Goal: Transaction & Acquisition: Purchase product/service

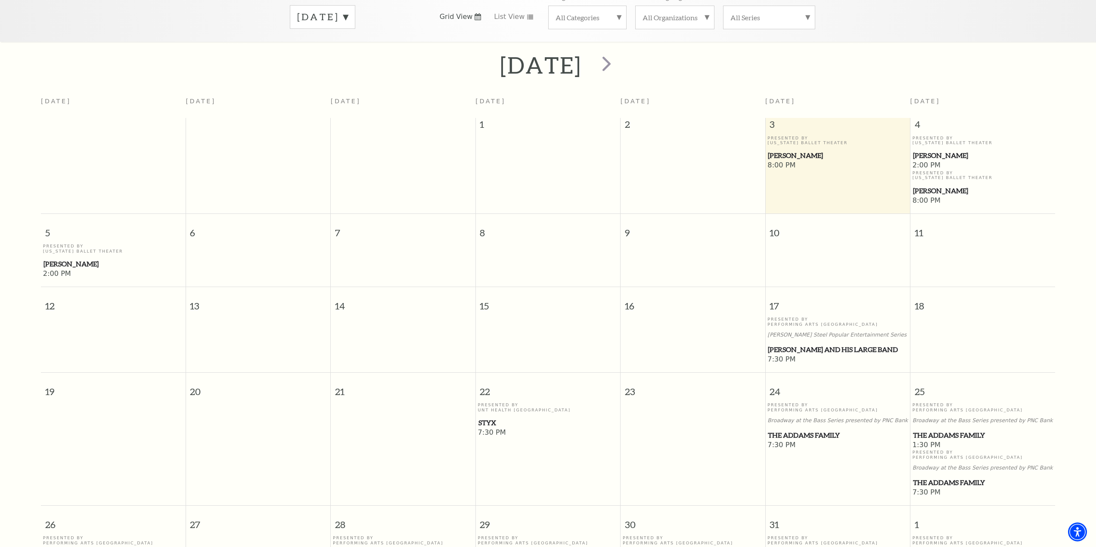
scroll to position [147, 0]
click at [950, 480] on span "The Addams Family" at bounding box center [983, 482] width 140 height 11
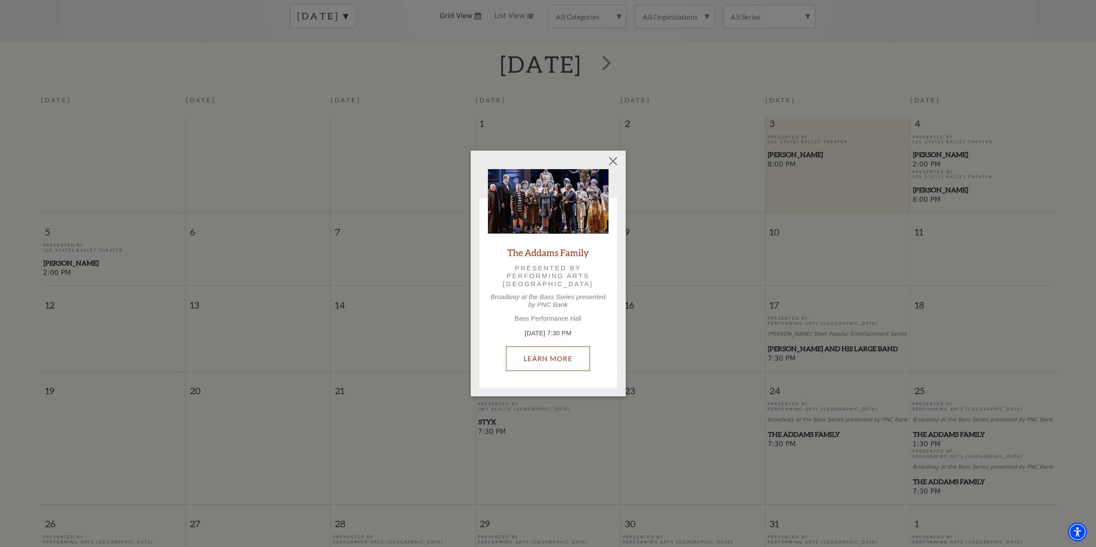
click at [537, 362] on link "Learn More" at bounding box center [548, 359] width 84 height 24
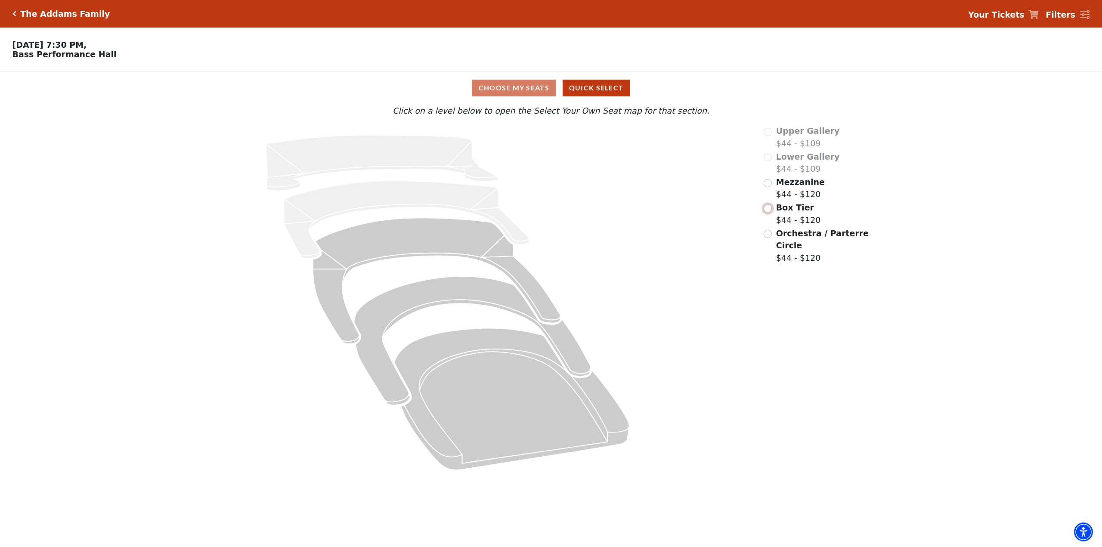
click at [771, 212] on input "Box Tier$44 - $120\a" at bounding box center [768, 209] width 8 height 8
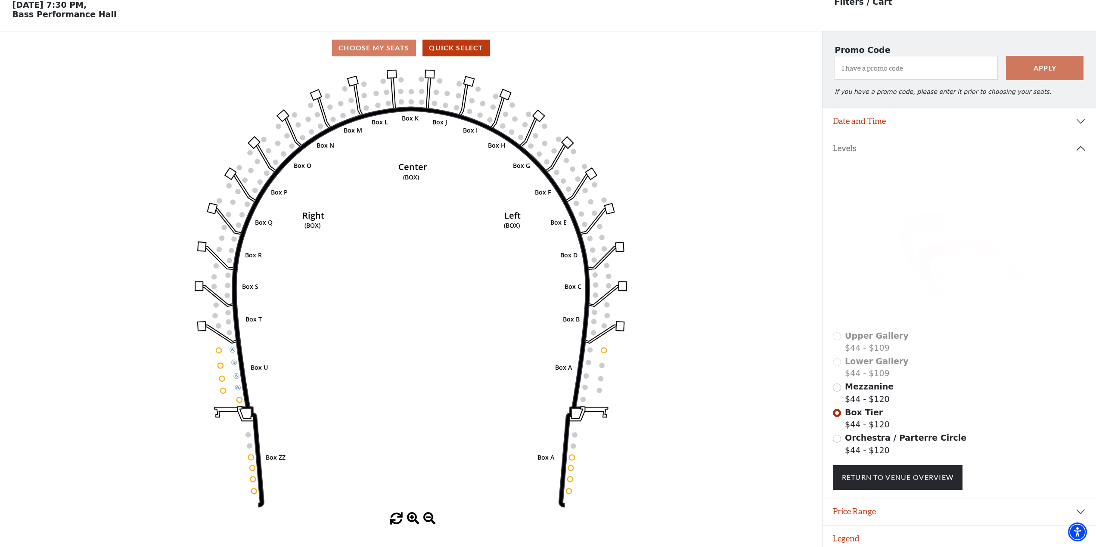
scroll to position [50, 0]
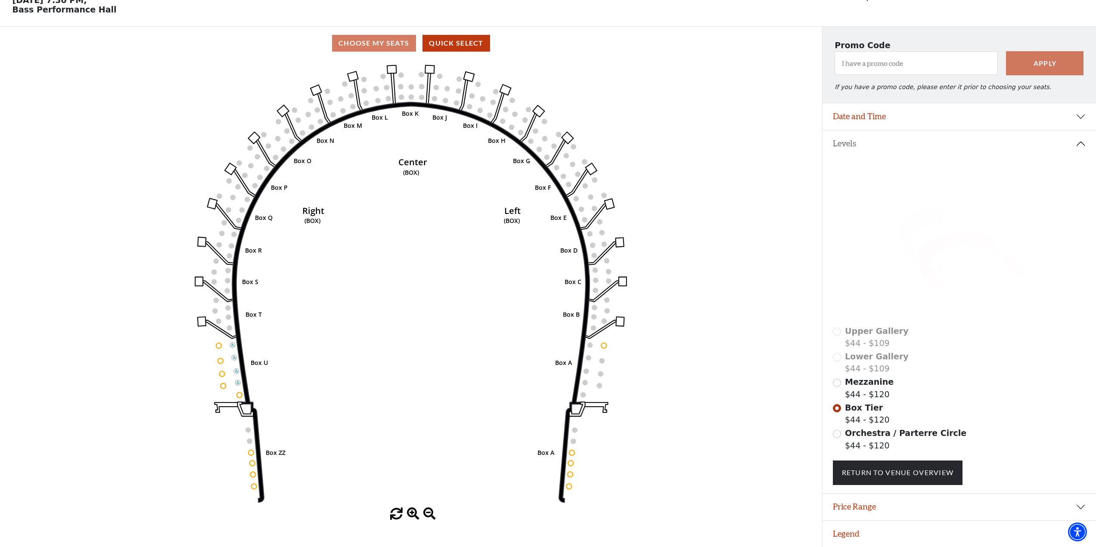
click at [374, 42] on div "Choose My Seats Quick Select" at bounding box center [411, 43] width 822 height 17
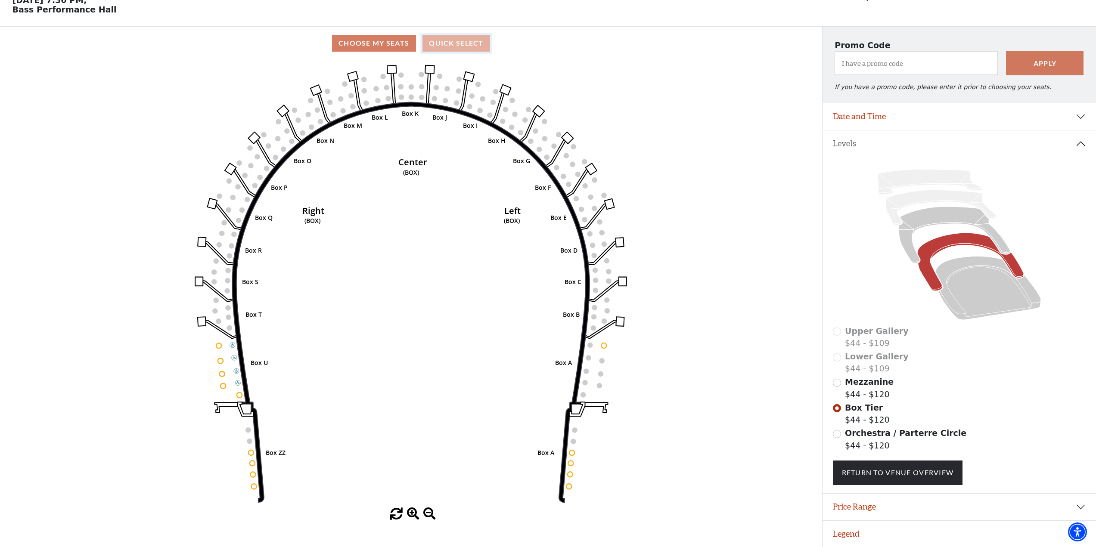
click at [474, 44] on button "Quick Select" at bounding box center [456, 43] width 68 height 17
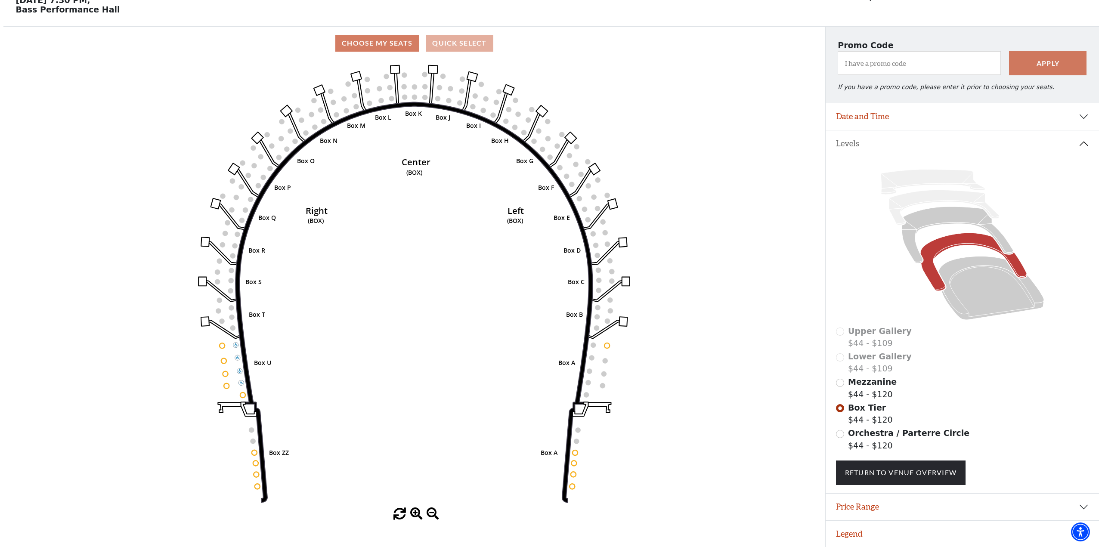
scroll to position [0, 0]
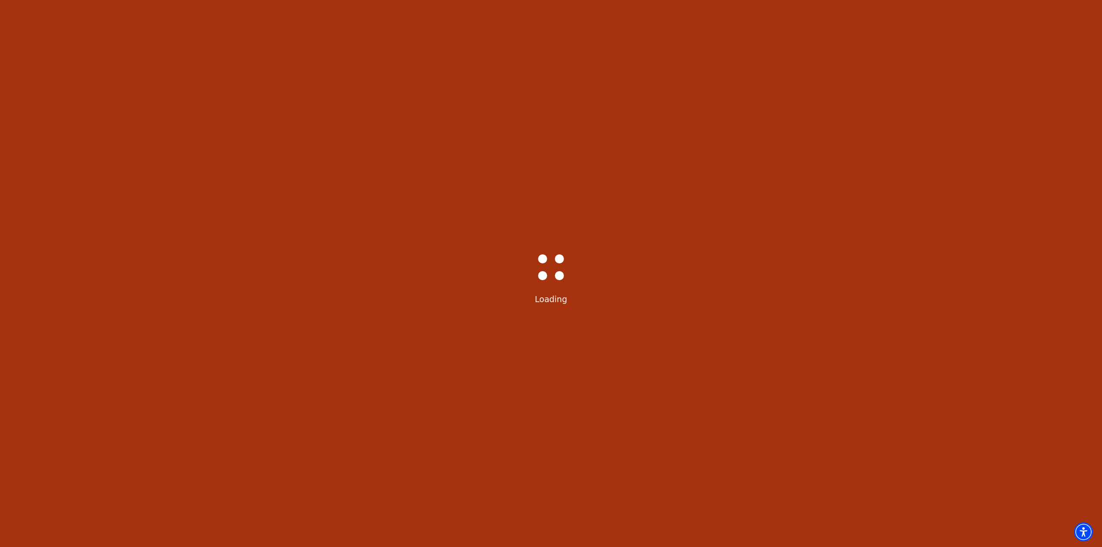
select select "6292"
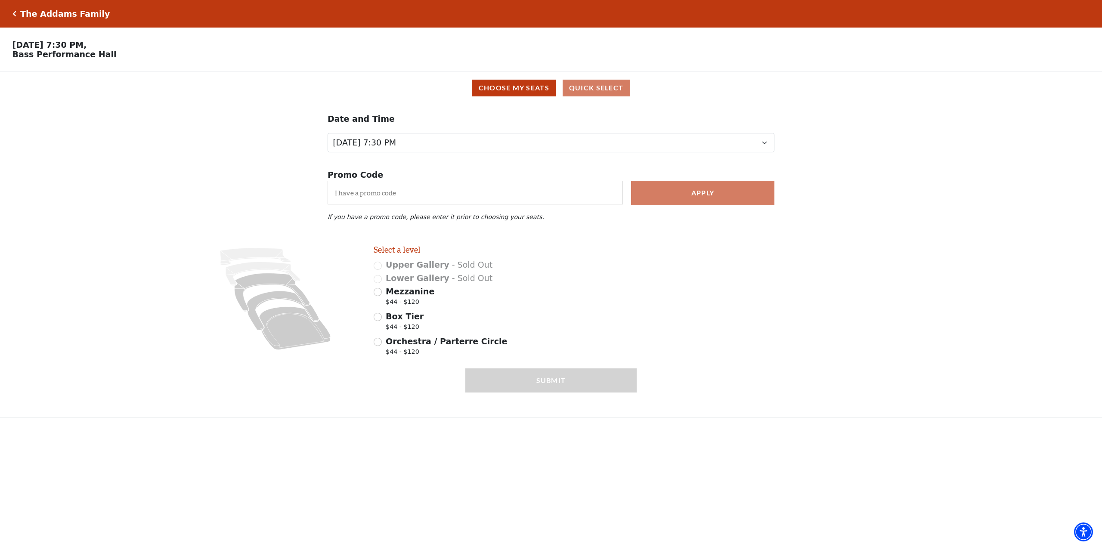
click at [396, 321] on span "Box Tier" at bounding box center [405, 316] width 38 height 9
click at [382, 321] on input "Box Tier $44 - $120" at bounding box center [378, 317] width 8 height 8
radio input "true"
click at [396, 321] on span "Box Tier" at bounding box center [405, 316] width 38 height 9
click at [382, 321] on input "Box Tier $44 - $120" at bounding box center [378, 317] width 8 height 8
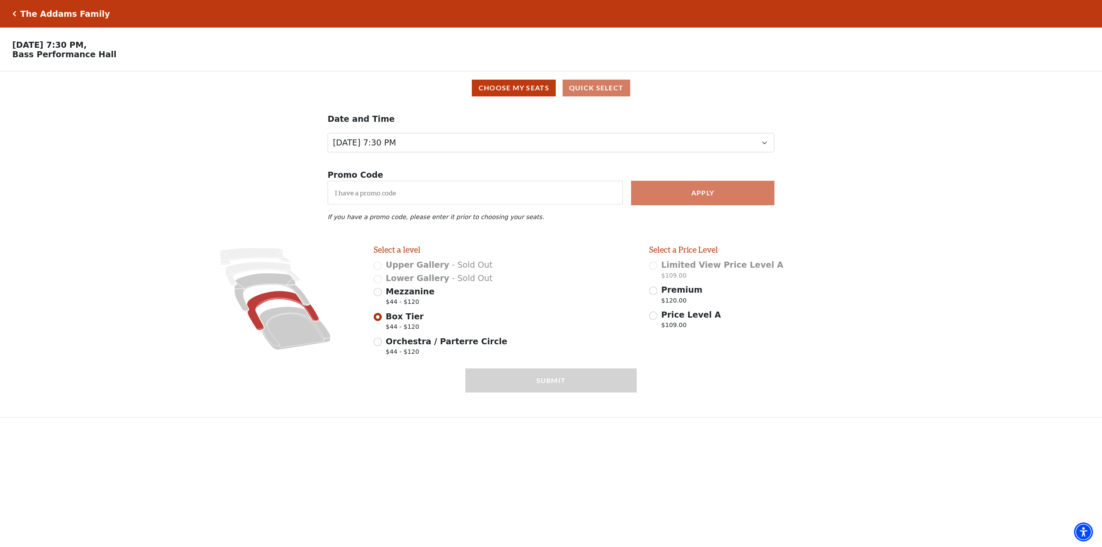
click at [398, 345] on span "Orchestra / Parterre Circle" at bounding box center [446, 341] width 121 height 9
click at [382, 345] on input "Orchestra / Parterre Circle $44 - $120" at bounding box center [378, 342] width 8 height 8
radio input "true"
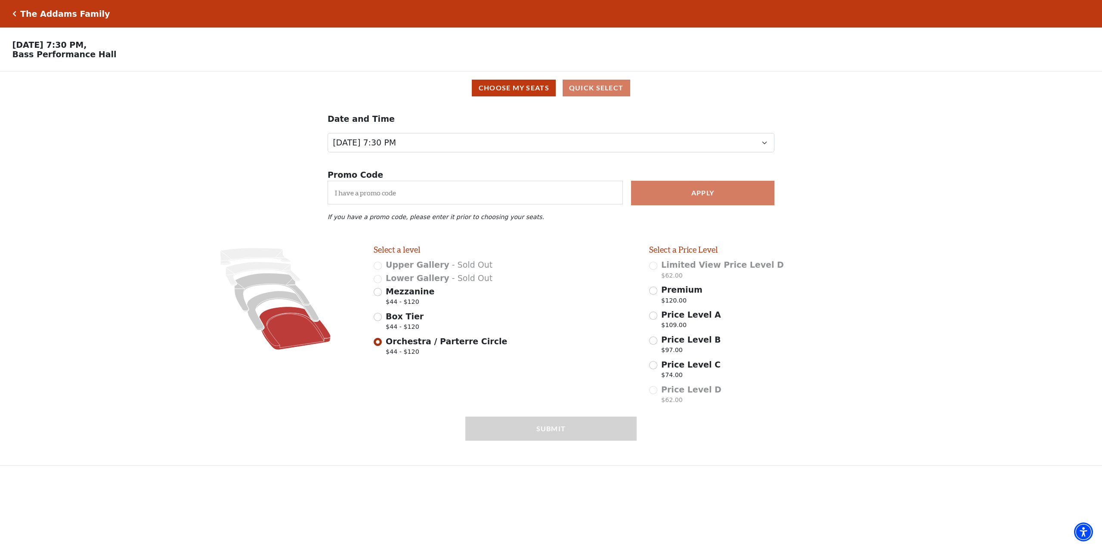
click at [402, 304] on span "$44 - $120" at bounding box center [410, 304] width 49 height 12
click at [382, 296] on input "Mezzanine $44 - $120" at bounding box center [378, 292] width 8 height 8
radio input "true"
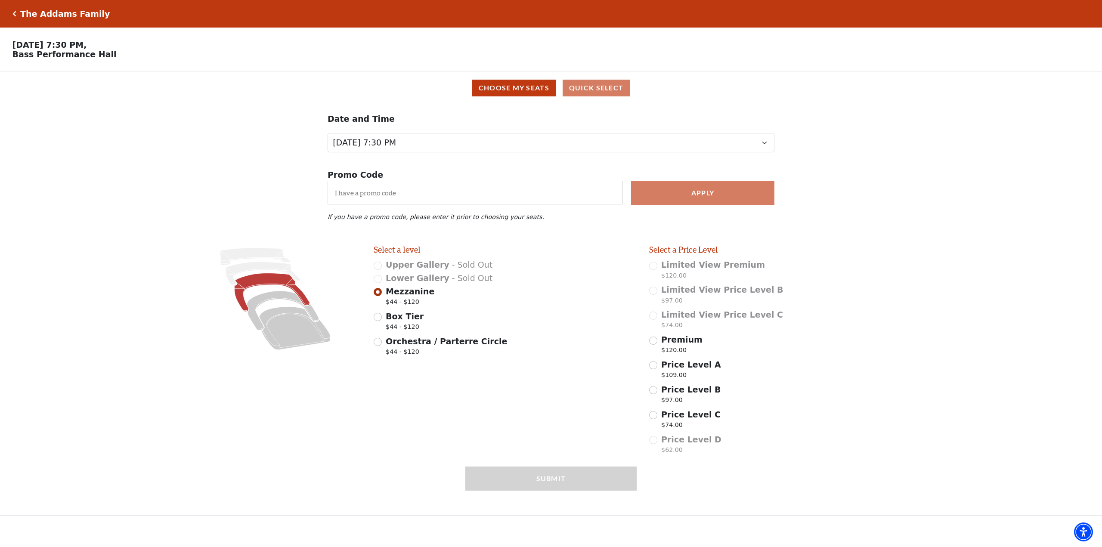
click at [667, 419] on span "Price Level C" at bounding box center [690, 414] width 59 height 9
click at [658, 419] on input "Price Level C $74.00" at bounding box center [653, 415] width 8 height 8
radio input "true"
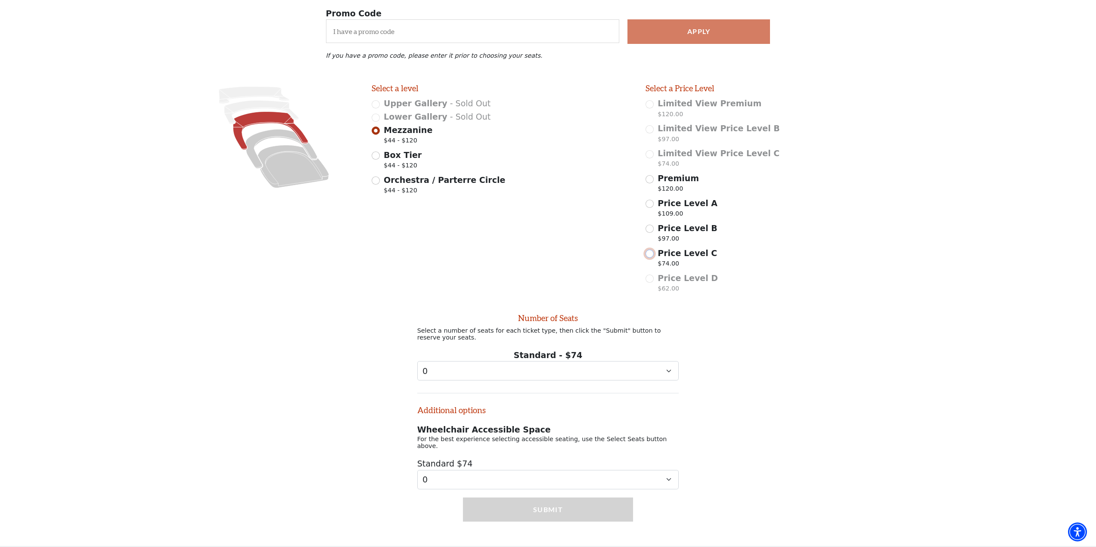
scroll to position [171, 0]
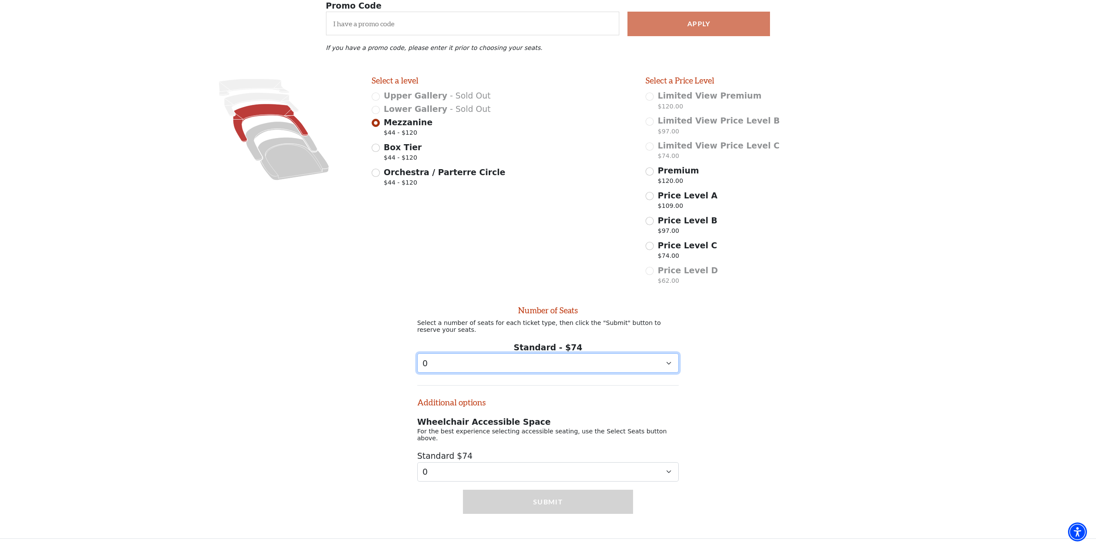
click at [615, 365] on select "0 1 2 3 4 5 6 7 8 9" at bounding box center [548, 363] width 262 height 19
select select "2"
click at [417, 359] on select "0 1 2 3 4 5 6 7 8 9" at bounding box center [548, 363] width 262 height 19
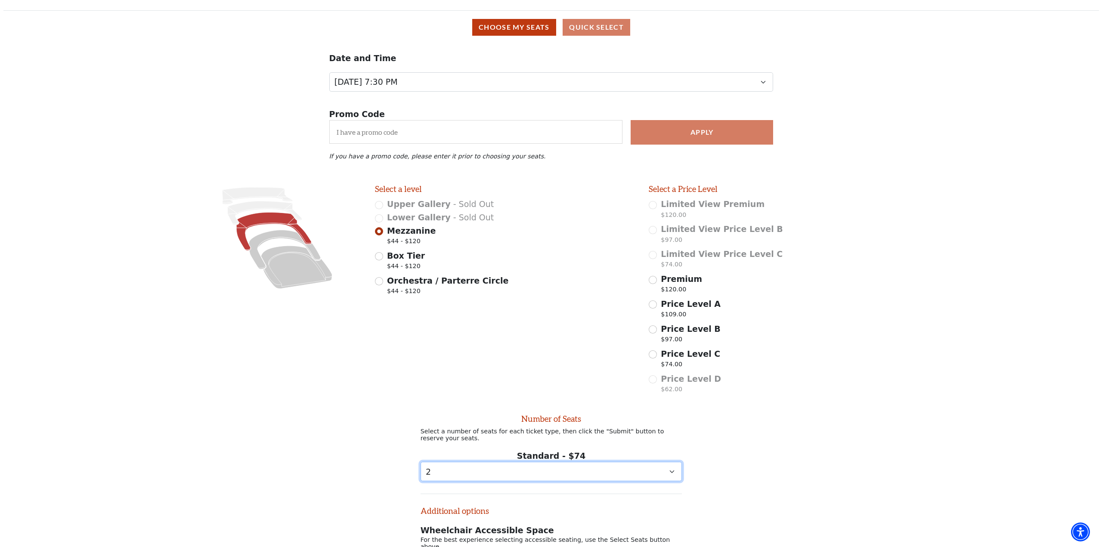
scroll to position [0, 0]
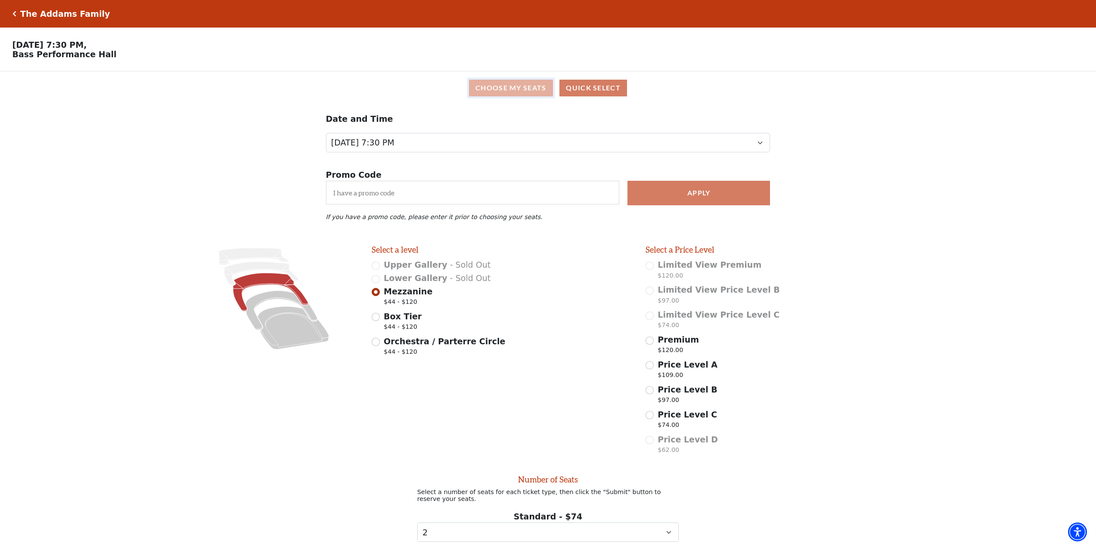
click at [510, 90] on button "Choose My Seats" at bounding box center [511, 88] width 84 height 17
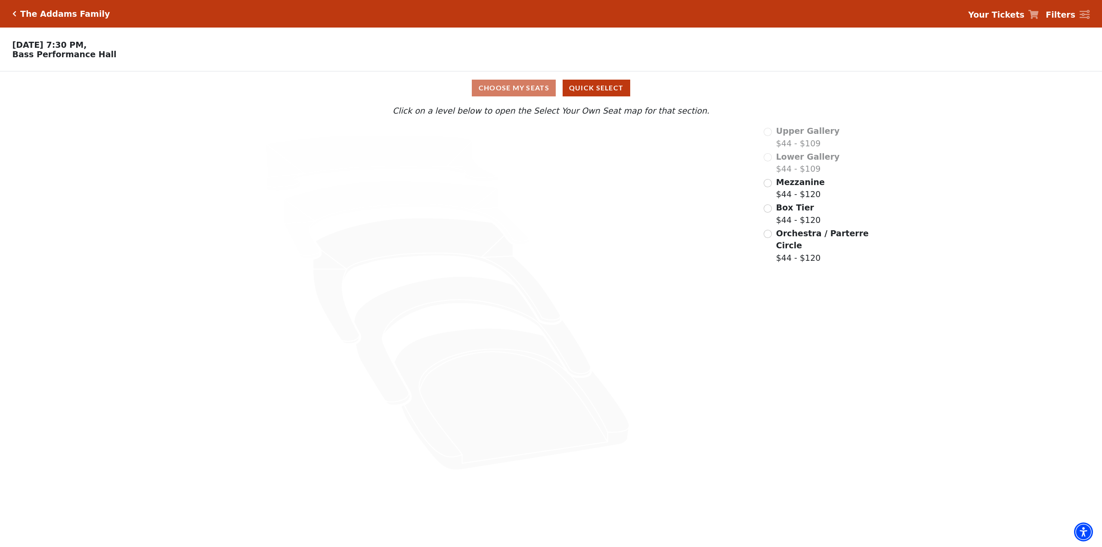
click at [788, 224] on label "Box Tier $44 - $120" at bounding box center [798, 214] width 45 height 25
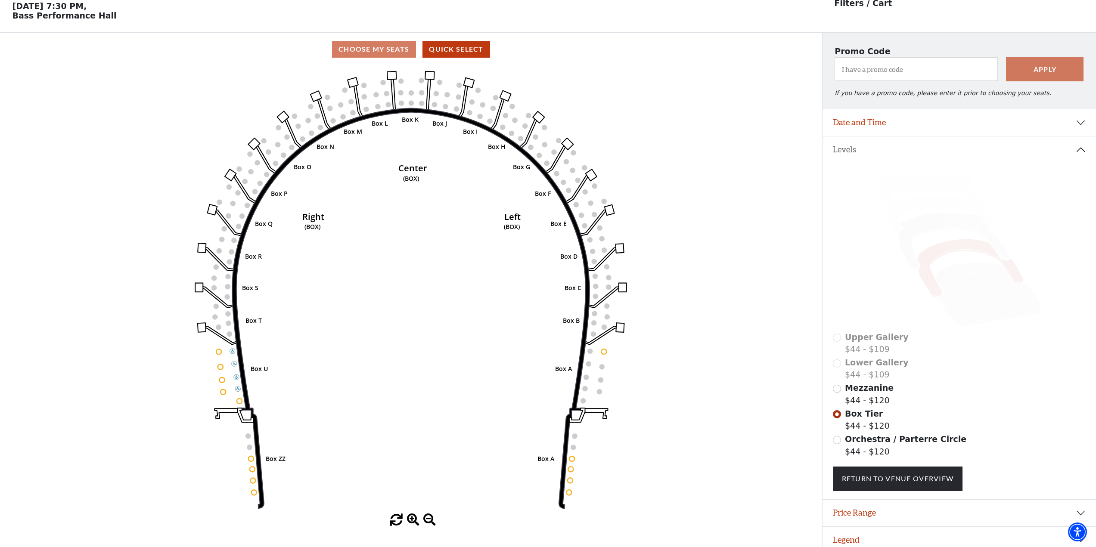
scroll to position [40, 0]
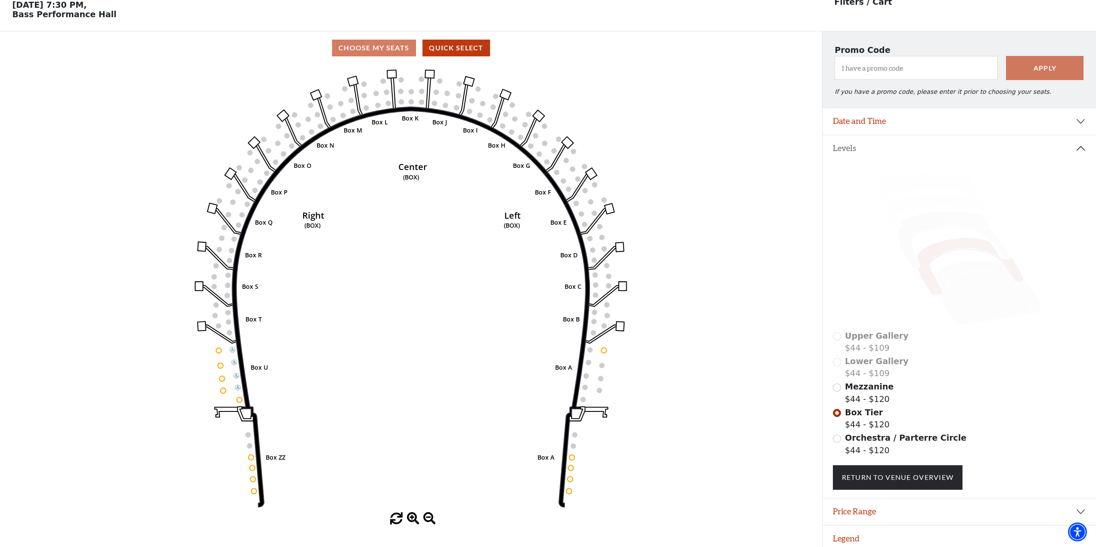
click at [514, 187] on icon "Left (BOX) Right (BOX) Center (BOX) Box ZZ Box U Box T Box S Box R Box Q Box P …" at bounding box center [411, 289] width 740 height 448
click at [573, 143] on icon "Left (BOX) Right (BOX) Center (BOX) Box ZZ Box U Box T Box S Box R Box Q Box P …" at bounding box center [411, 289] width 740 height 448
click at [569, 145] on rect at bounding box center [568, 143] width 12 height 12
click at [546, 164] on circle at bounding box center [546, 161] width 5 height 5
click at [859, 453] on label "Orchestra / Parterre Circle $44 - $120" at bounding box center [905, 444] width 121 height 25
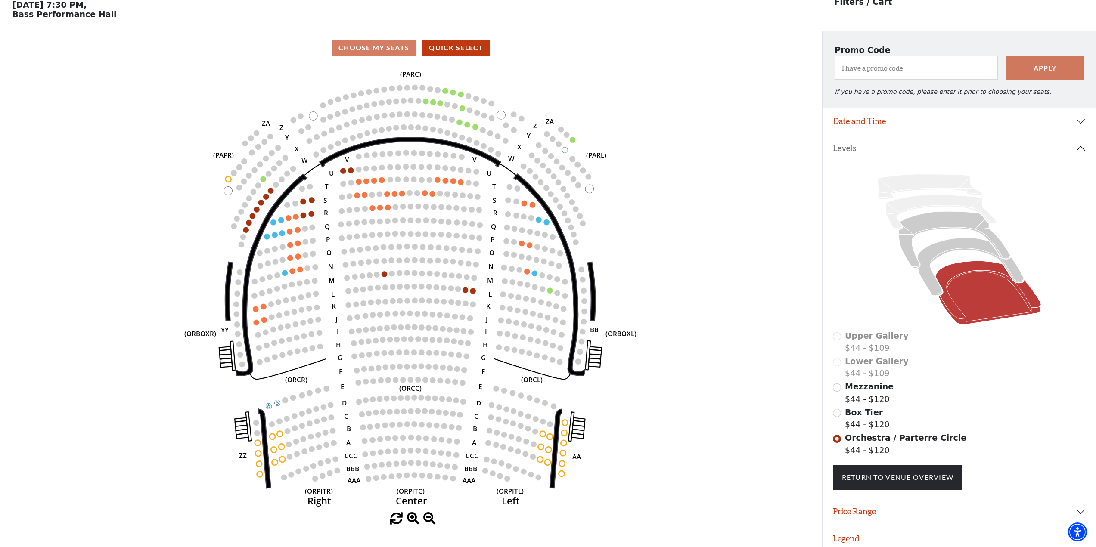
scroll to position [50, 0]
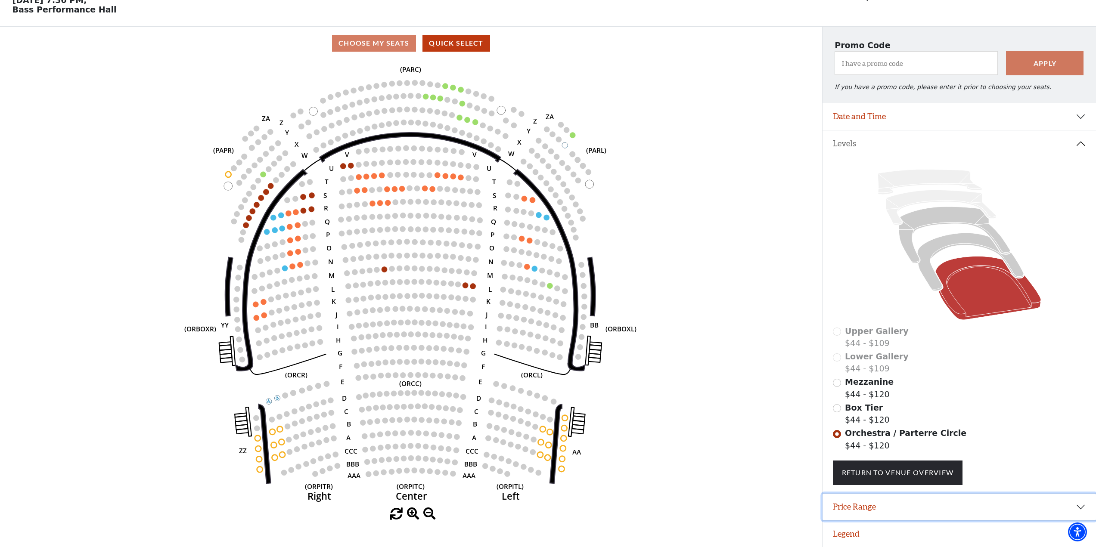
click at [1001, 505] on button "Price Range" at bounding box center [958, 507] width 273 height 27
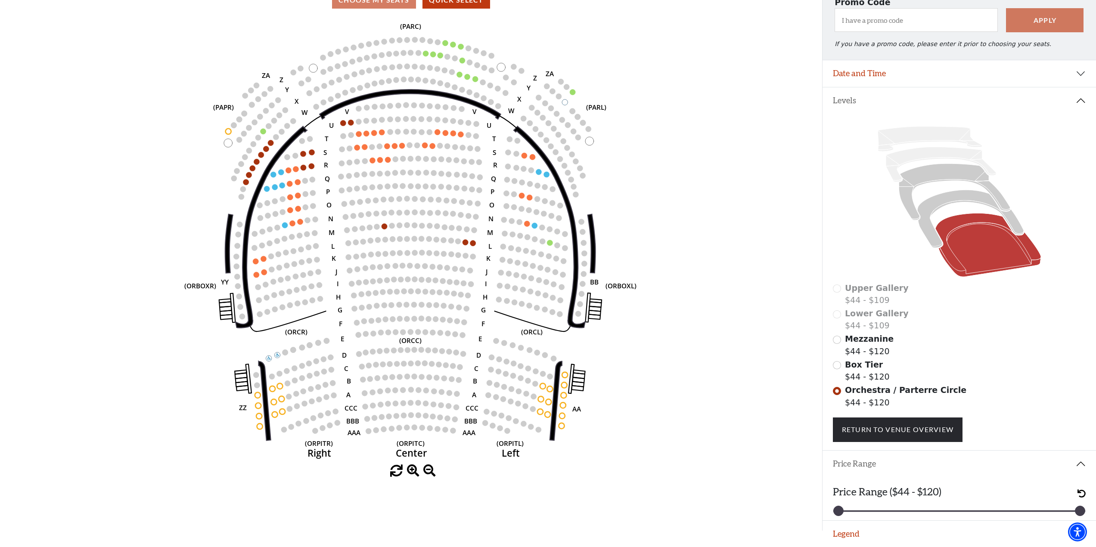
scroll to position [93, 0]
click at [902, 490] on h3 "Price Range ($44 - $120)" at bounding box center [887, 492] width 109 height 12
click at [918, 508] on div "Price Range ($44 - $120) 44 120" at bounding box center [958, 499] width 273 height 43
click at [915, 511] on div at bounding box center [959, 511] width 242 height 1
drag, startPoint x: 913, startPoint y: 512, endPoint x: 808, endPoint y: 507, distance: 105.2
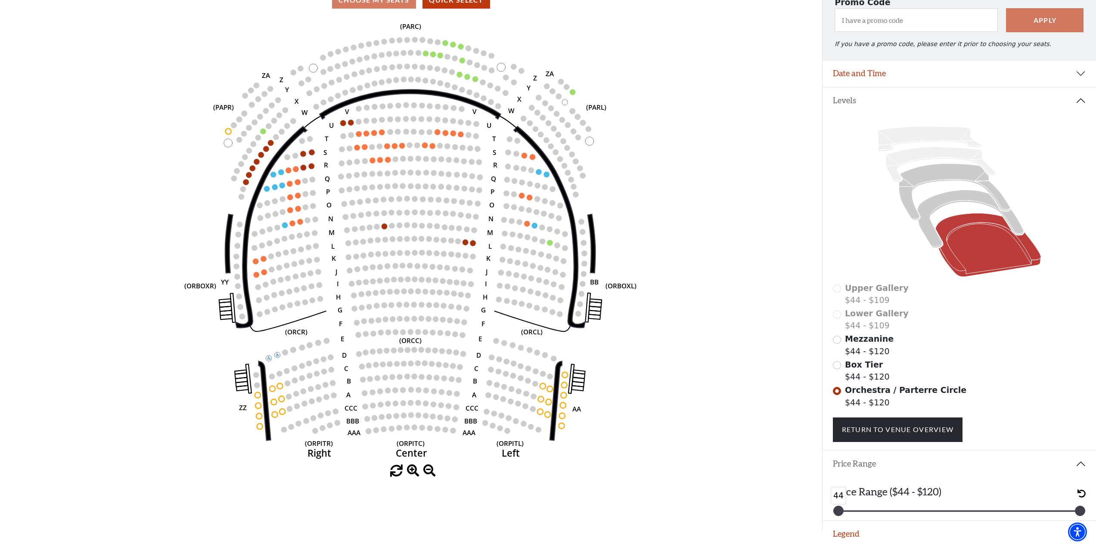
click at [808, 507] on div "Choose My Seats Quick Select Current Level Orchestra / Parterre Circle Click on…" at bounding box center [548, 257] width 1096 height 547
click at [868, 539] on button "Legend" at bounding box center [958, 534] width 273 height 27
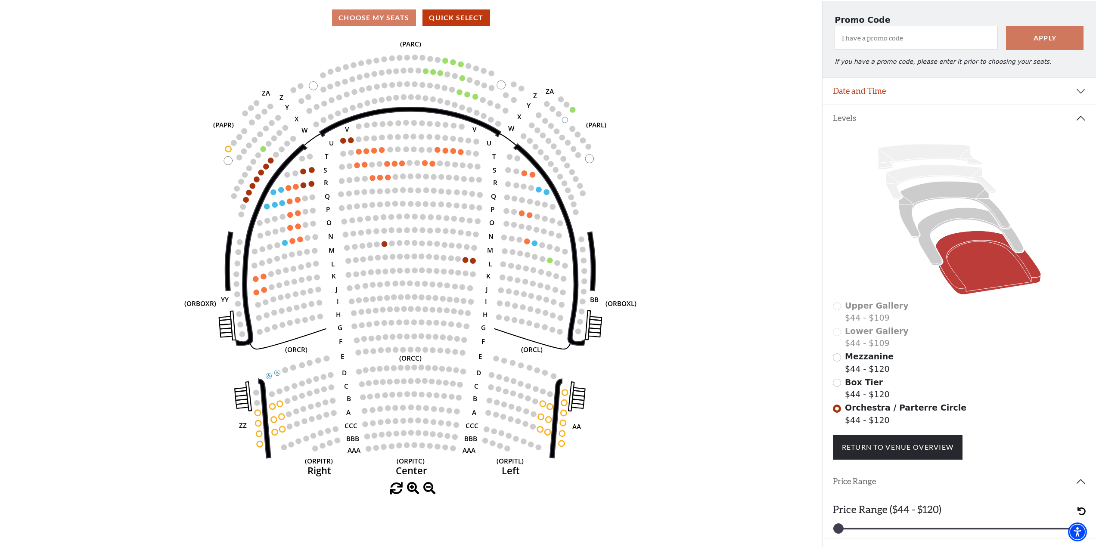
scroll to position [71, 0]
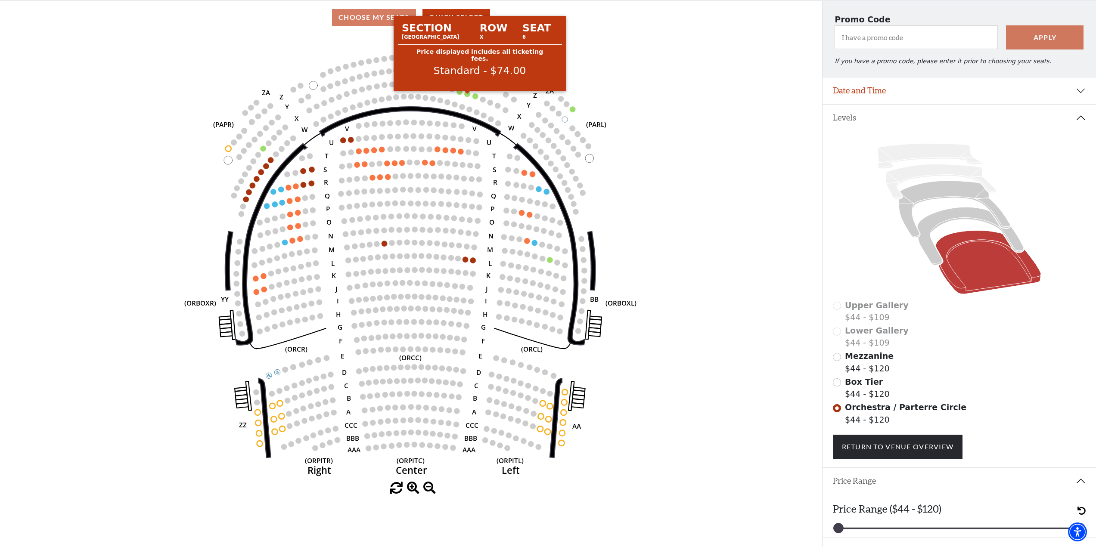
click at [468, 97] on circle at bounding box center [468, 94] width 6 height 6
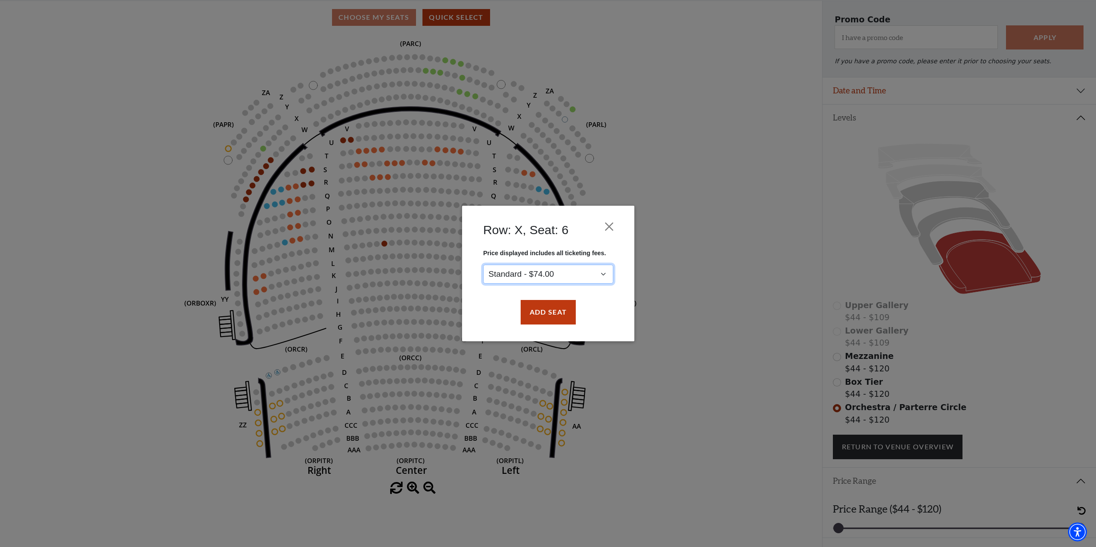
click at [576, 270] on select "Standard - $74.00" at bounding box center [548, 274] width 130 height 19
click at [553, 305] on button "Add Seat" at bounding box center [547, 313] width 55 height 24
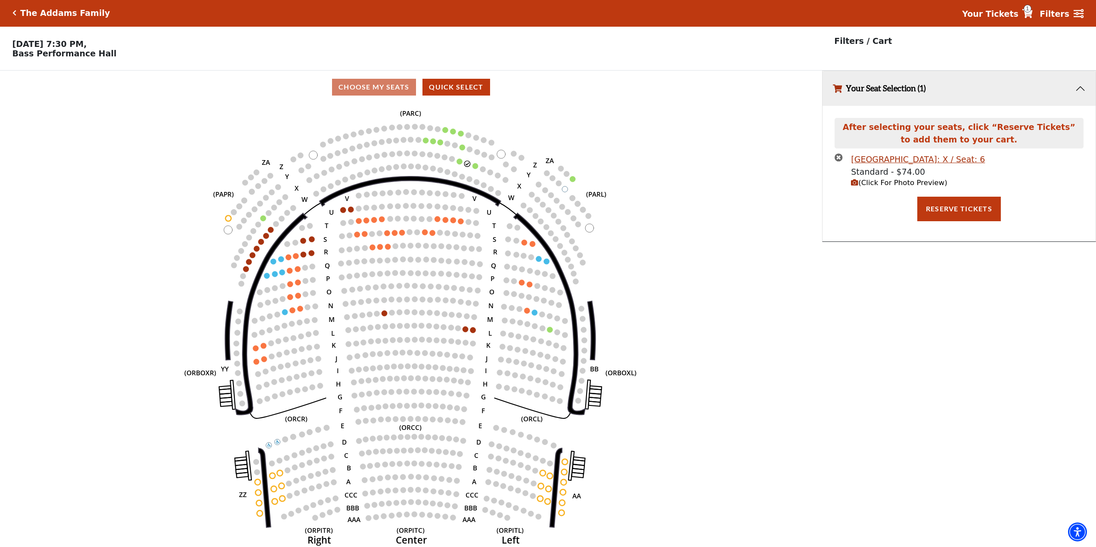
scroll to position [0, 0]
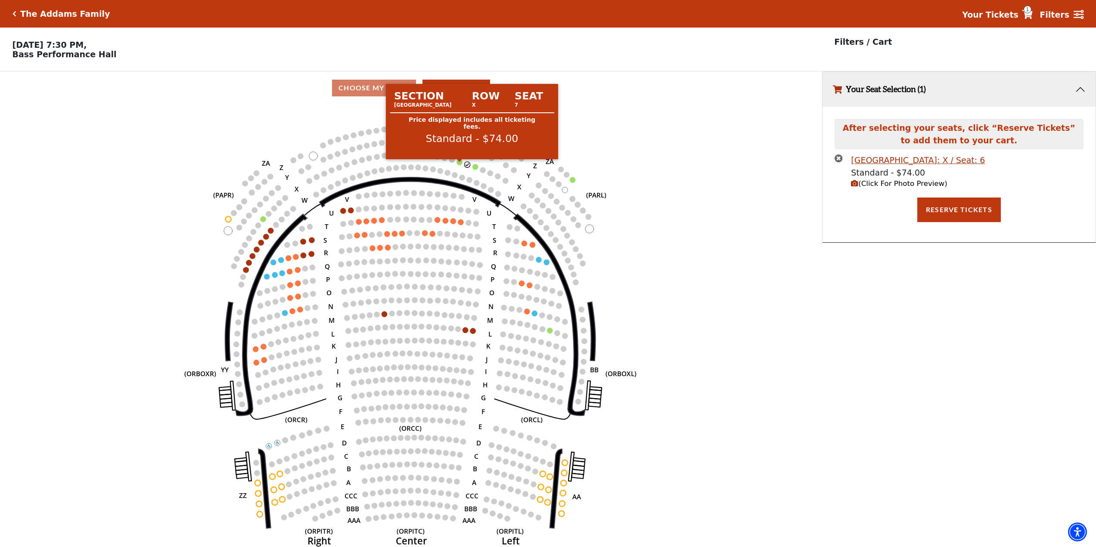
click at [460, 165] on circle at bounding box center [460, 162] width 6 height 6
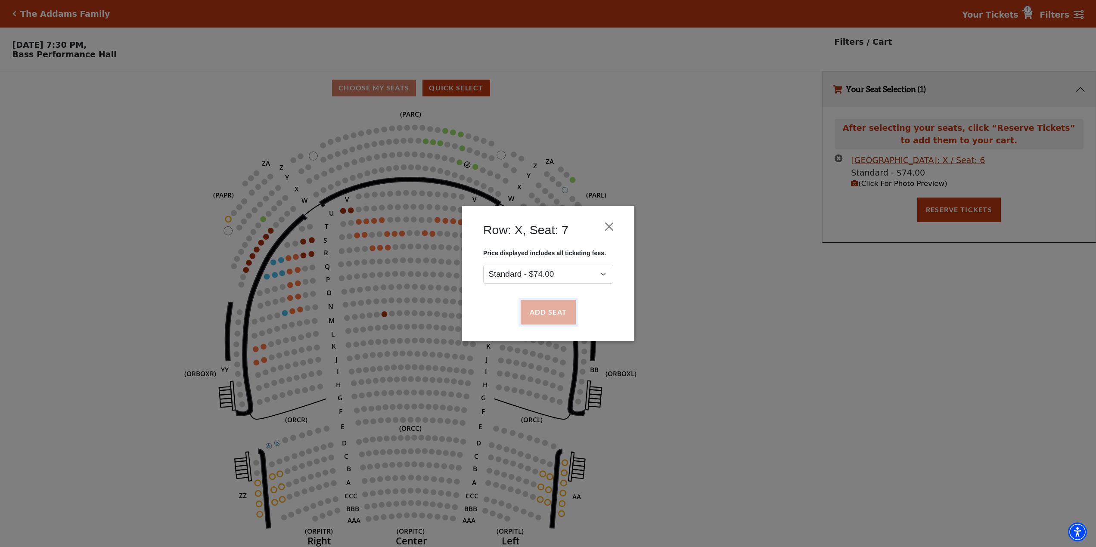
click at [540, 317] on button "Add Seat" at bounding box center [547, 313] width 55 height 24
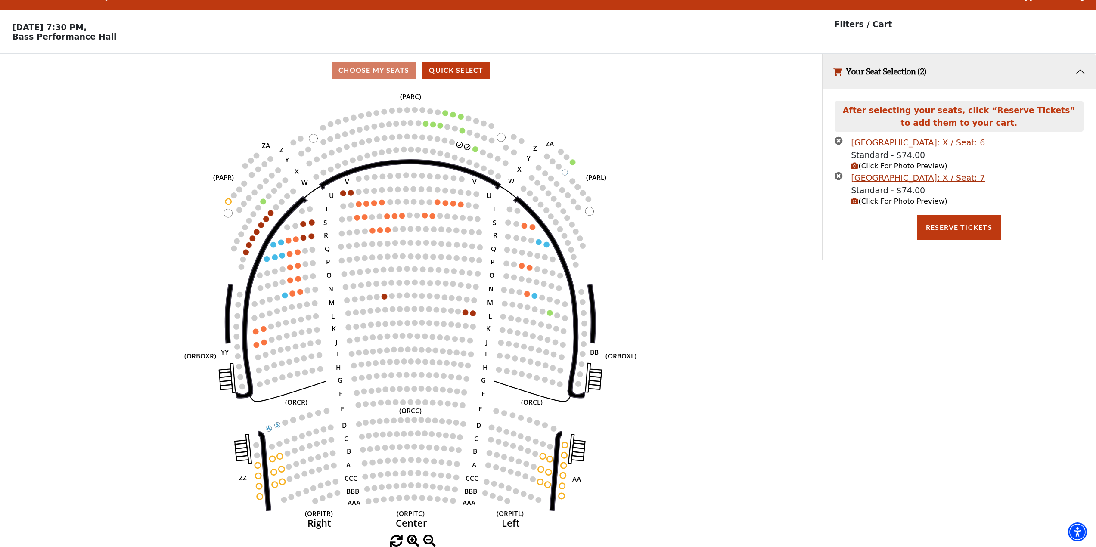
scroll to position [21, 0]
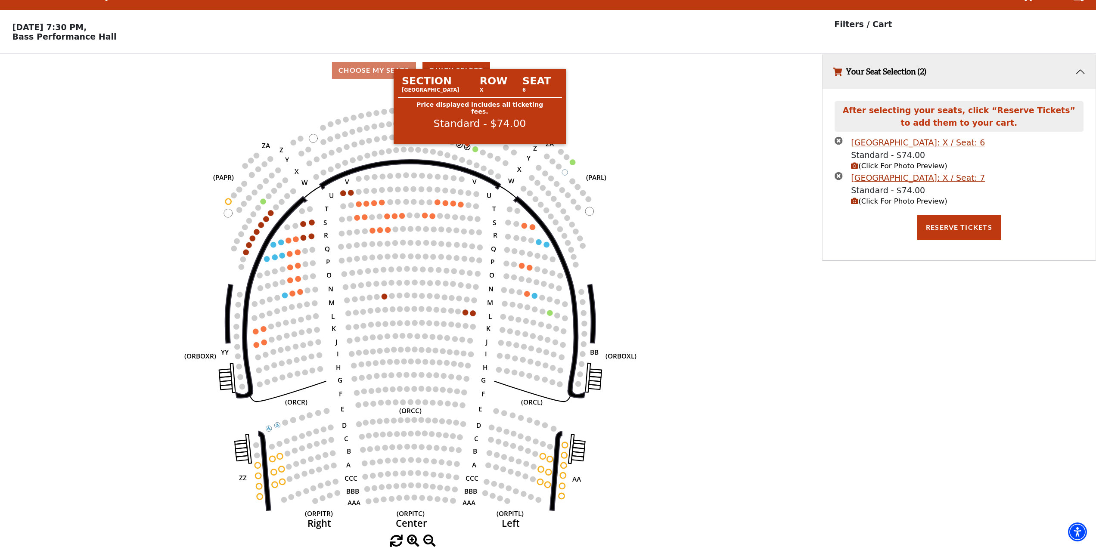
click at [466, 146] on circle at bounding box center [468, 147] width 6 height 6
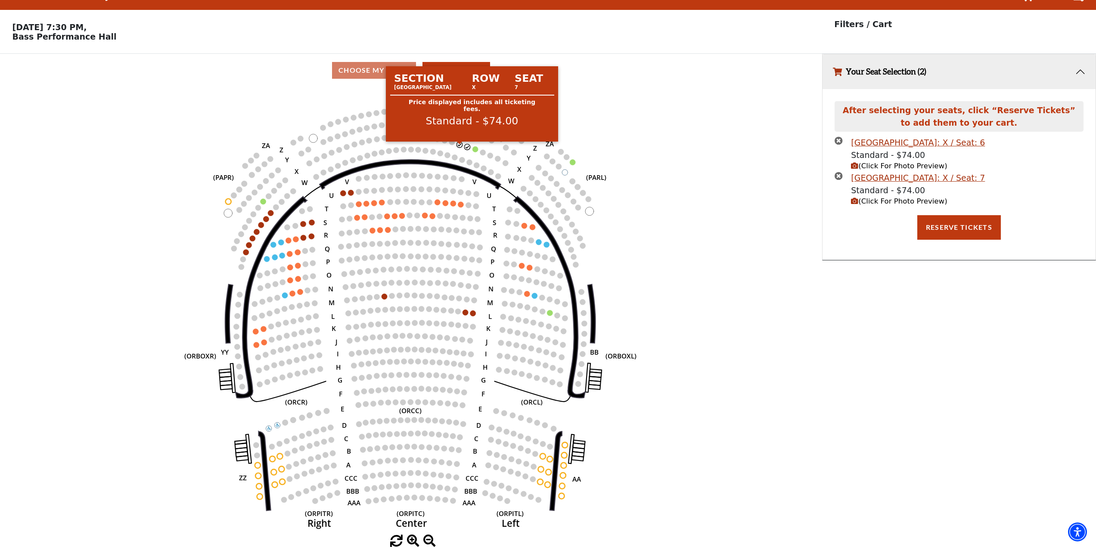
click at [459, 145] on circle at bounding box center [460, 145] width 6 height 6
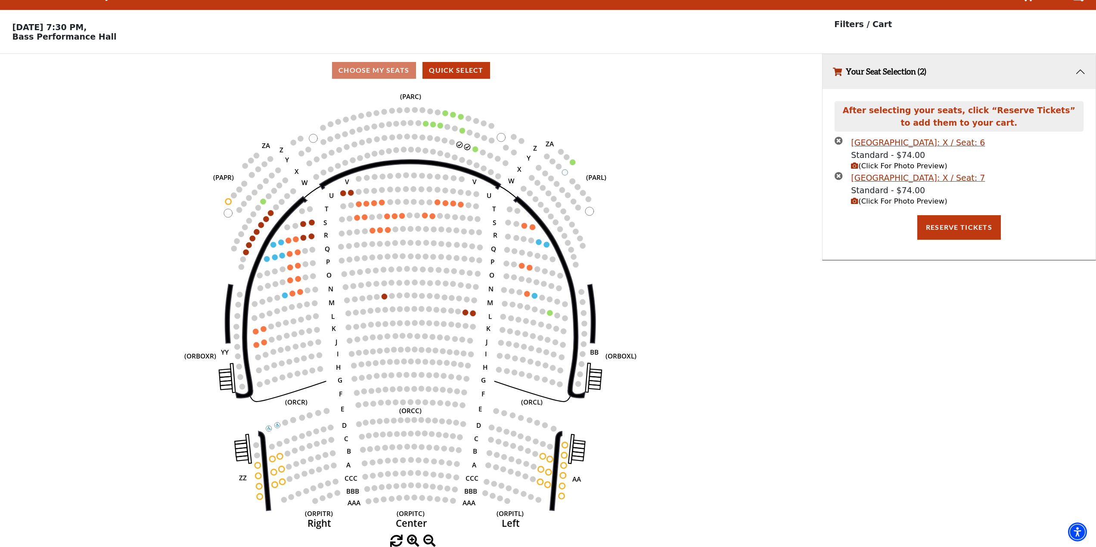
click at [840, 139] on icon "times-circle" at bounding box center [839, 141] width 8 height 8
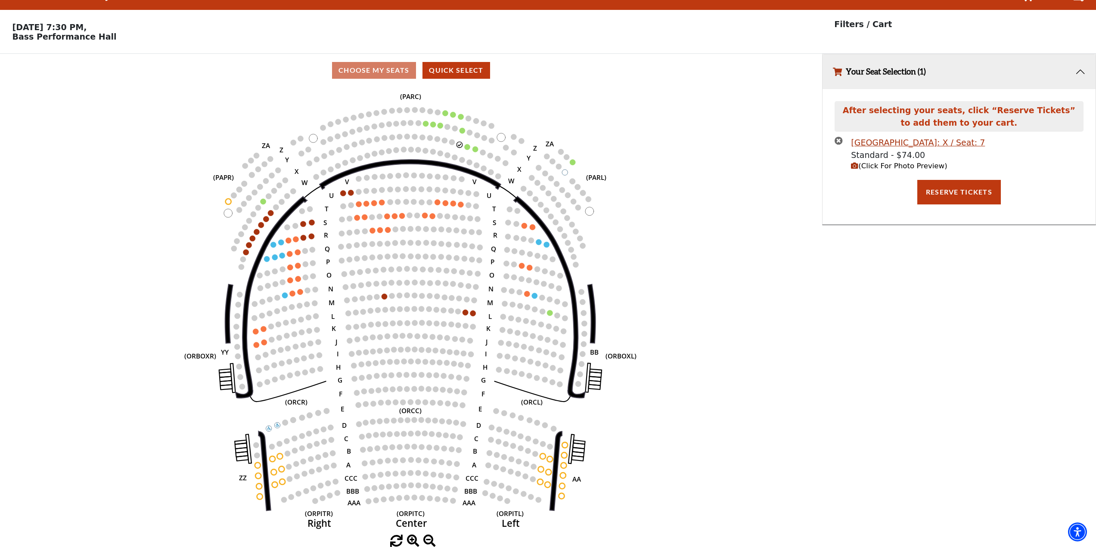
click at [840, 139] on icon "times-circle" at bounding box center [839, 141] width 8 height 8
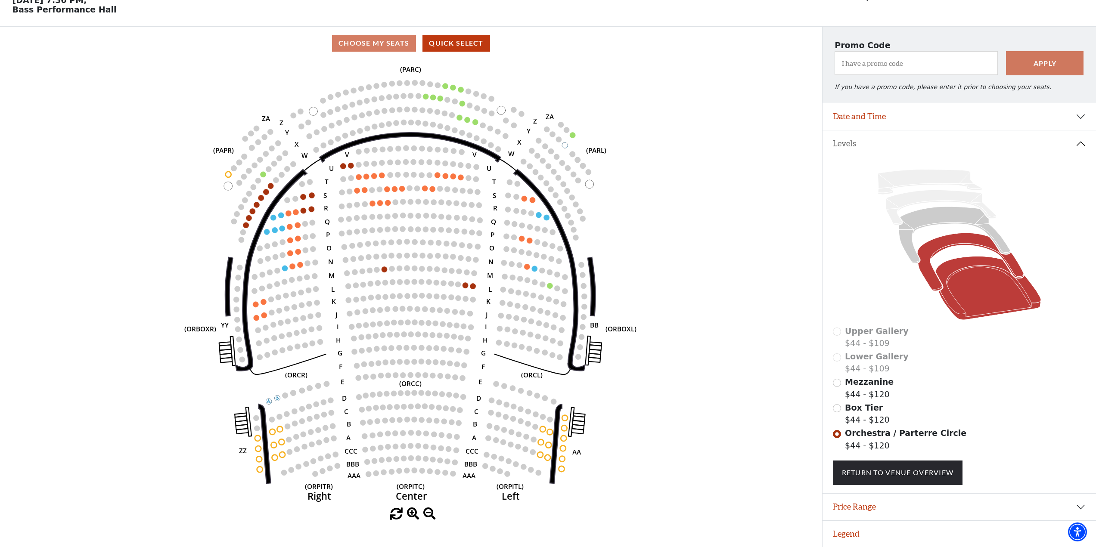
click at [940, 241] on icon at bounding box center [970, 262] width 106 height 58
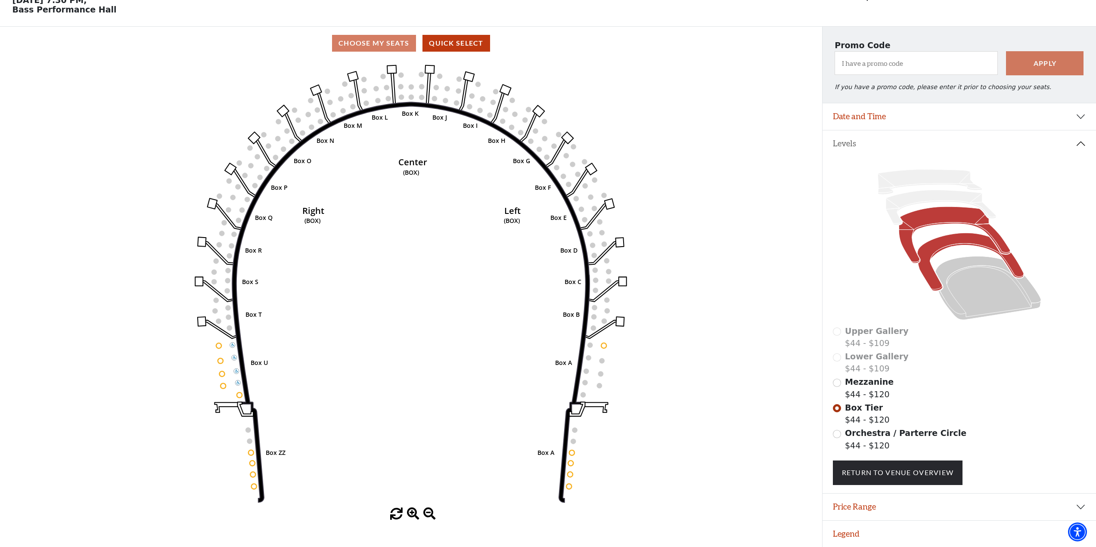
click at [944, 223] on icon at bounding box center [954, 235] width 111 height 56
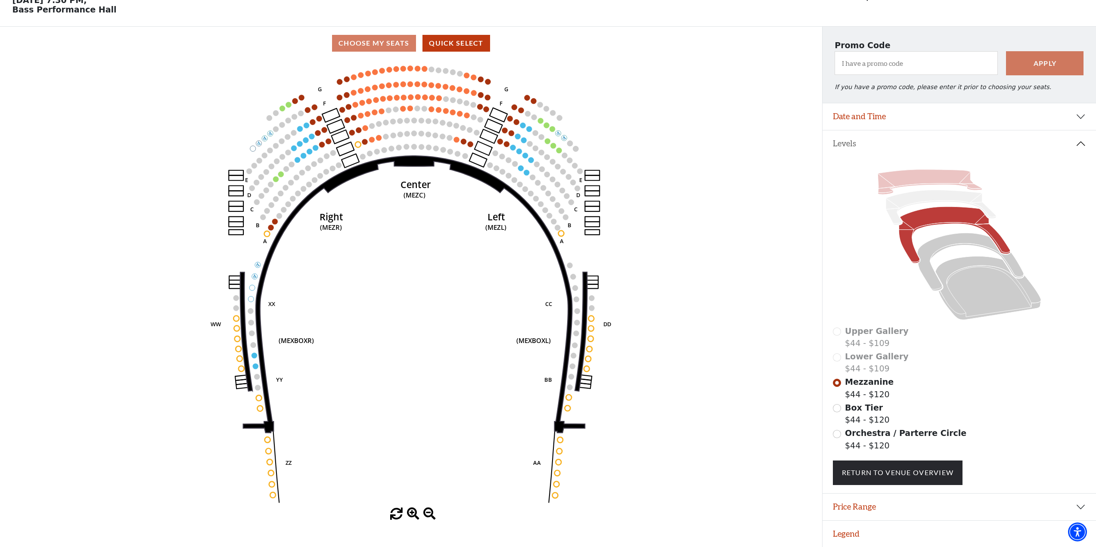
click at [938, 182] on icon at bounding box center [930, 182] width 104 height 25
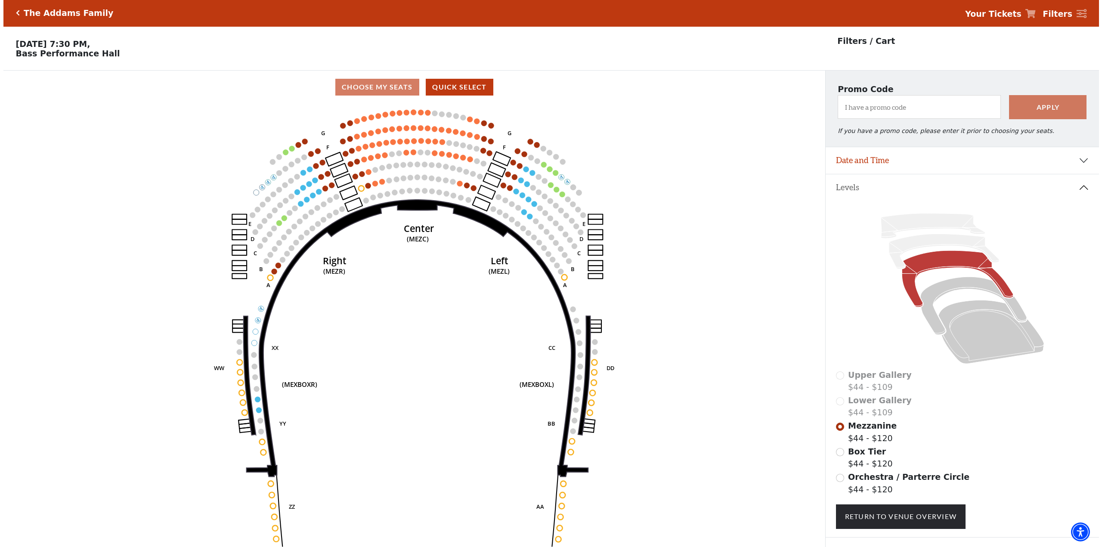
scroll to position [0, 0]
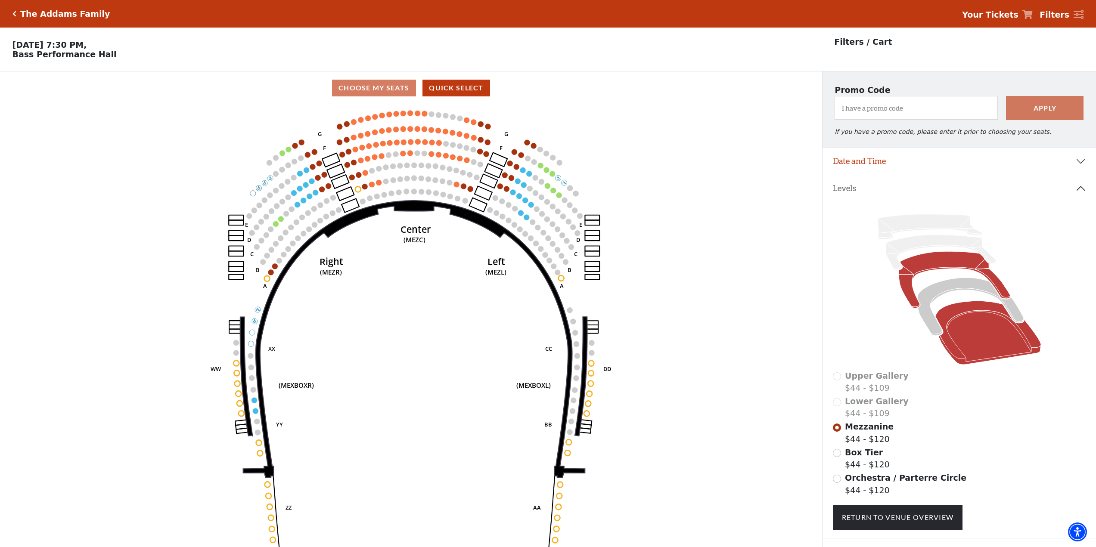
click at [962, 313] on icon at bounding box center [988, 333] width 106 height 64
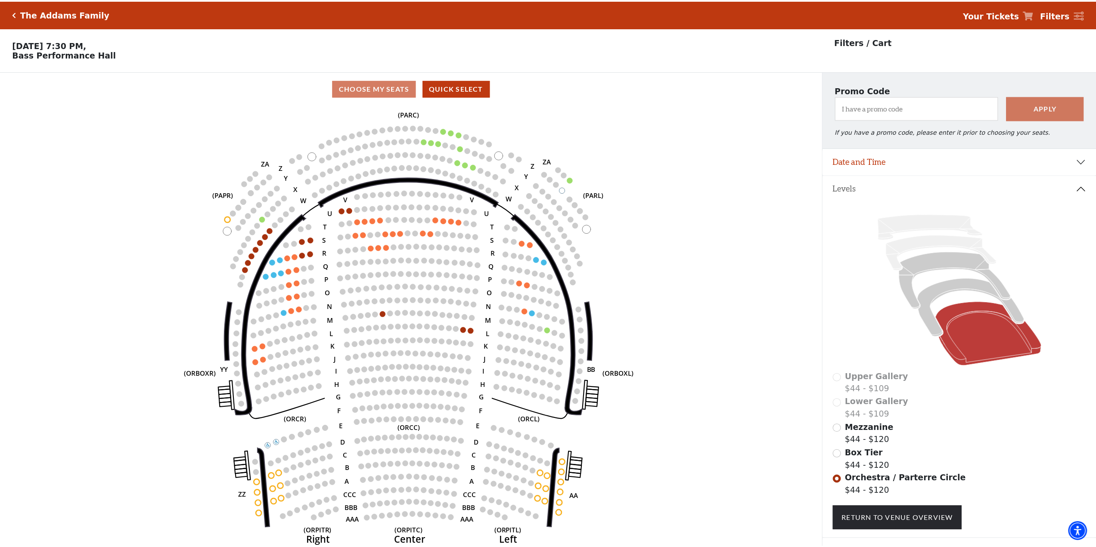
scroll to position [40, 0]
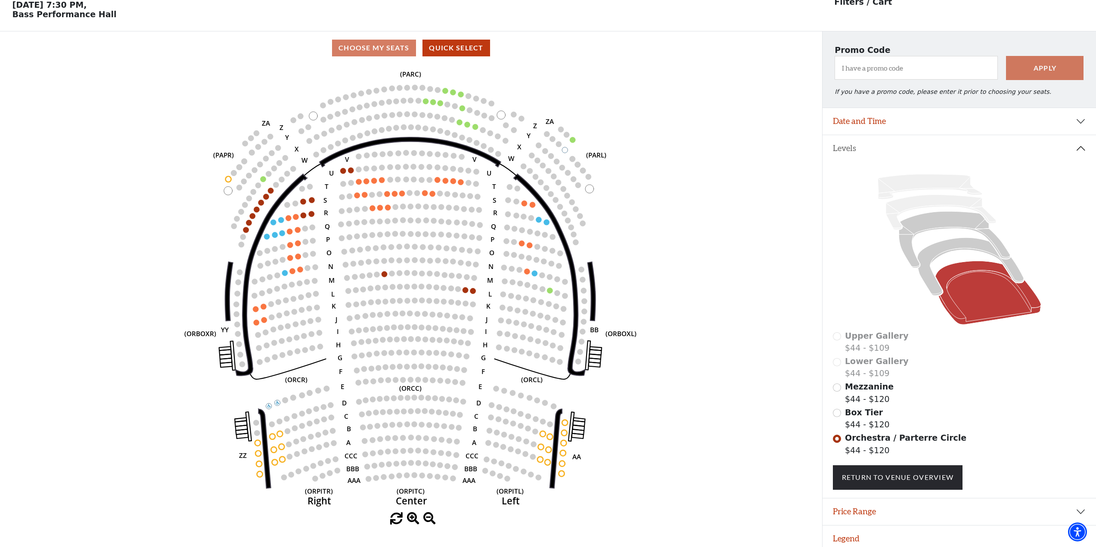
click at [856, 415] on span "Box Tier" at bounding box center [864, 412] width 38 height 9
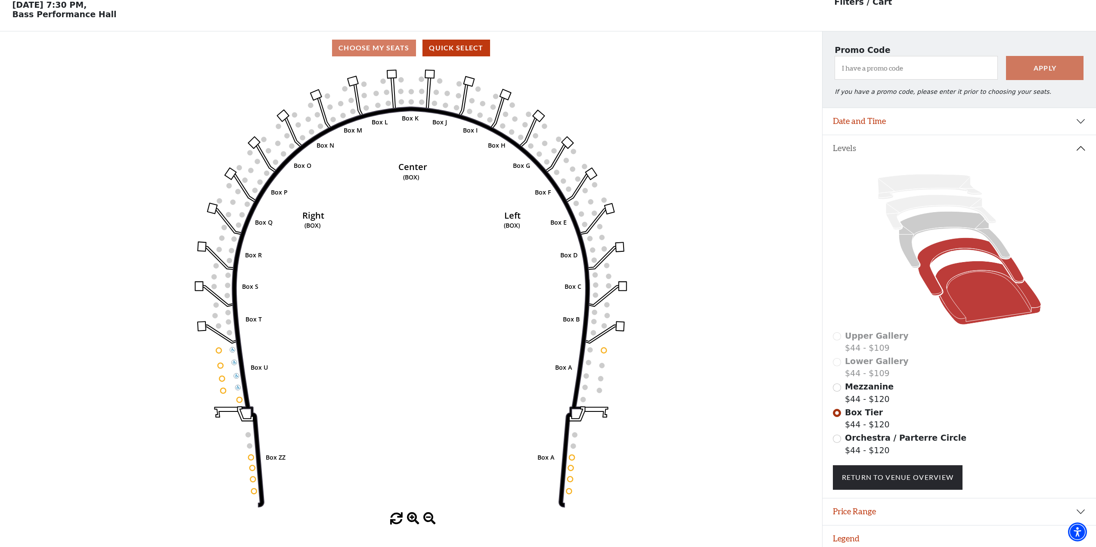
click at [945, 303] on icon at bounding box center [988, 293] width 106 height 64
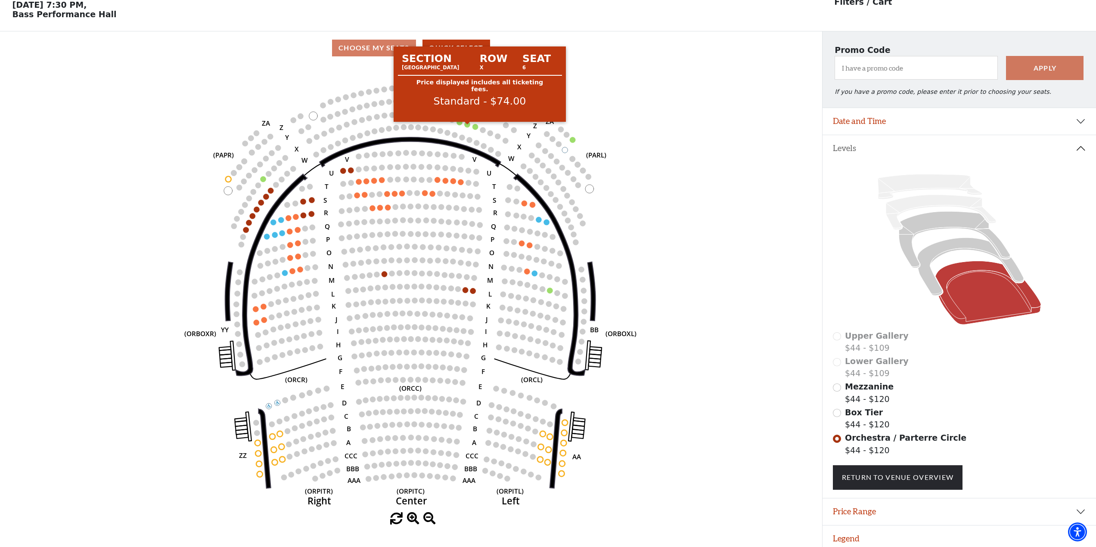
click at [467, 127] on circle at bounding box center [468, 125] width 6 height 6
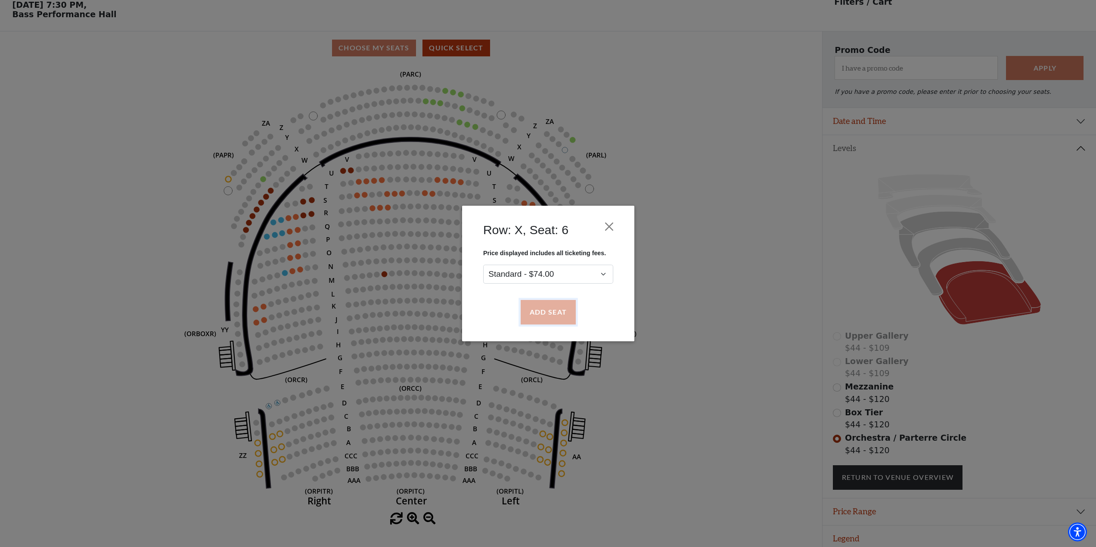
click at [555, 316] on button "Add Seat" at bounding box center [547, 313] width 55 height 24
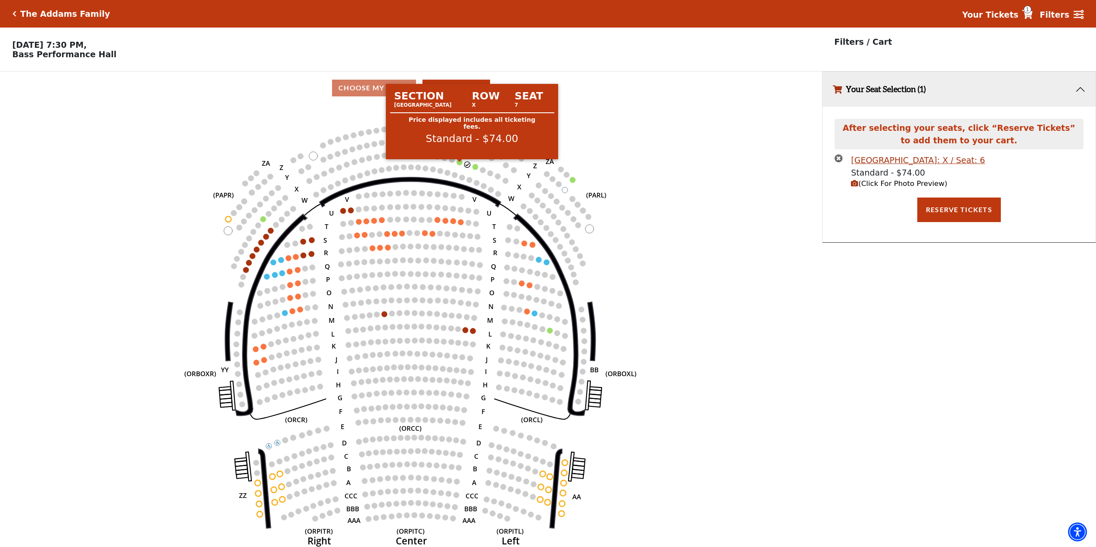
click at [459, 165] on circle at bounding box center [460, 162] width 6 height 6
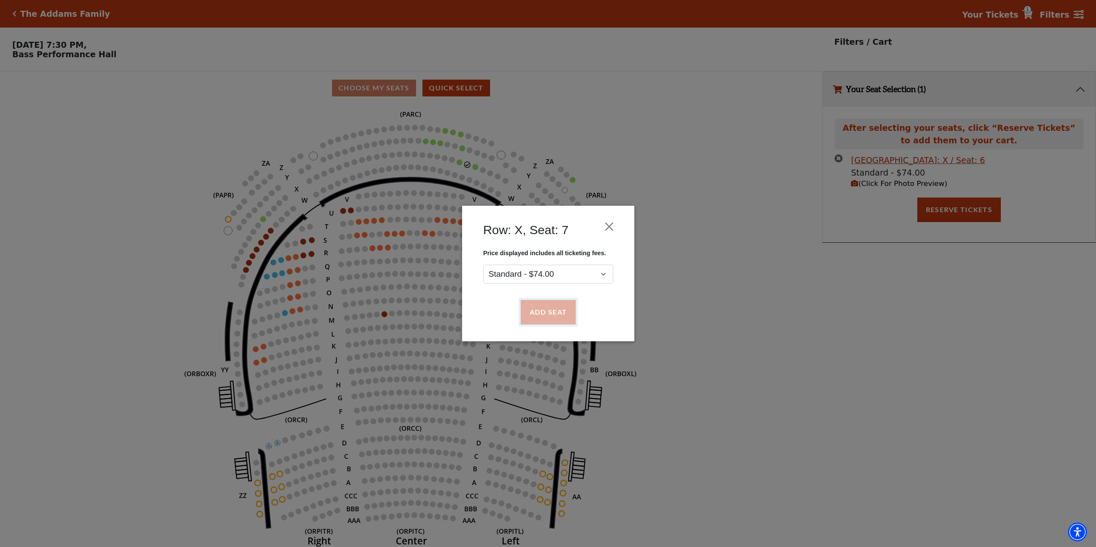
click at [547, 305] on button "Add Seat" at bounding box center [547, 313] width 55 height 24
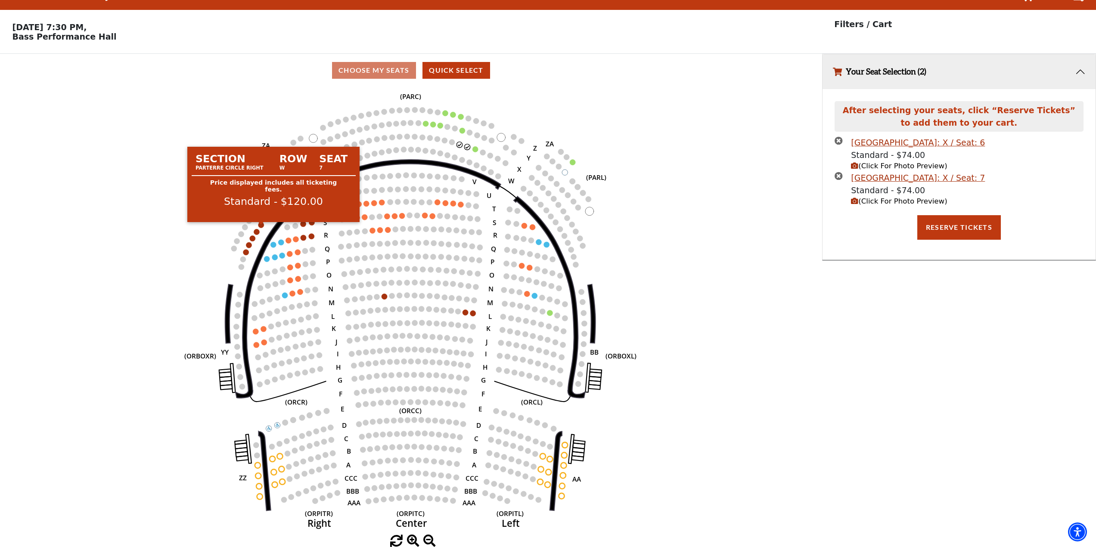
scroll to position [21, 0]
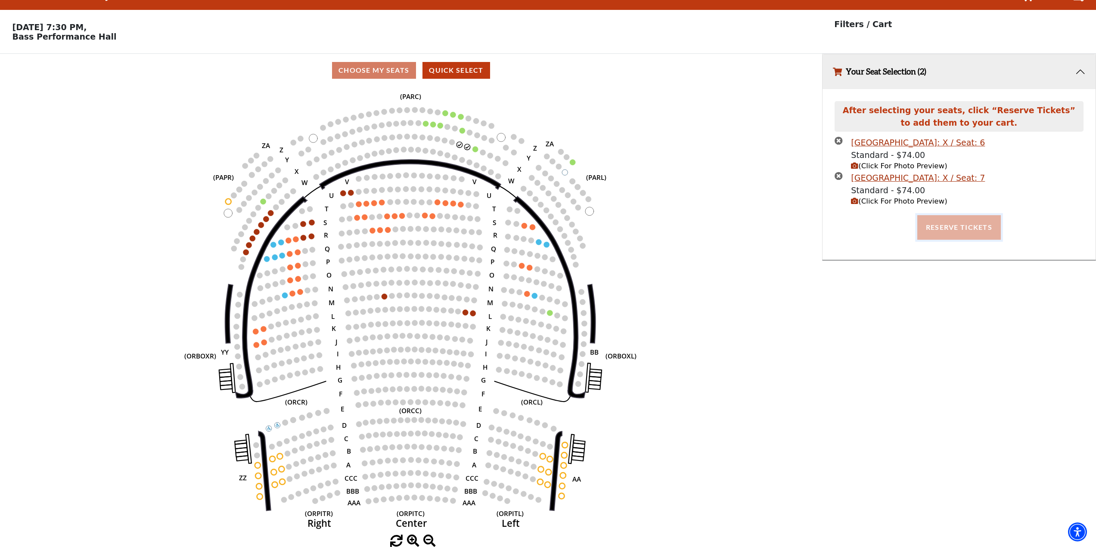
click at [959, 224] on button "Reserve Tickets" at bounding box center [959, 227] width 84 height 24
click at [838, 144] on icon "times-circle" at bounding box center [839, 141] width 8 height 8
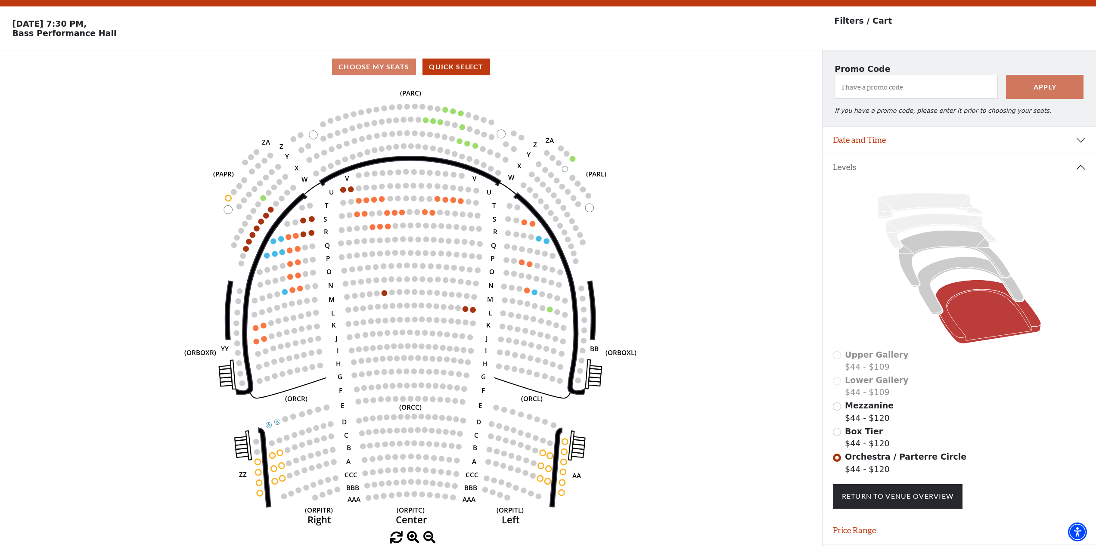
scroll to position [50, 0]
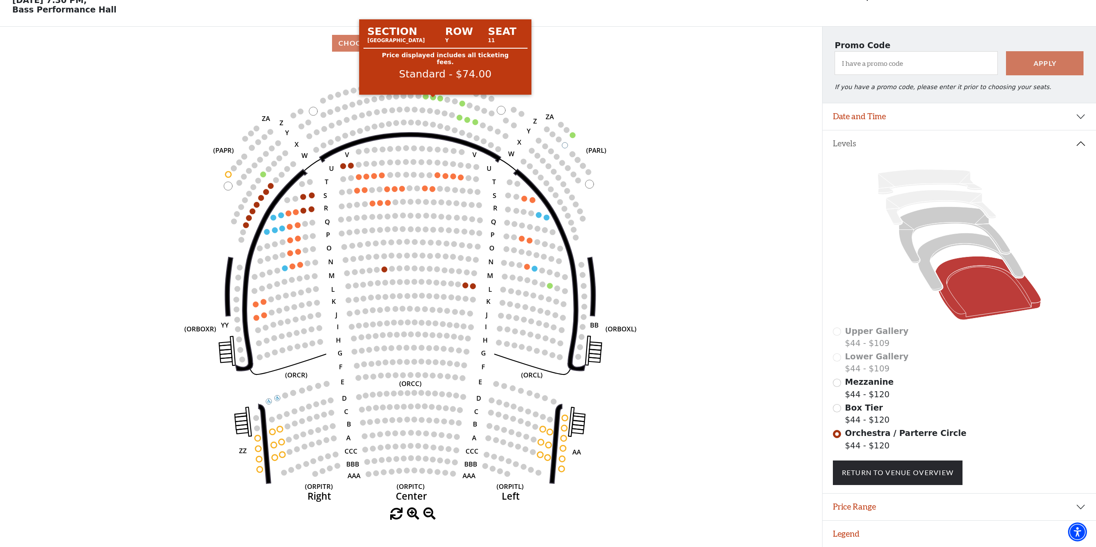
click at [434, 96] on circle at bounding box center [434, 98] width 6 height 6
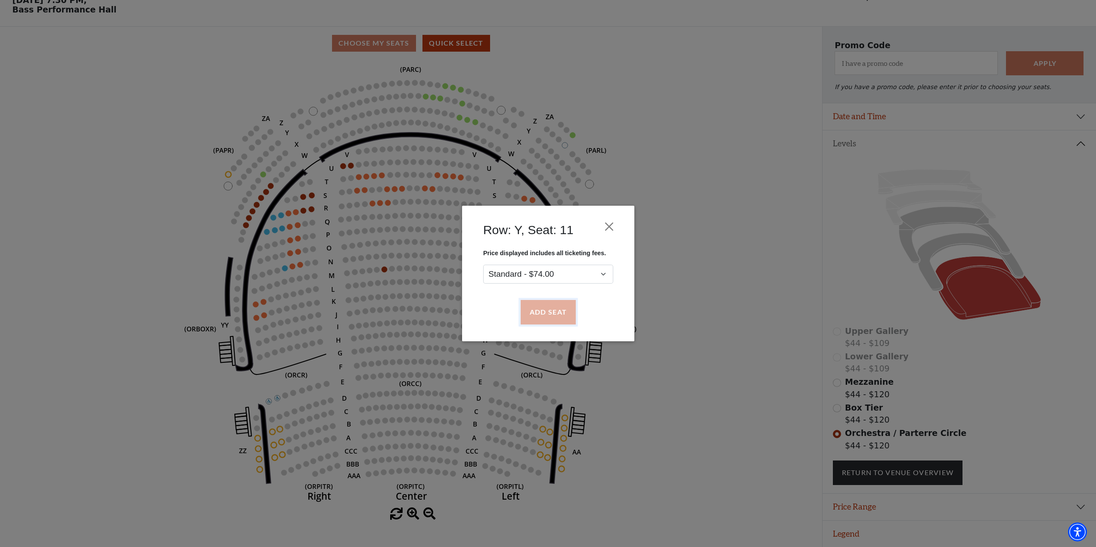
click at [555, 308] on button "Add Seat" at bounding box center [547, 313] width 55 height 24
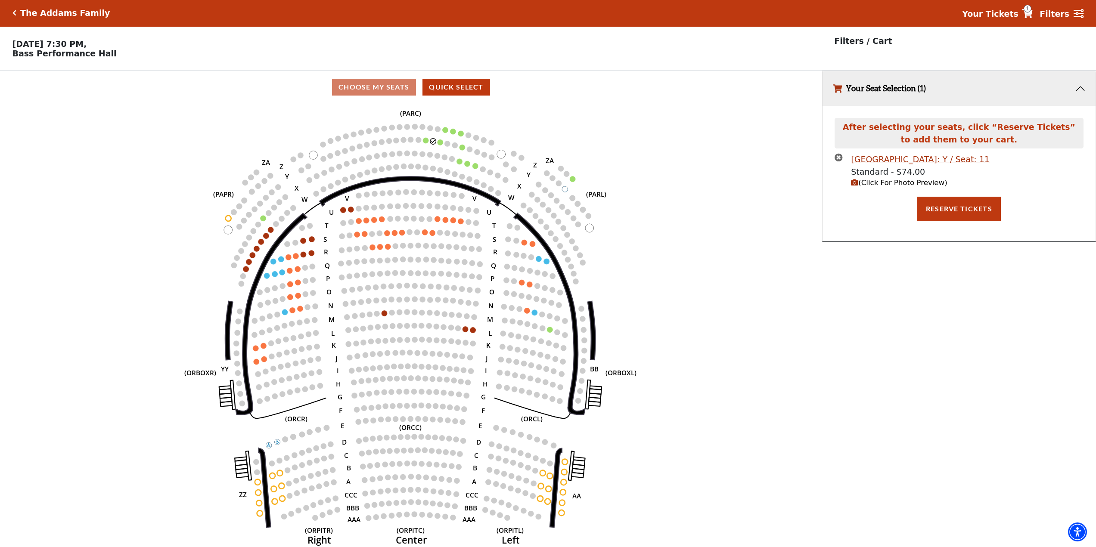
scroll to position [0, 0]
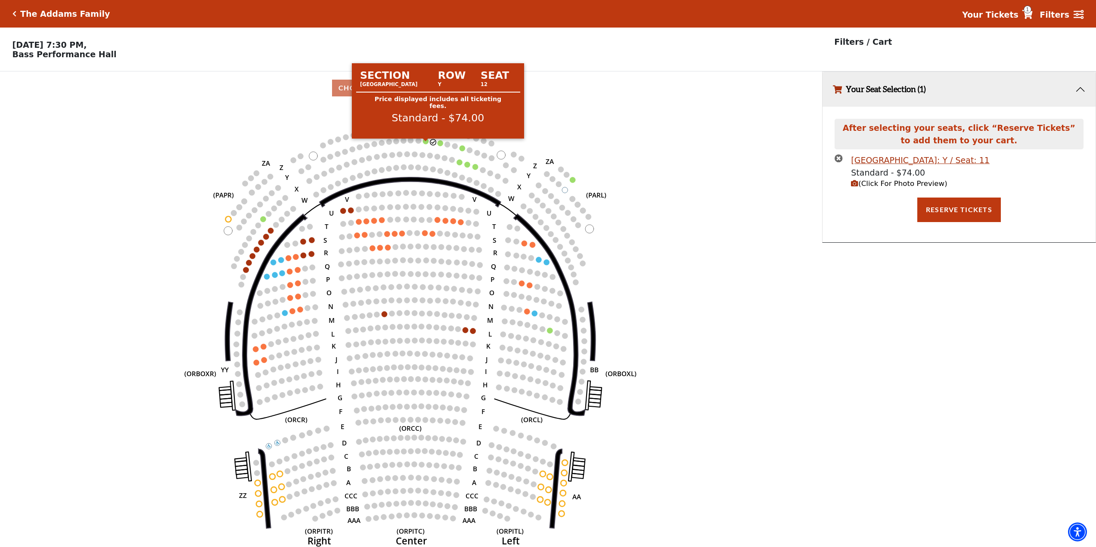
click at [428, 143] on circle at bounding box center [426, 142] width 6 height 6
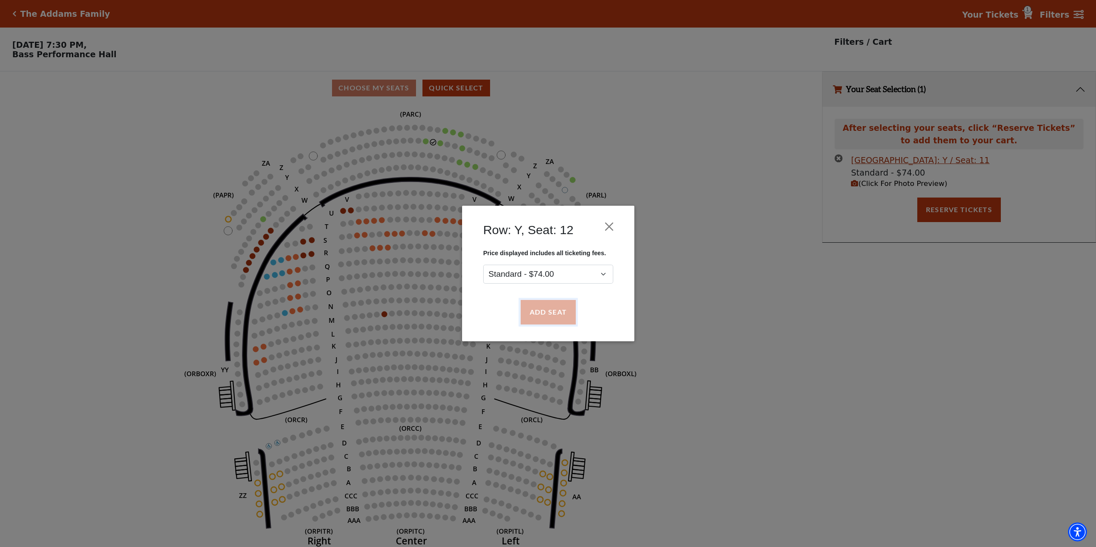
click at [570, 314] on button "Add Seat" at bounding box center [547, 313] width 55 height 24
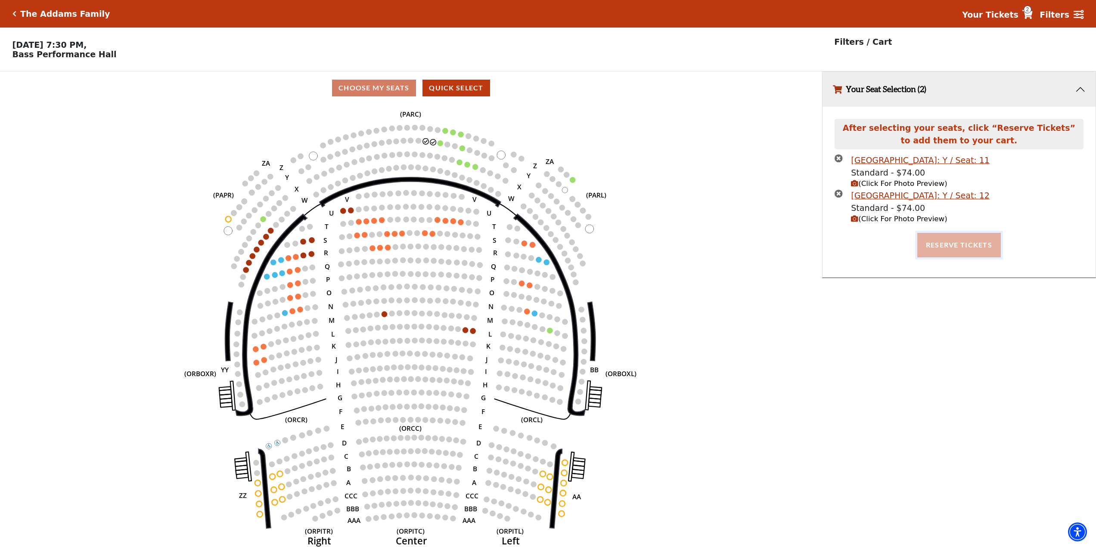
click at [990, 254] on button "Reserve Tickets" at bounding box center [959, 245] width 84 height 24
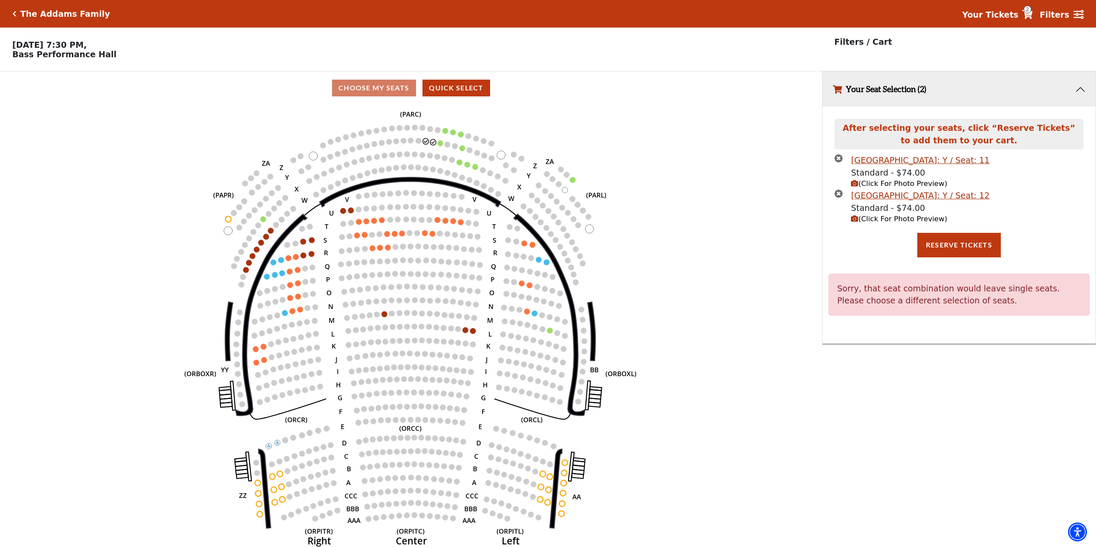
click at [893, 225] on button "(Click For Photo Preview)" at bounding box center [899, 219] width 96 height 11
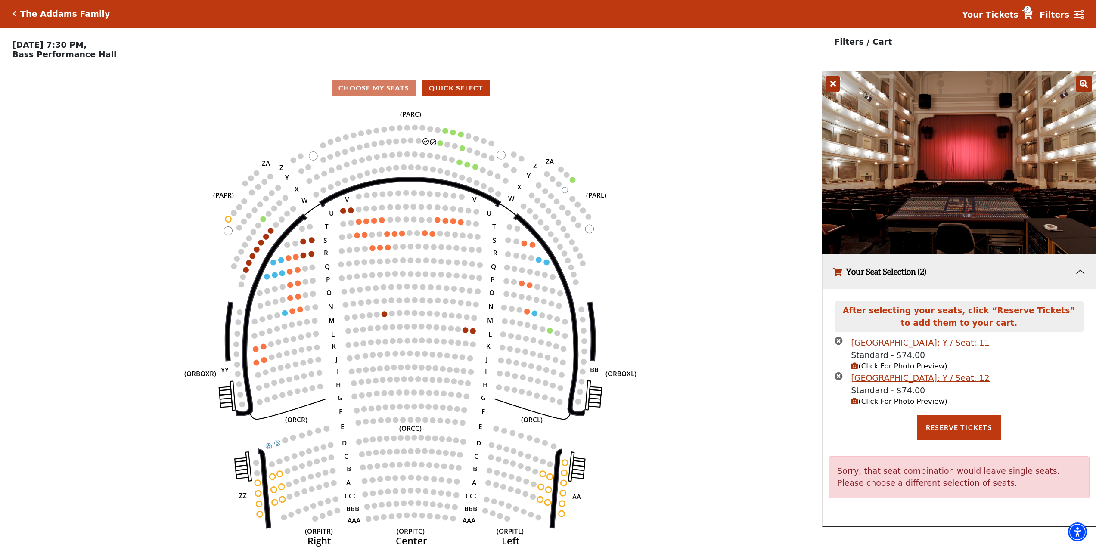
click at [833, 88] on icon at bounding box center [833, 84] width 14 height 16
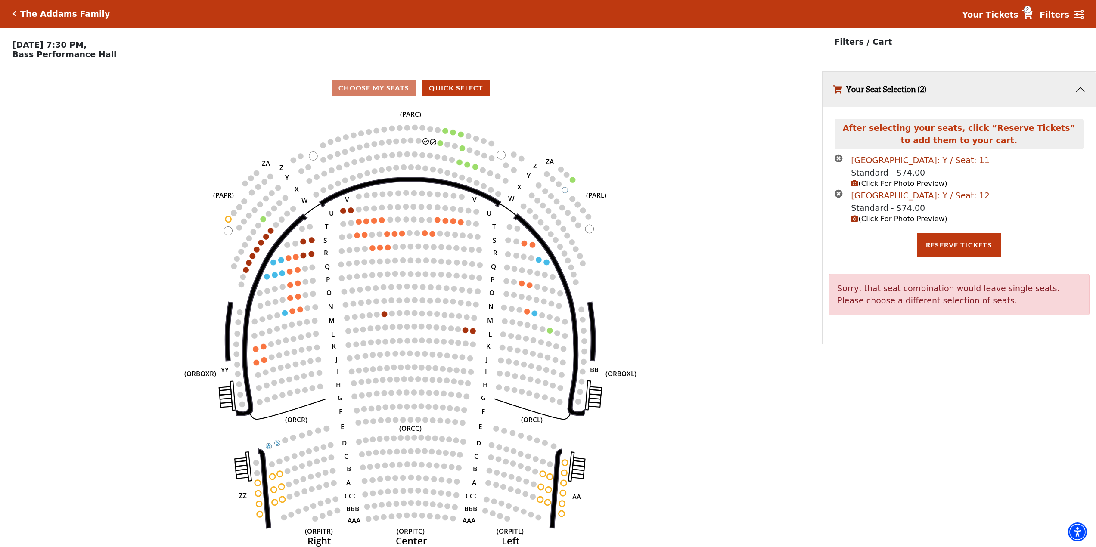
click at [842, 161] on icon "times-circle" at bounding box center [839, 158] width 8 height 8
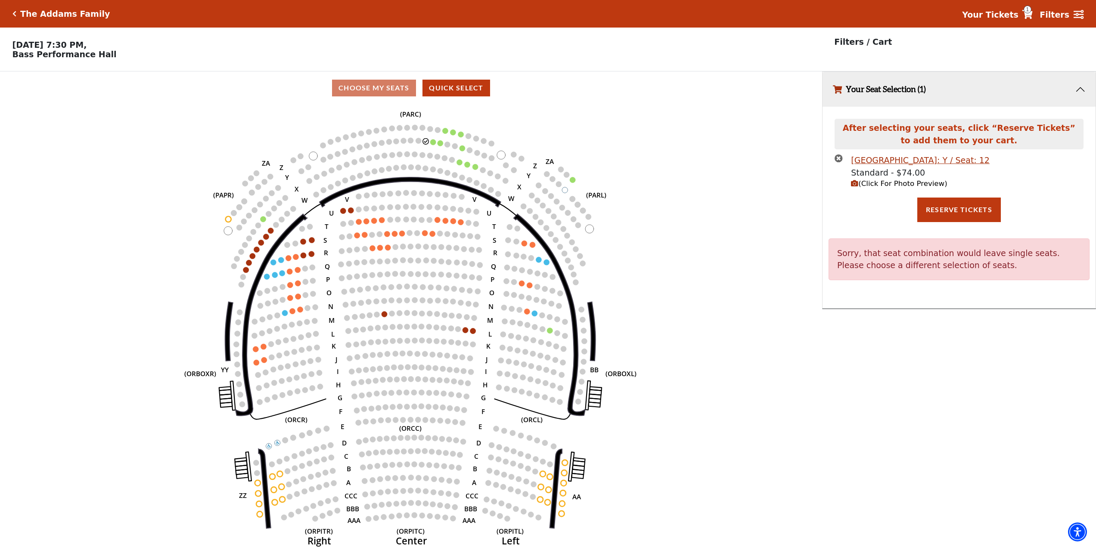
click at [842, 161] on icon "times-circle" at bounding box center [839, 158] width 8 height 8
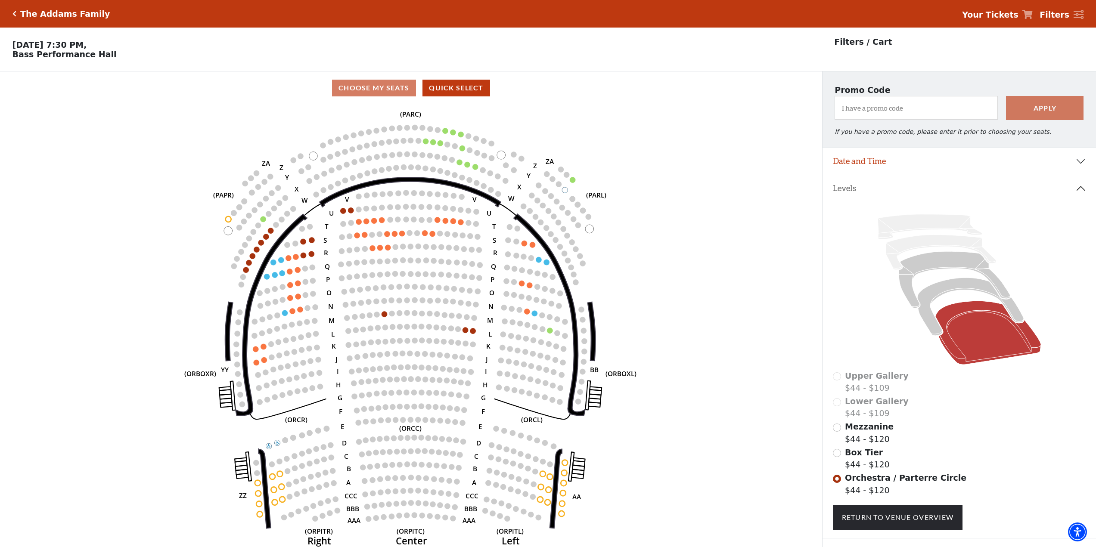
scroll to position [50, 0]
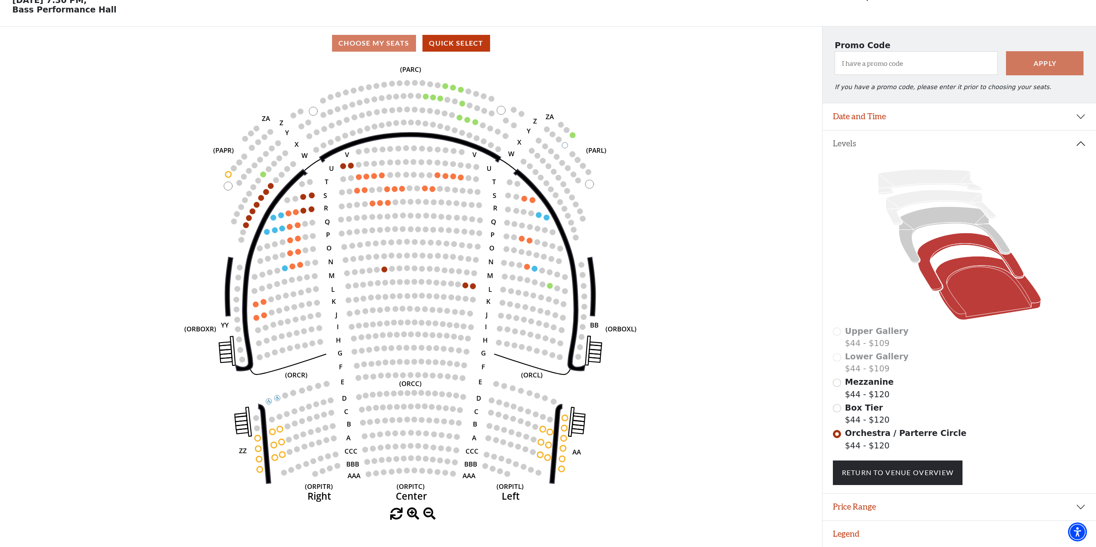
click at [943, 242] on icon at bounding box center [970, 262] width 106 height 58
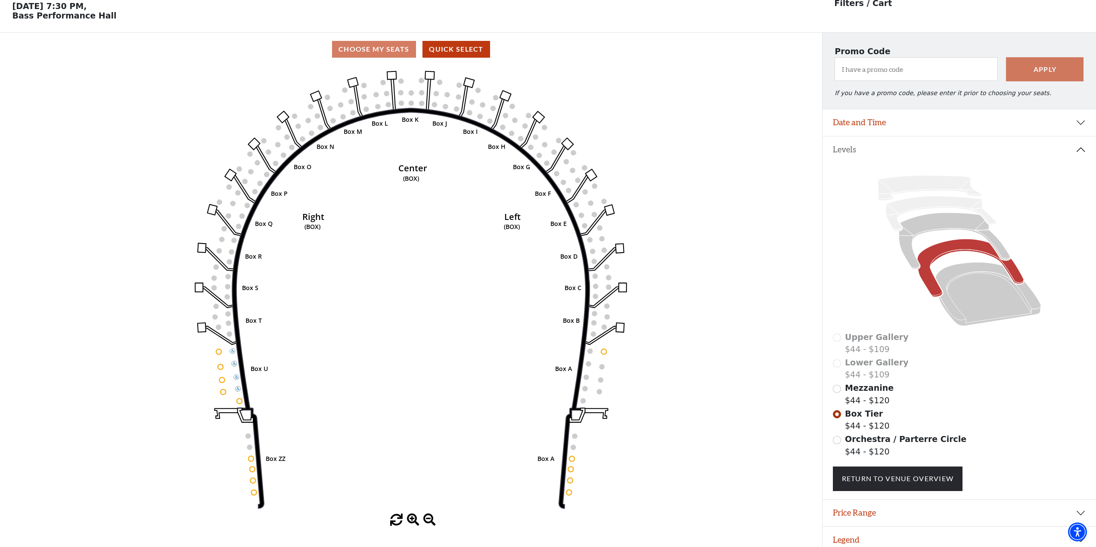
scroll to position [40, 0]
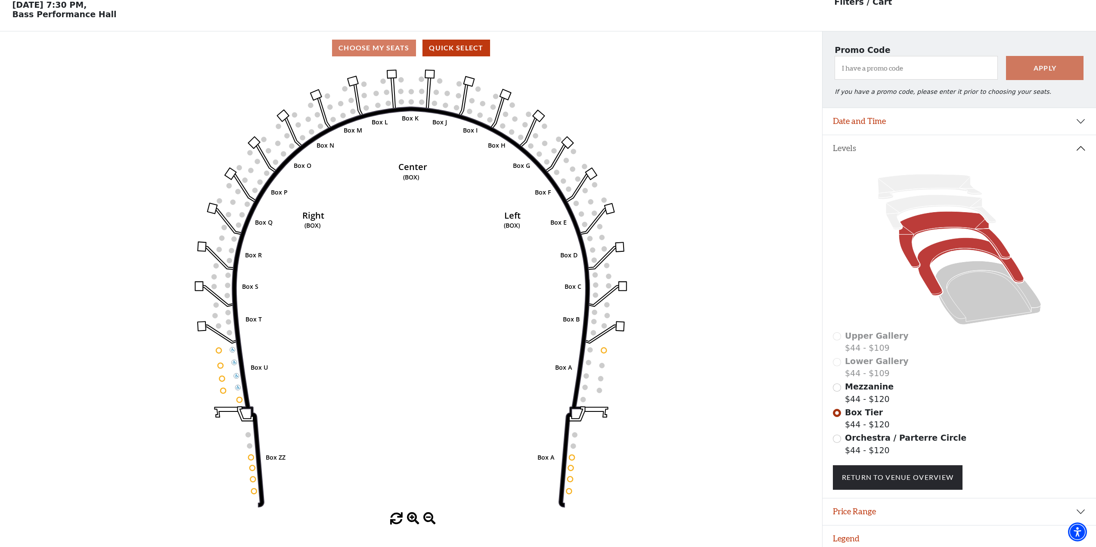
click at [931, 231] on icon at bounding box center [954, 240] width 111 height 56
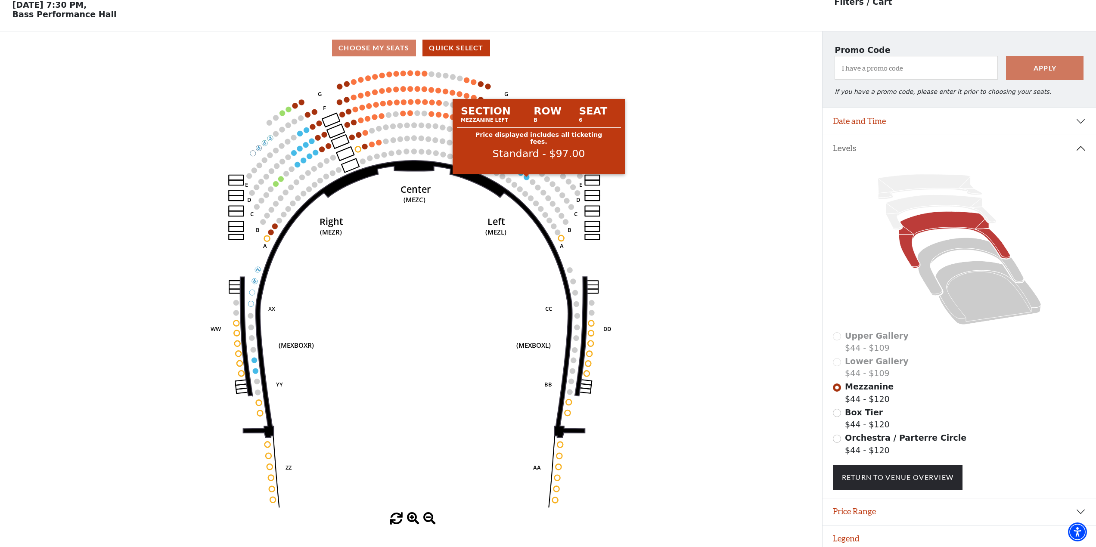
click at [525, 180] on circle at bounding box center [527, 177] width 6 height 6
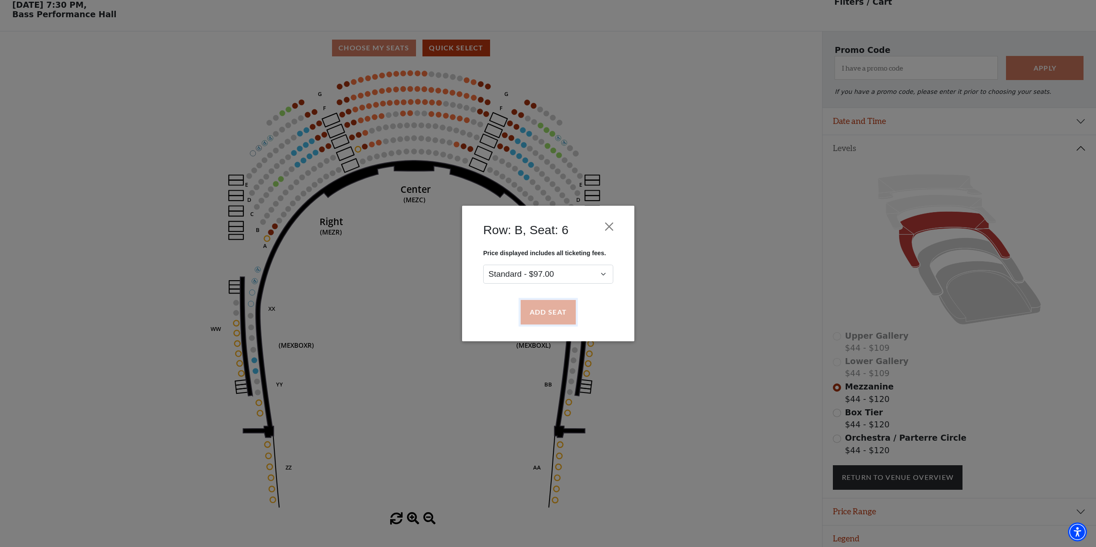
click at [549, 307] on button "Add Seat" at bounding box center [547, 313] width 55 height 24
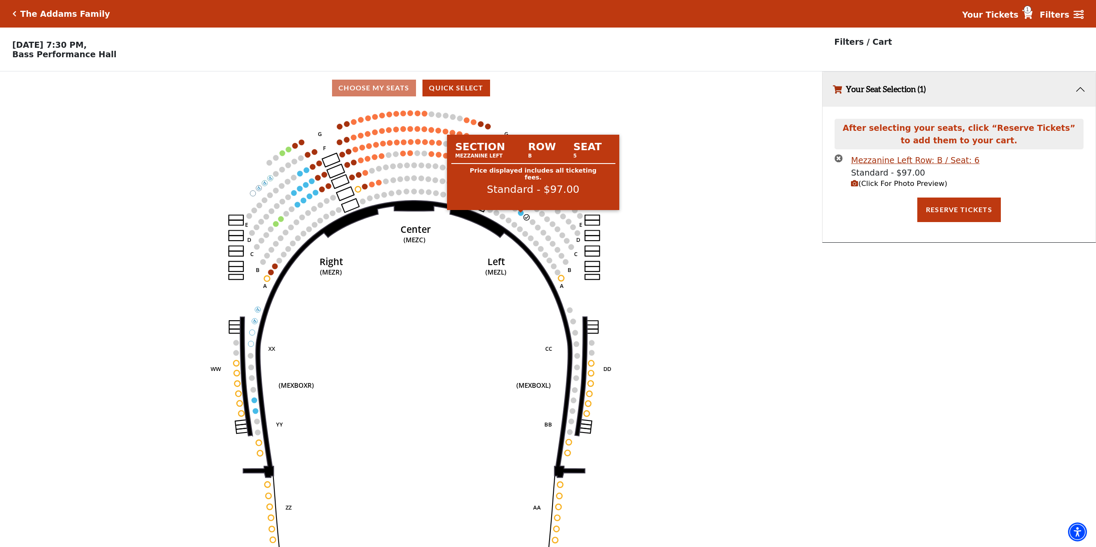
click at [521, 216] on circle at bounding box center [521, 213] width 6 height 6
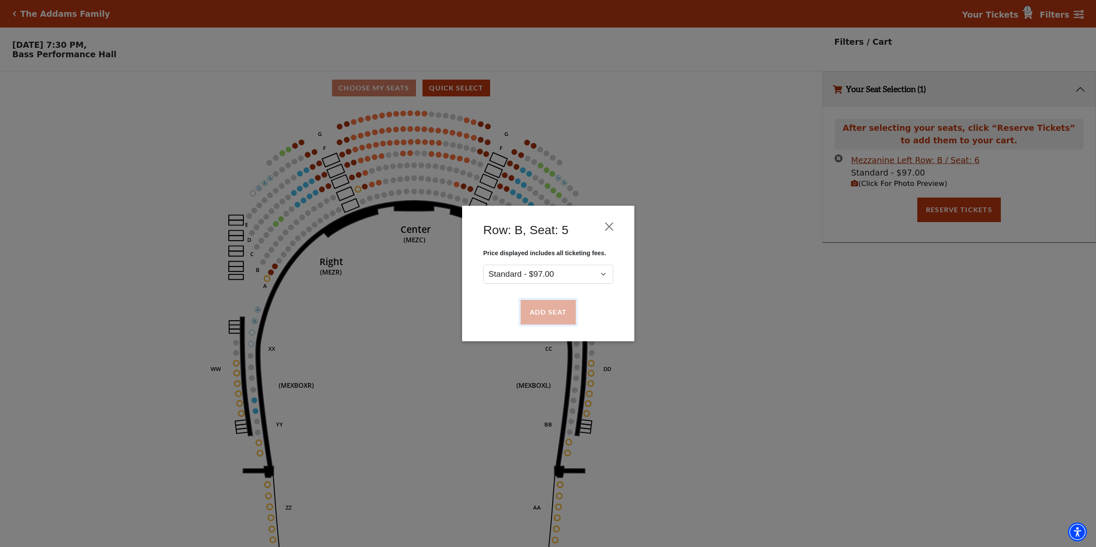
click at [549, 316] on button "Add Seat" at bounding box center [547, 313] width 55 height 24
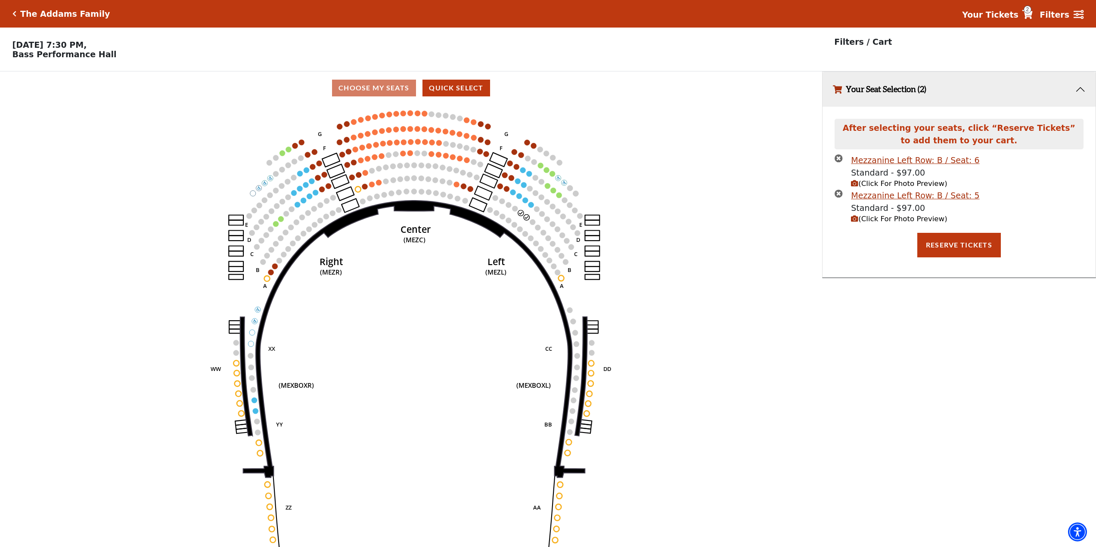
click at [894, 220] on span "(Click For Photo Preview)" at bounding box center [899, 219] width 96 height 8
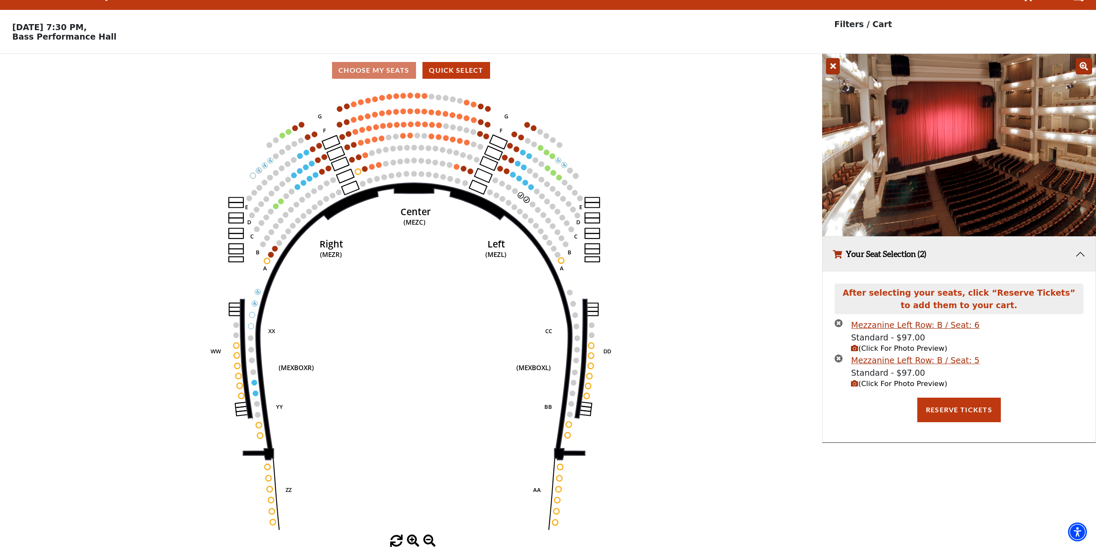
scroll to position [21, 0]
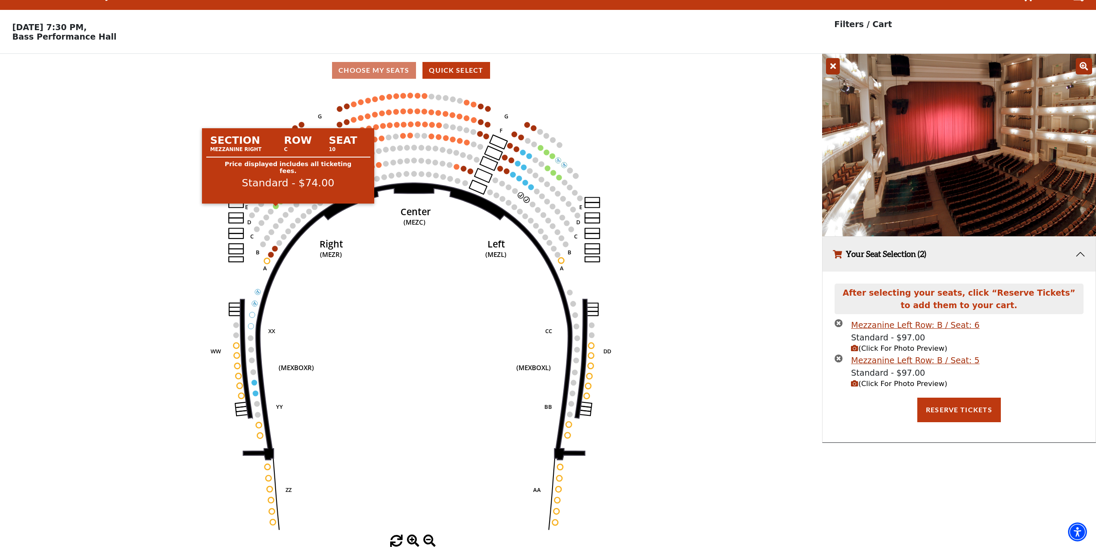
click at [276, 205] on circle at bounding box center [276, 207] width 6 height 6
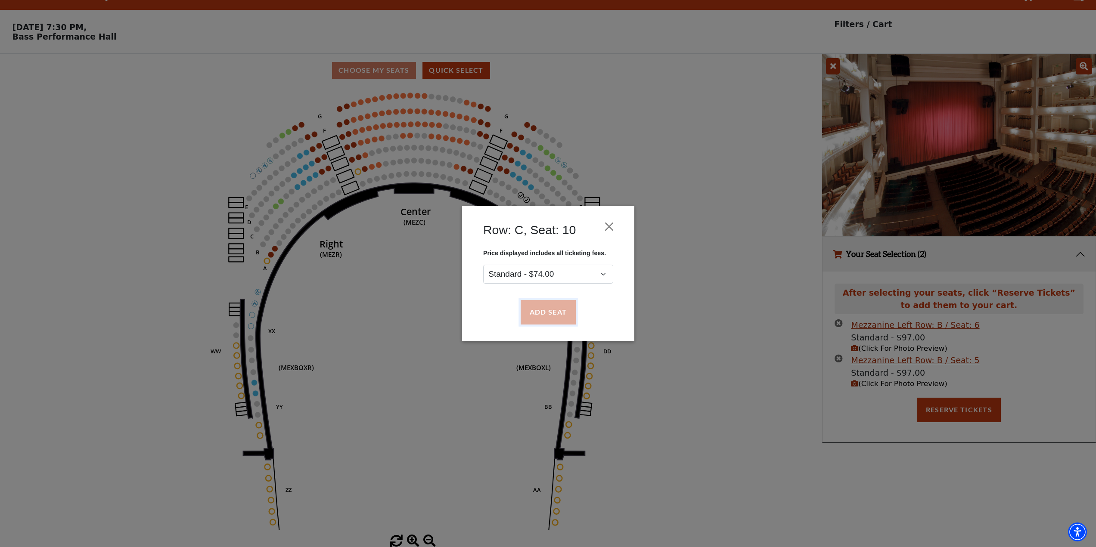
click at [548, 307] on button "Add Seat" at bounding box center [547, 313] width 55 height 24
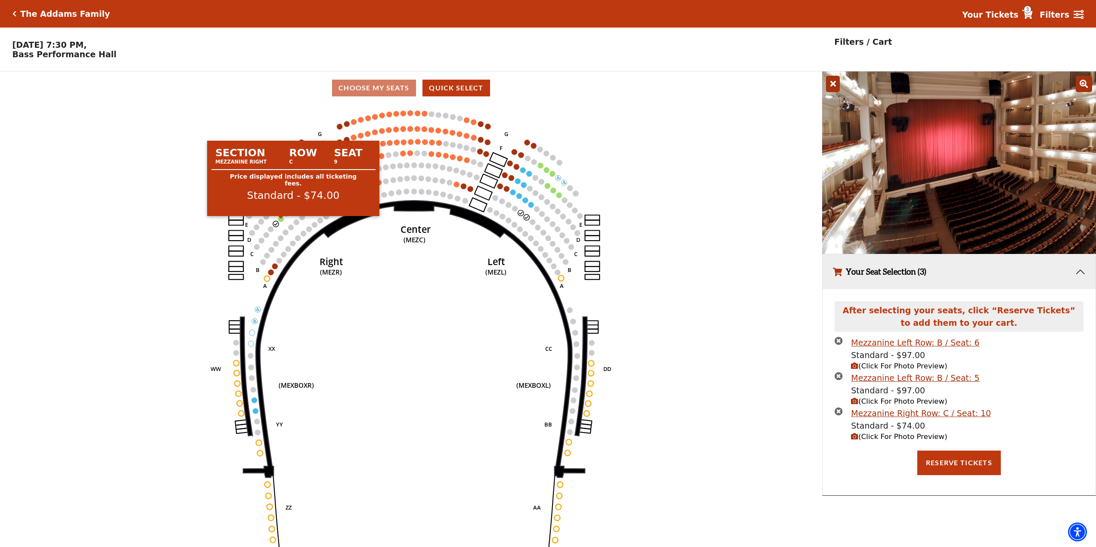
click at [281, 221] on circle at bounding box center [281, 219] width 6 height 6
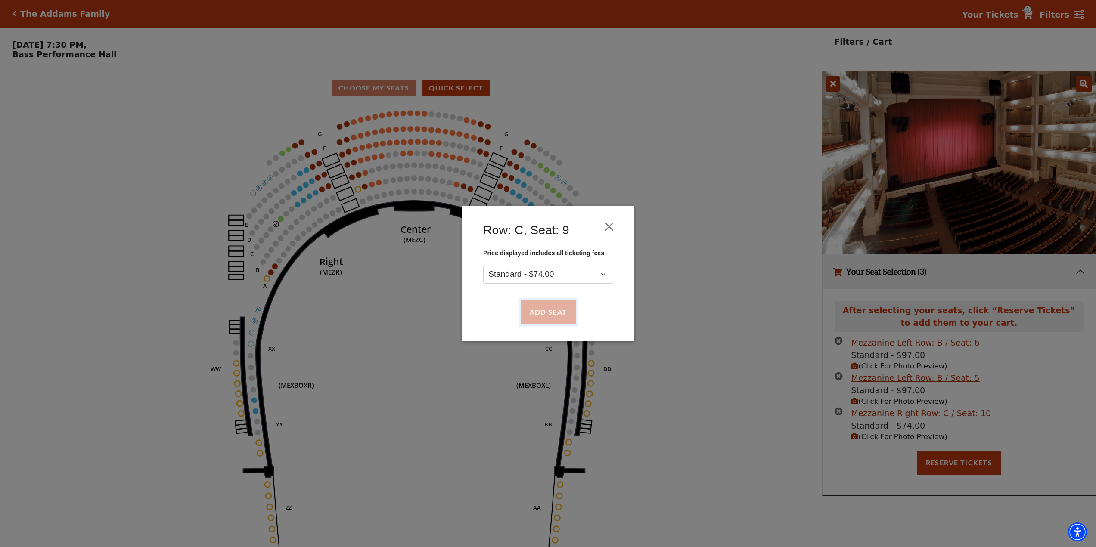
click at [552, 316] on button "Add Seat" at bounding box center [547, 313] width 55 height 24
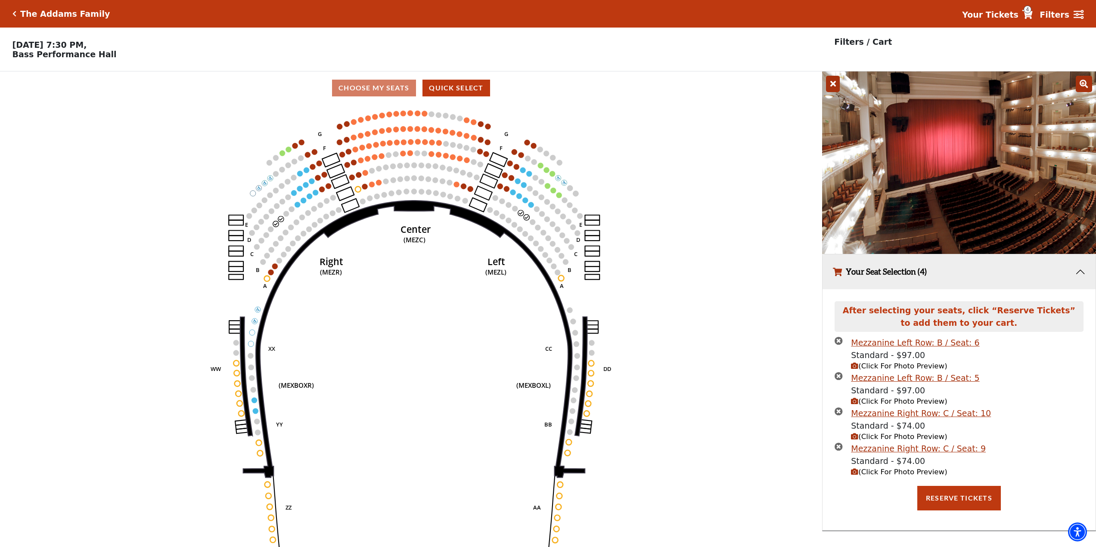
click at [831, 87] on icon at bounding box center [833, 84] width 14 height 16
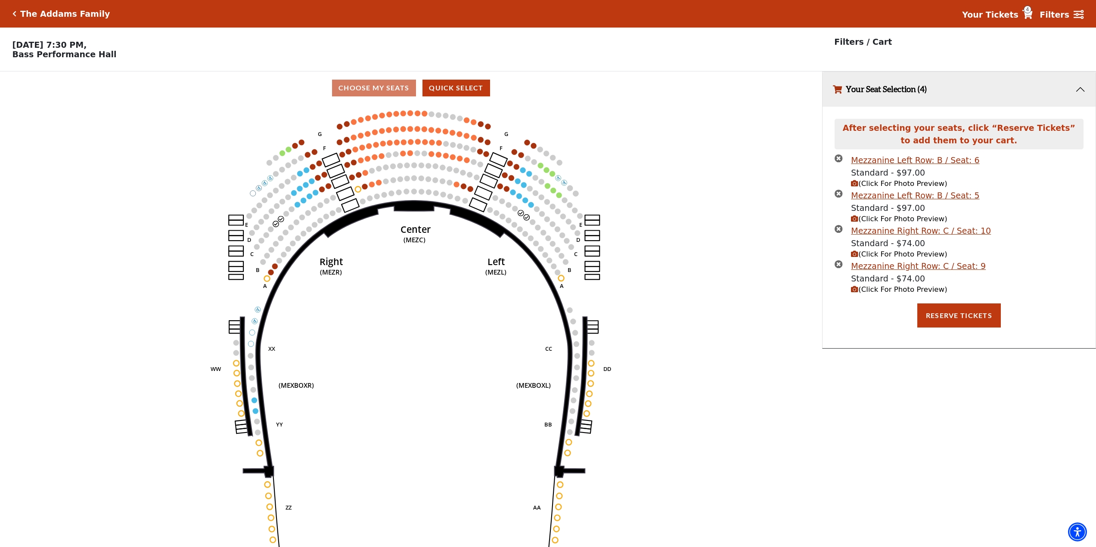
click at [894, 258] on span "(Click For Photo Preview)" at bounding box center [899, 254] width 96 height 8
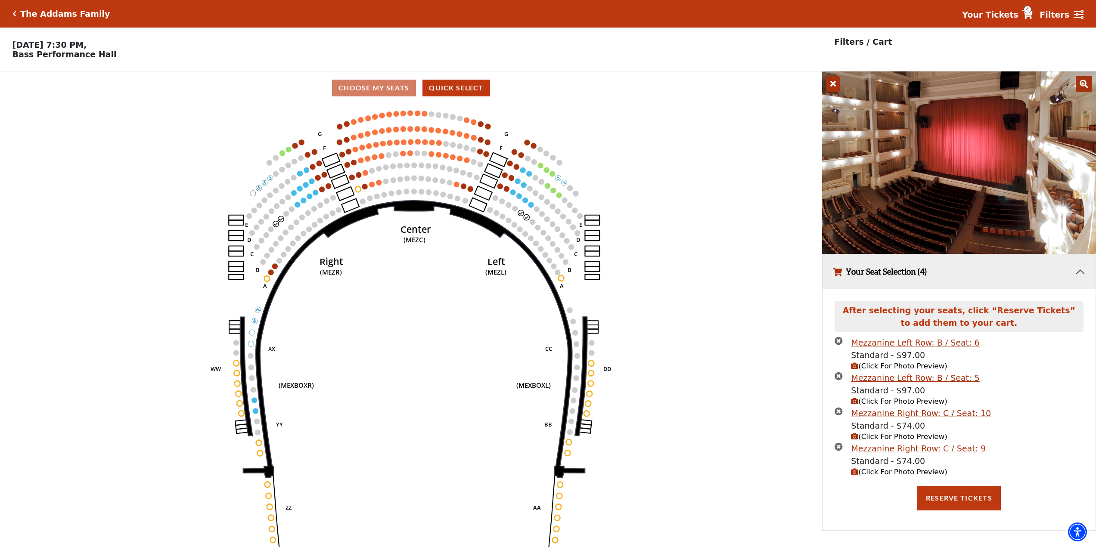
click at [831, 84] on icon at bounding box center [833, 84] width 14 height 16
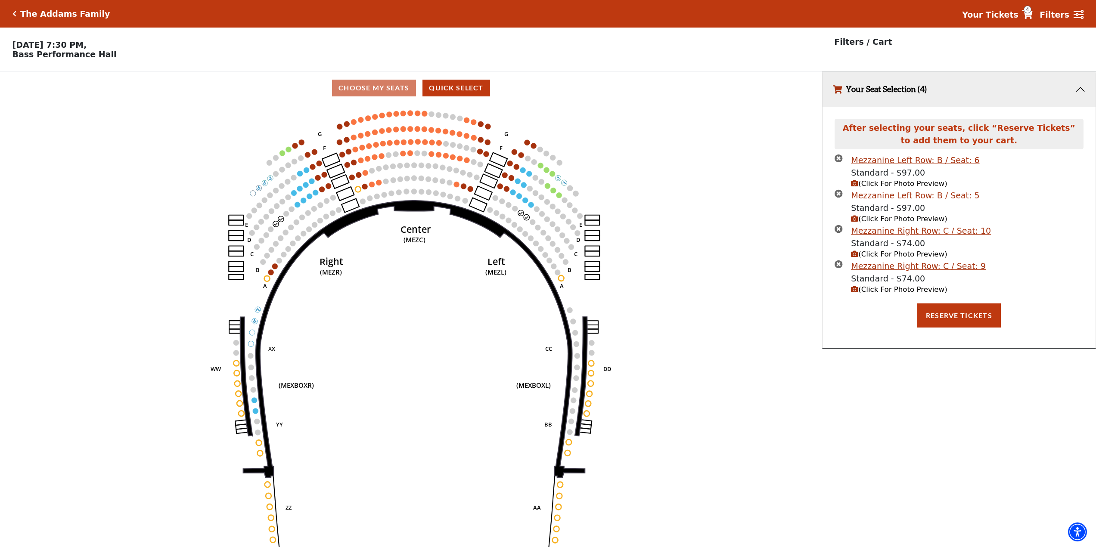
click at [839, 161] on icon "times-circle" at bounding box center [839, 158] width 8 height 8
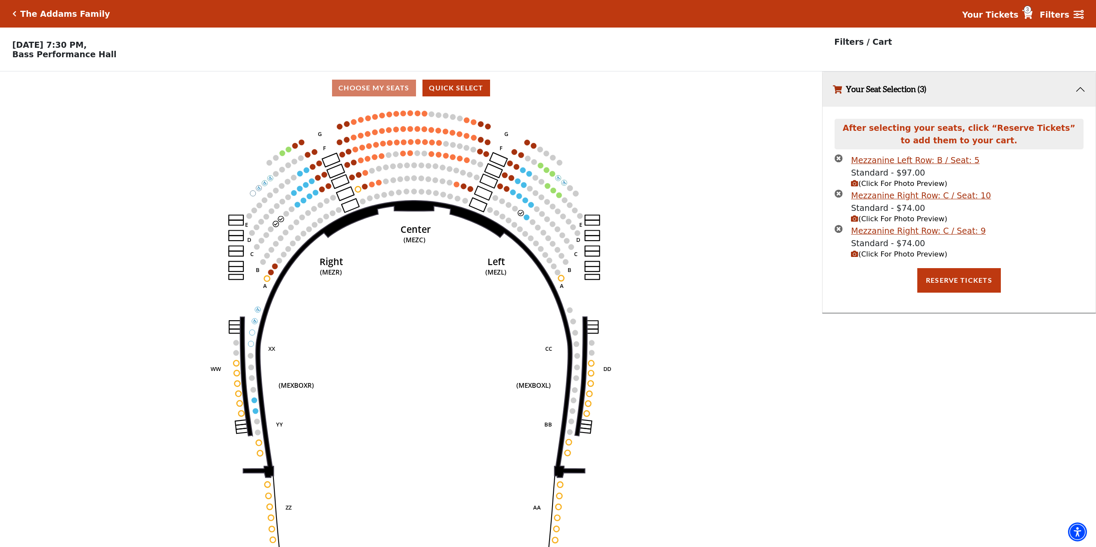
click at [839, 161] on icon "times-circle" at bounding box center [839, 158] width 8 height 8
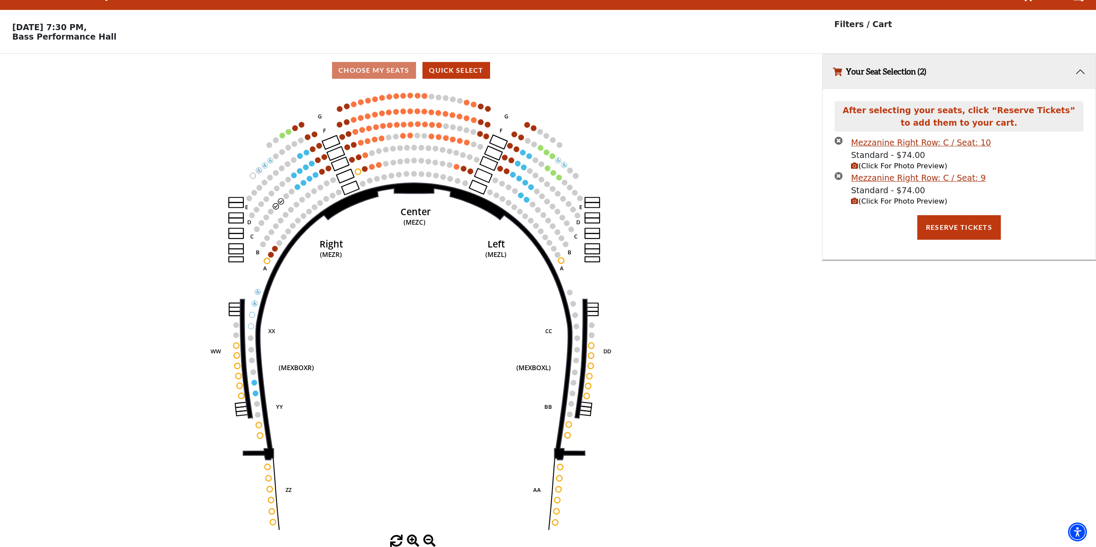
scroll to position [21, 0]
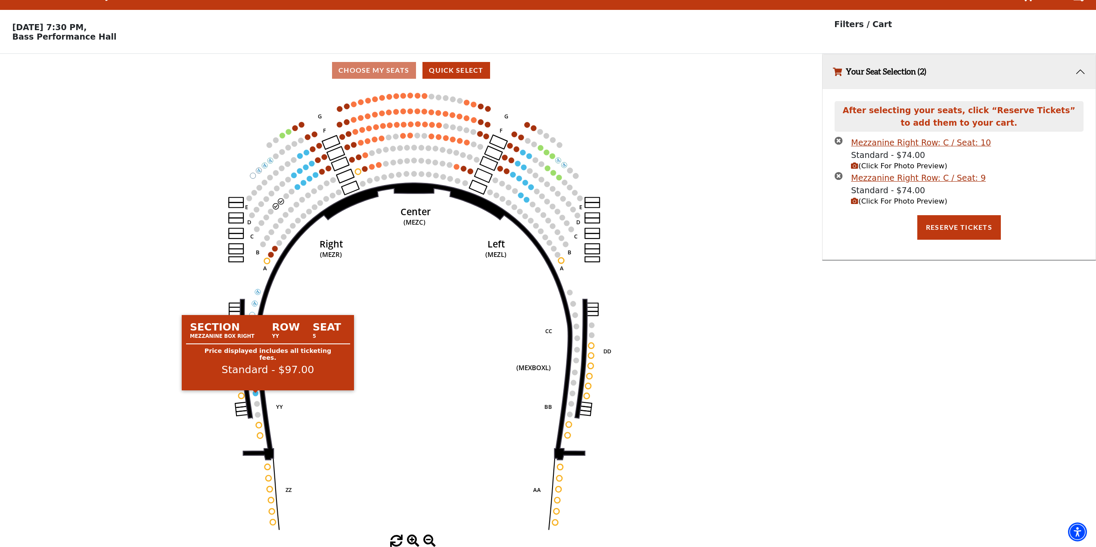
click at [256, 392] on circle at bounding box center [256, 394] width 6 height 6
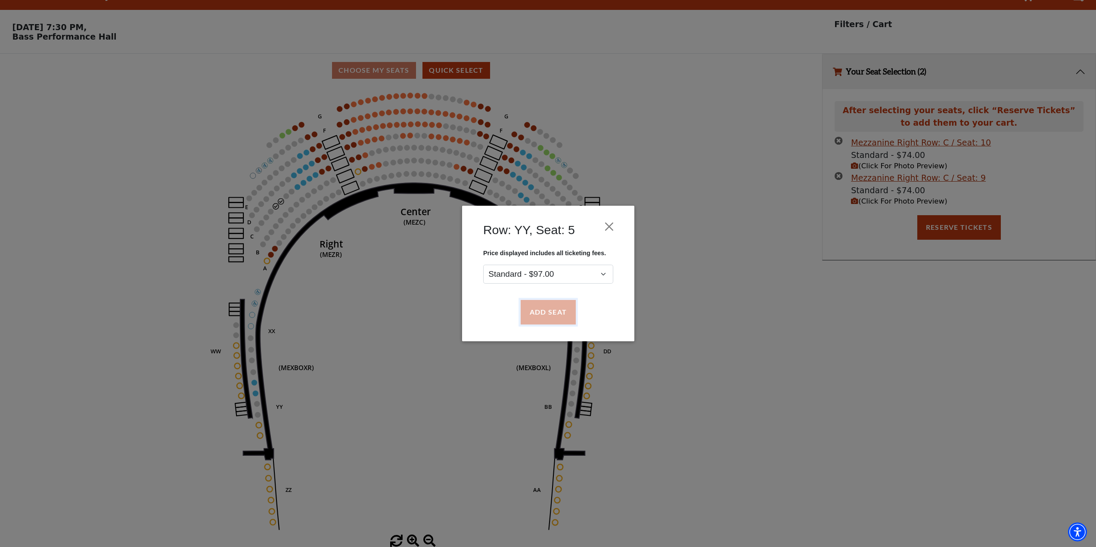
click at [543, 314] on button "Add Seat" at bounding box center [547, 313] width 55 height 24
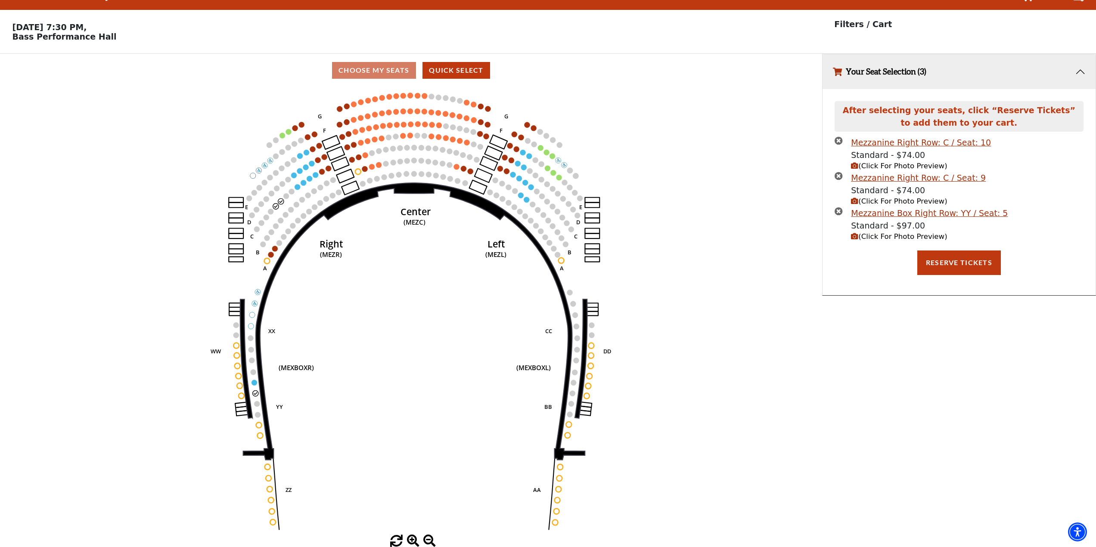
scroll to position [0, 0]
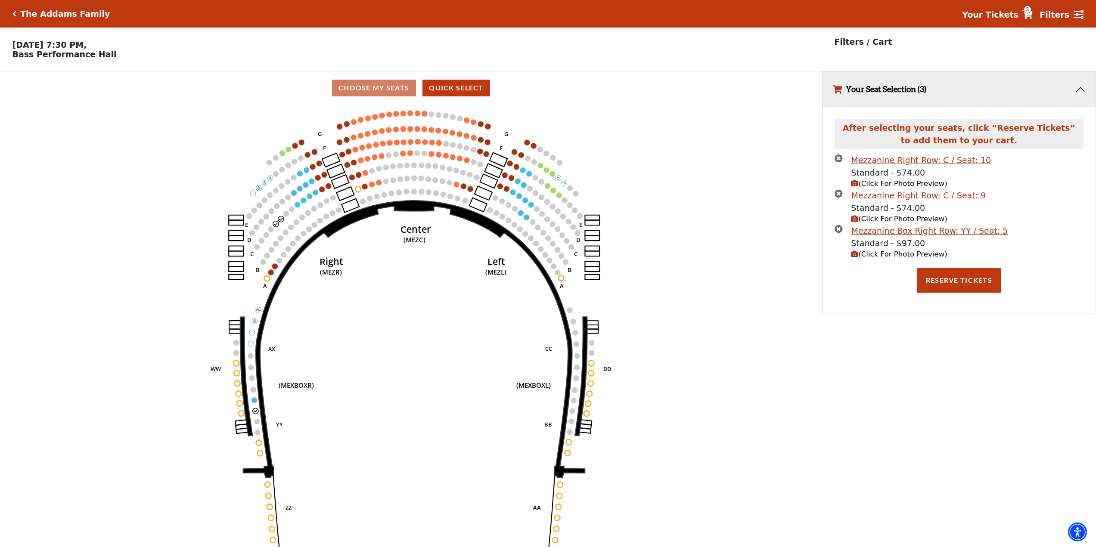
click at [888, 257] on span "(Click For Photo Preview)" at bounding box center [899, 254] width 96 height 8
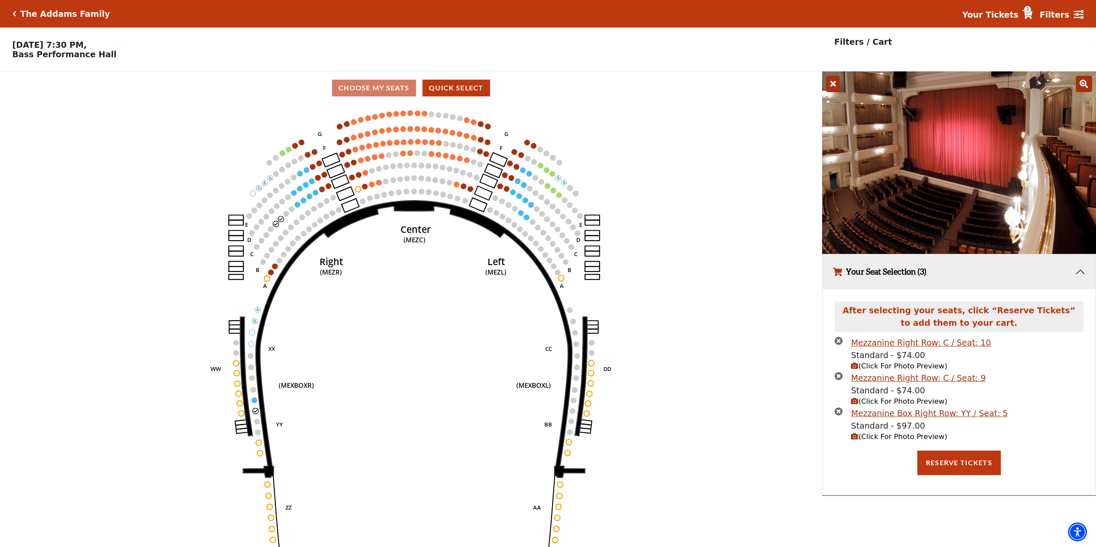
click at [835, 90] on icon at bounding box center [833, 84] width 14 height 16
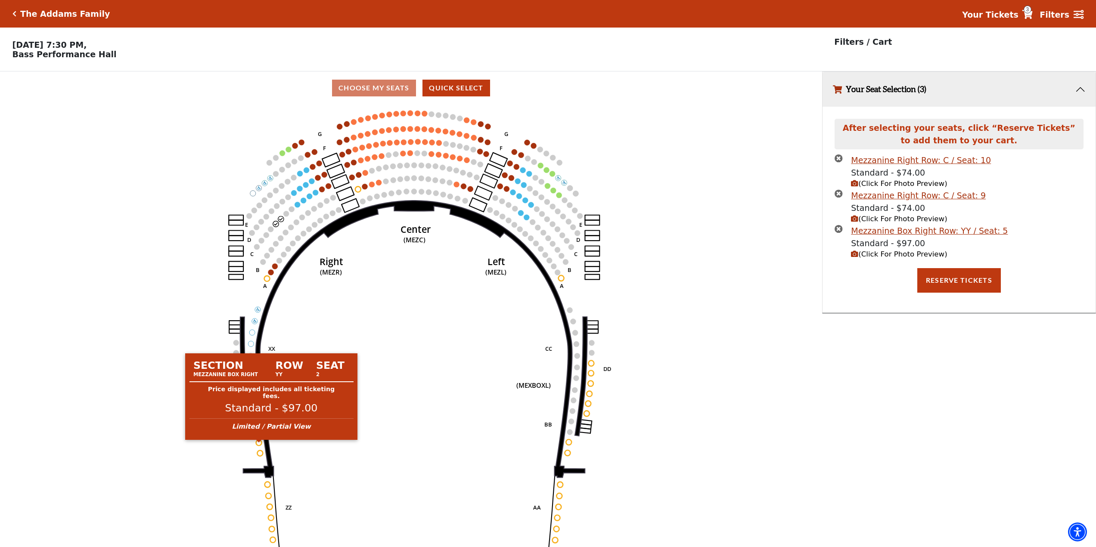
click at [259, 445] on circle at bounding box center [259, 443] width 6 height 6
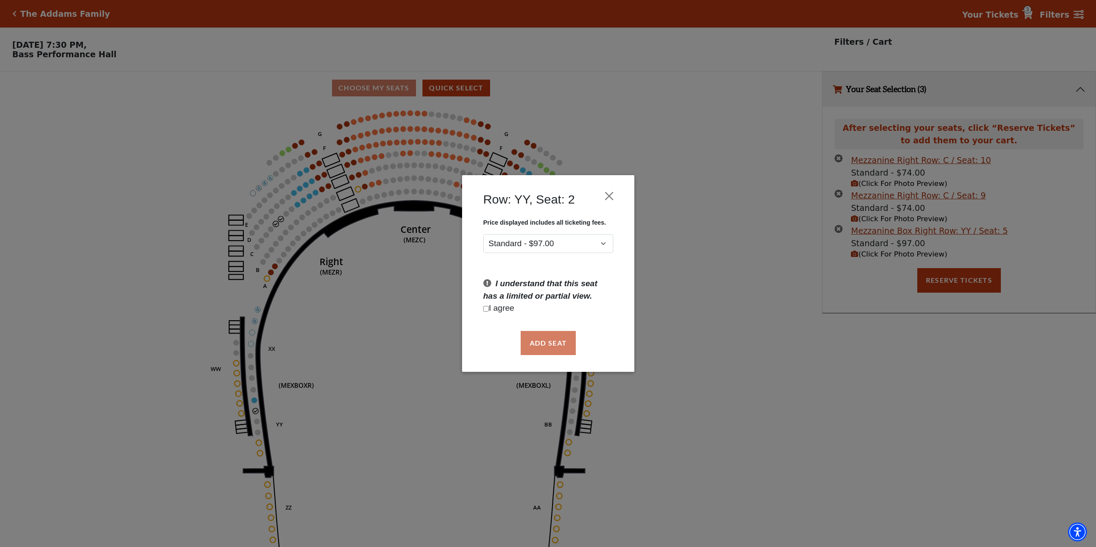
click at [505, 315] on div "Price displayed includes all ticketing fees. Standard - $97.00 I understand tha…" at bounding box center [548, 271] width 146 height 104
click at [505, 313] on p "I agree" at bounding box center [548, 308] width 130 height 12
click at [512, 310] on p "I agree" at bounding box center [548, 308] width 130 height 12
click at [494, 309] on p "I agree" at bounding box center [548, 308] width 130 height 12
click at [485, 308] on input "Checkbox field" at bounding box center [486, 309] width 6 height 6
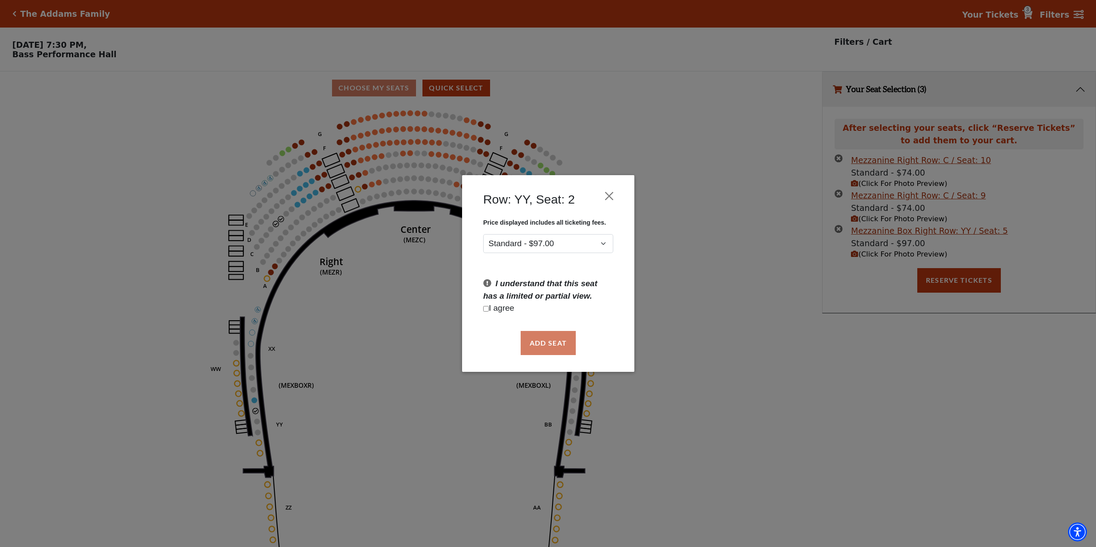
checkbox input "true"
click at [547, 338] on button "Add Seat" at bounding box center [547, 343] width 55 height 24
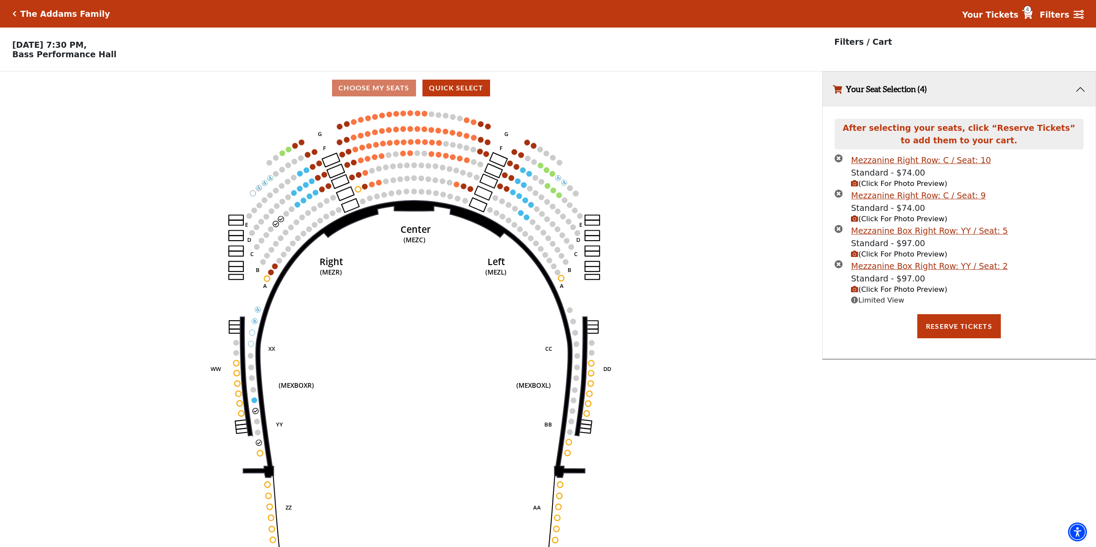
click at [884, 292] on span "(Click For Photo Preview)" at bounding box center [899, 290] width 96 height 8
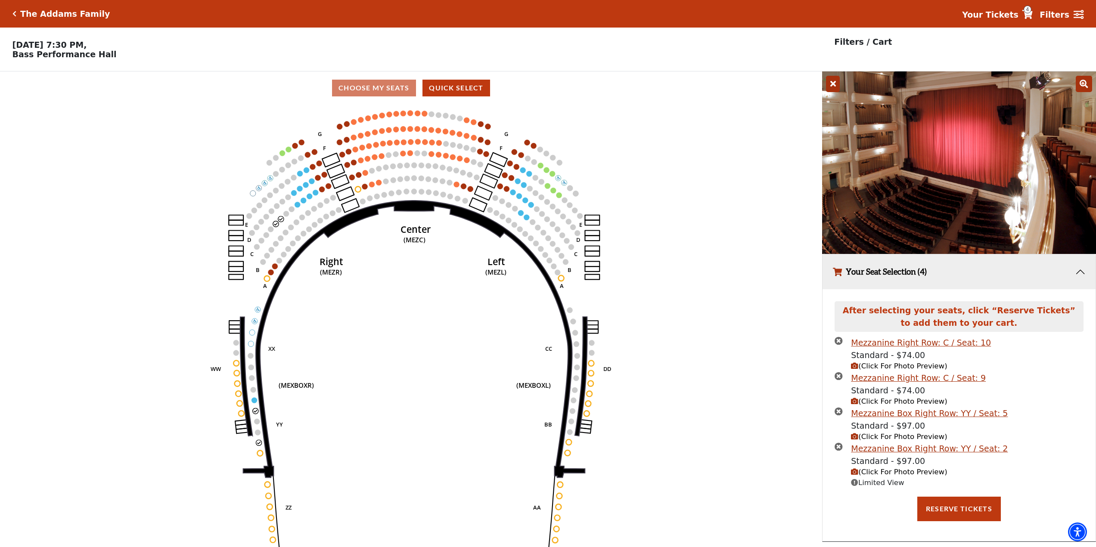
click at [835, 82] on icon at bounding box center [833, 84] width 14 height 16
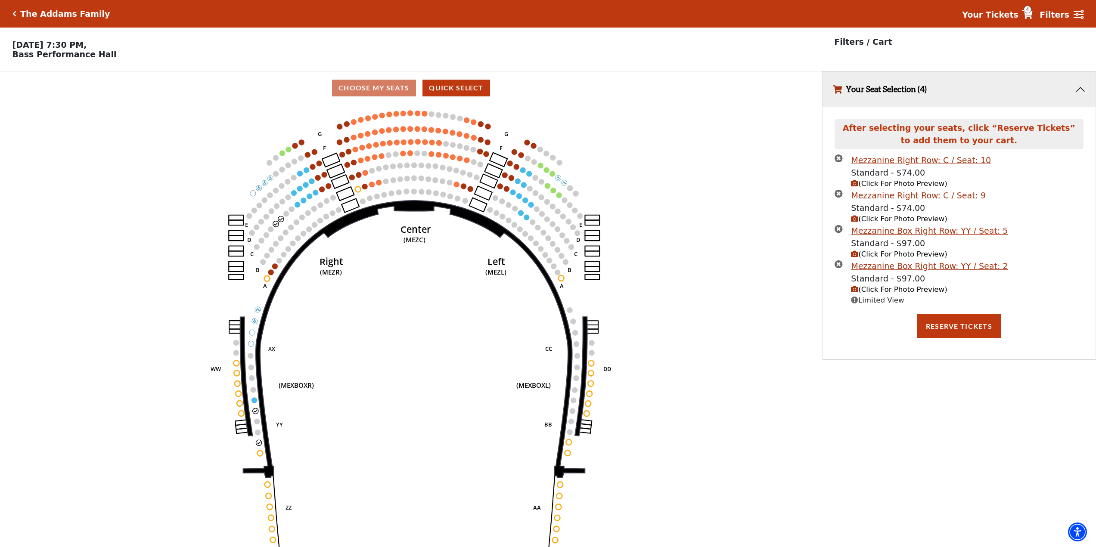
click at [838, 265] on icon "times-circle" at bounding box center [839, 264] width 8 height 8
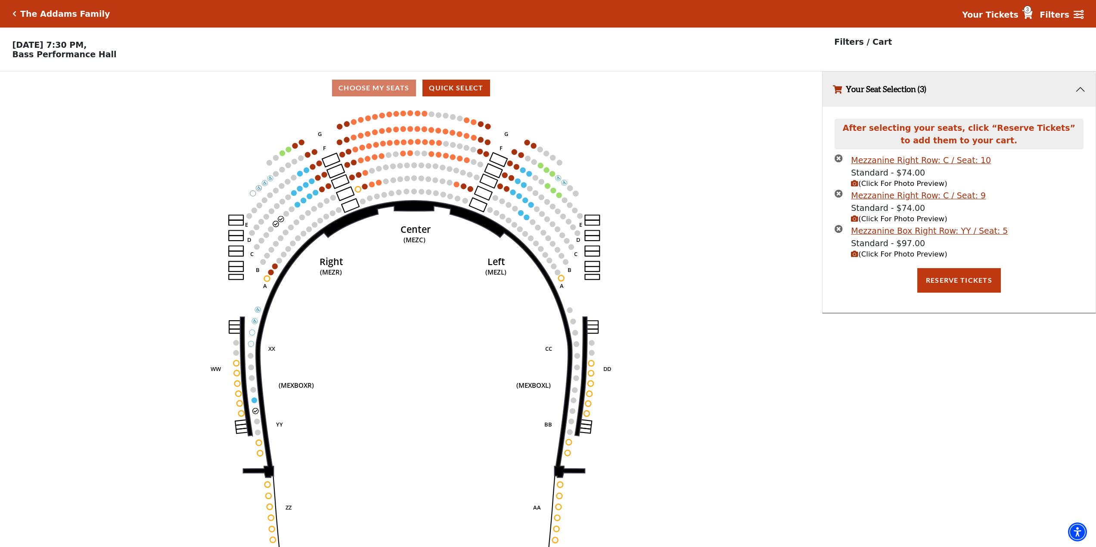
click at [840, 232] on icon "times-circle" at bounding box center [839, 229] width 8 height 8
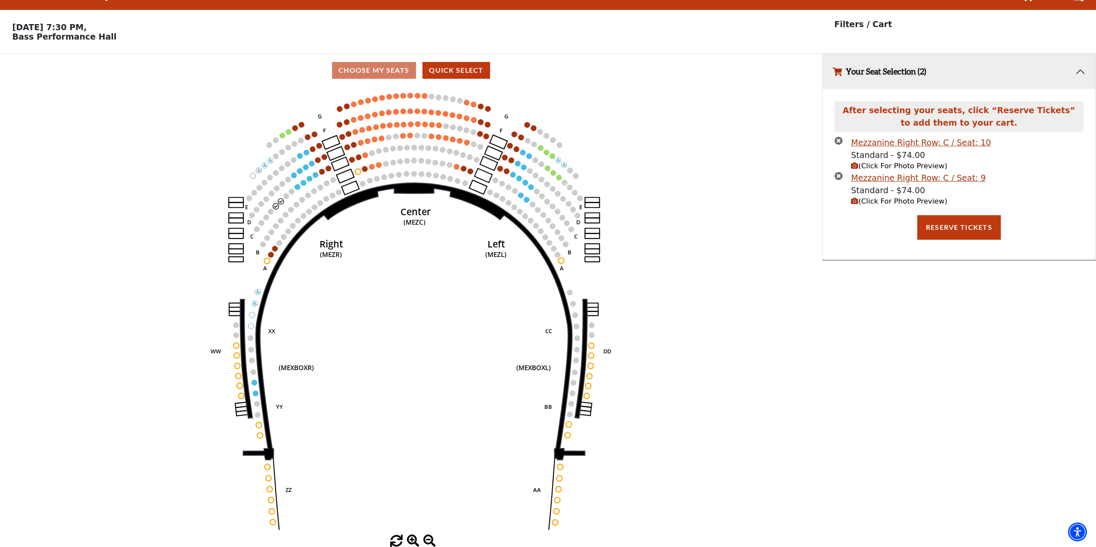
scroll to position [21, 0]
click at [899, 162] on span "(Click For Photo Preview)" at bounding box center [899, 166] width 96 height 8
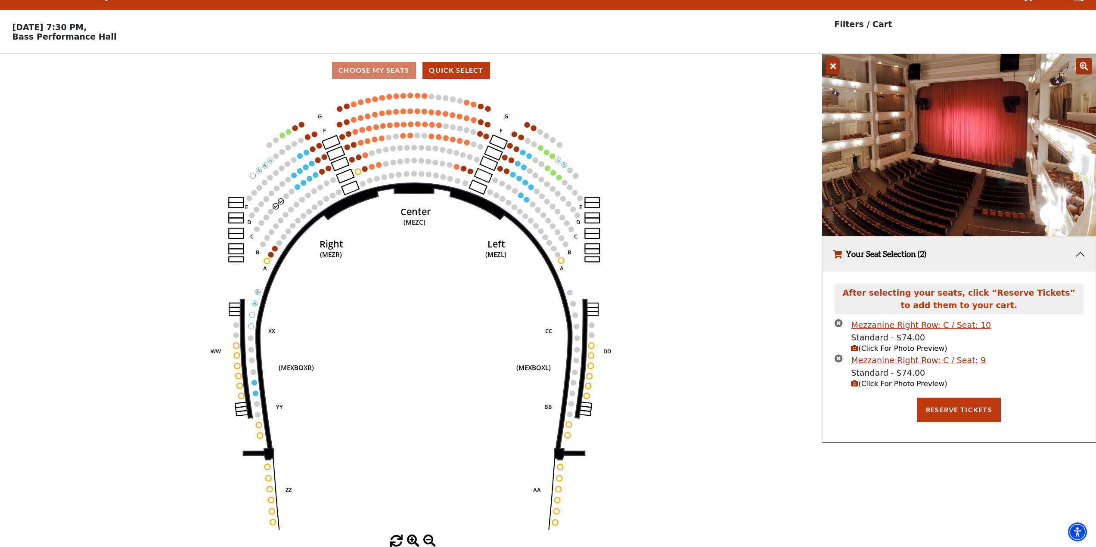
click at [832, 65] on icon at bounding box center [833, 66] width 14 height 16
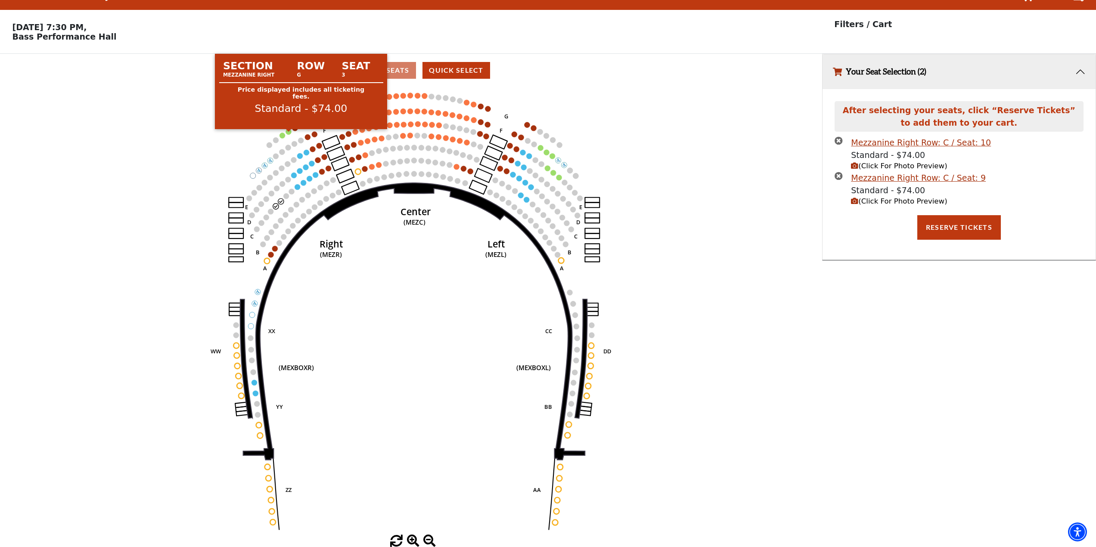
click at [290, 133] on circle at bounding box center [289, 132] width 6 height 6
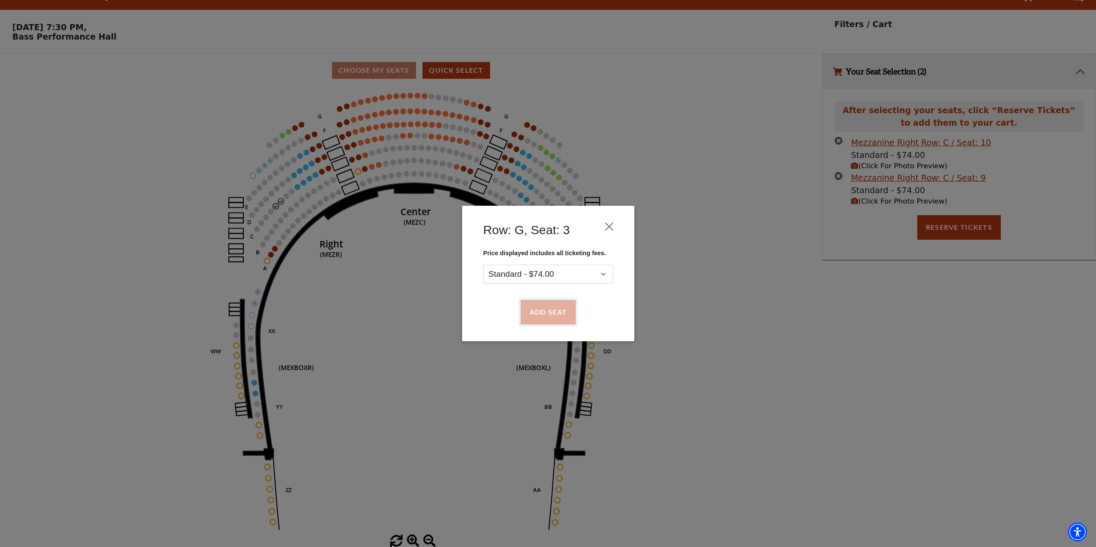
click at [535, 313] on button "Add Seat" at bounding box center [547, 313] width 55 height 24
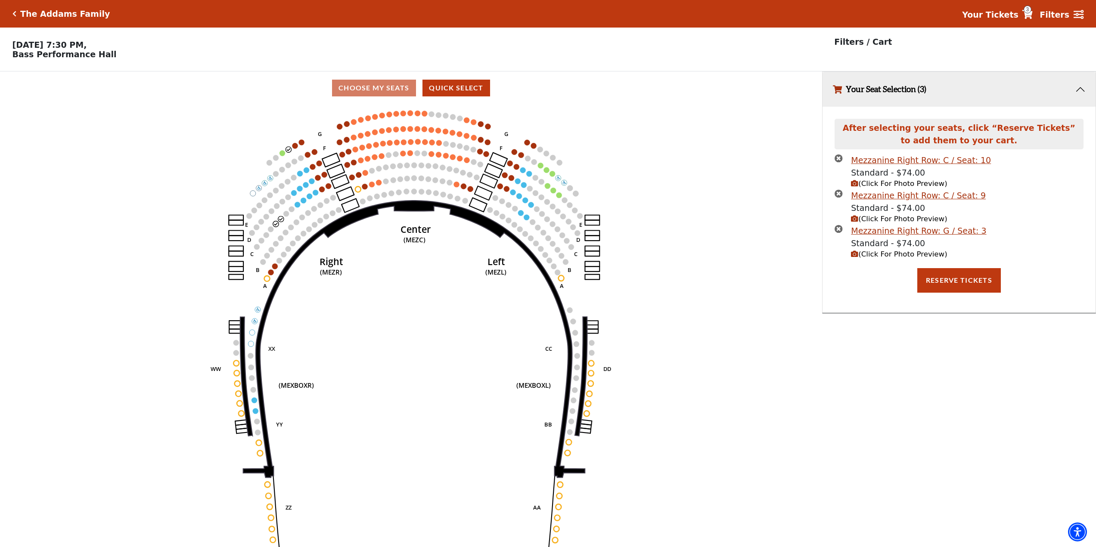
click at [880, 258] on span "(Click For Photo Preview)" at bounding box center [899, 254] width 96 height 8
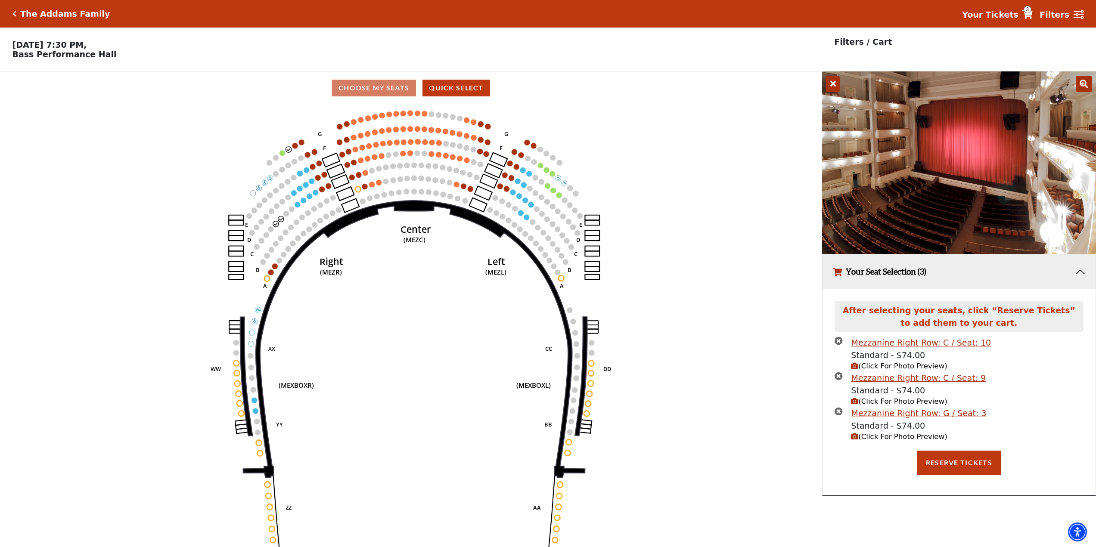
click at [830, 92] on icon at bounding box center [833, 84] width 14 height 16
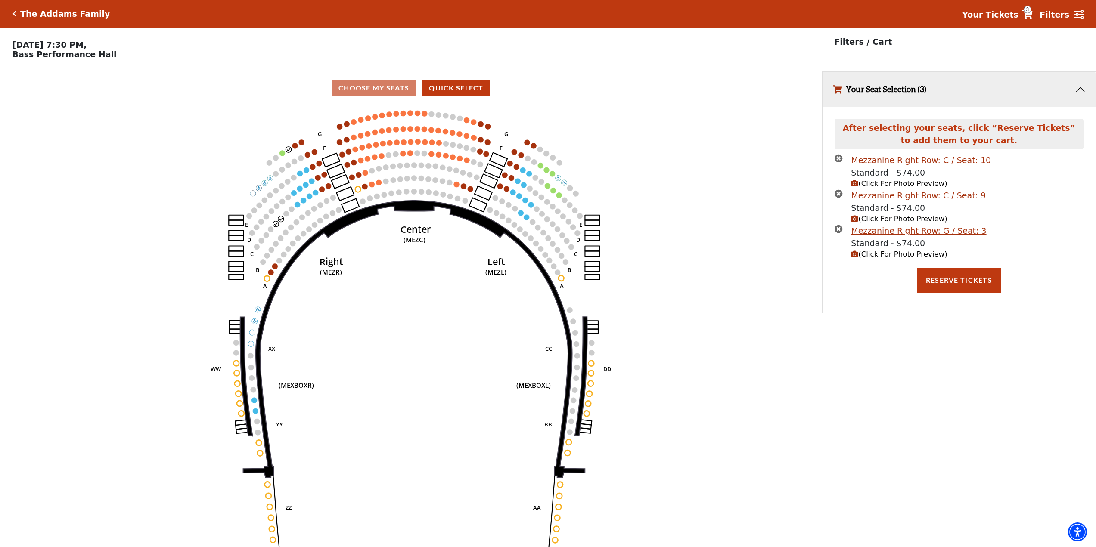
click at [838, 233] on icon "times-circle" at bounding box center [839, 229] width 8 height 8
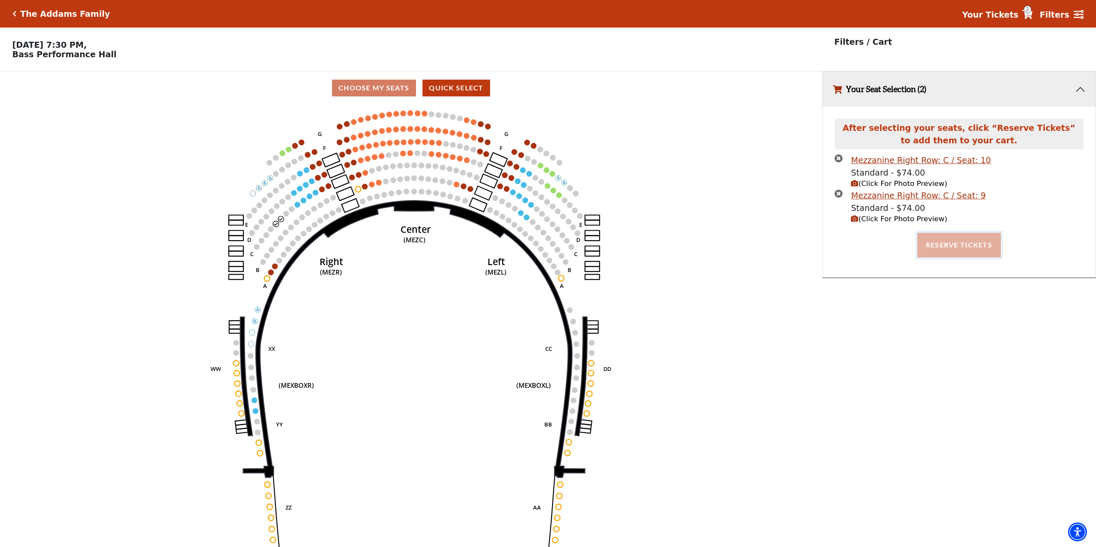
click at [956, 251] on button "Reserve Tickets" at bounding box center [959, 245] width 84 height 24
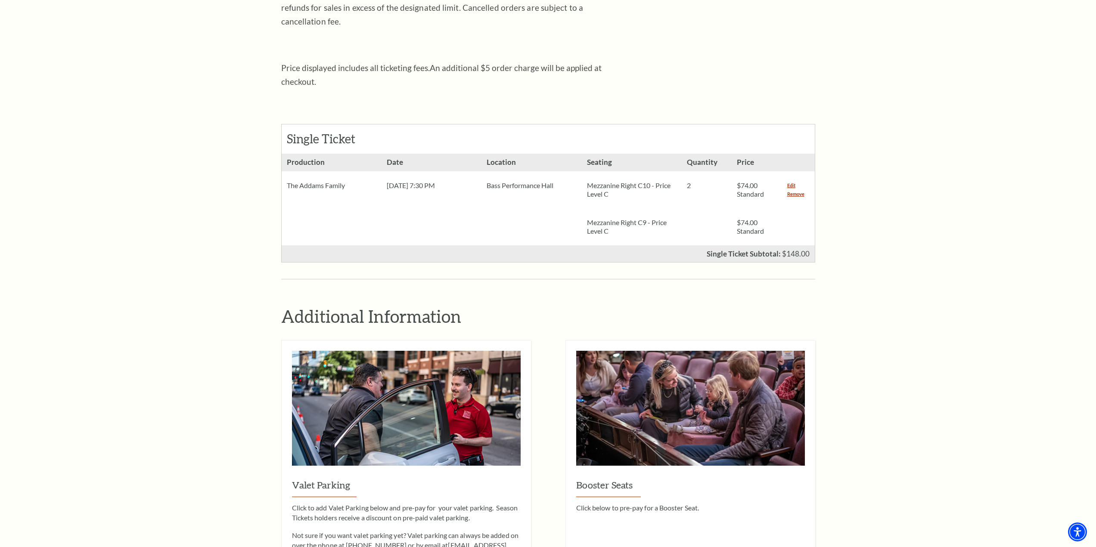
scroll to position [286, 0]
click at [792, 189] on link "Remove" at bounding box center [795, 193] width 17 height 9
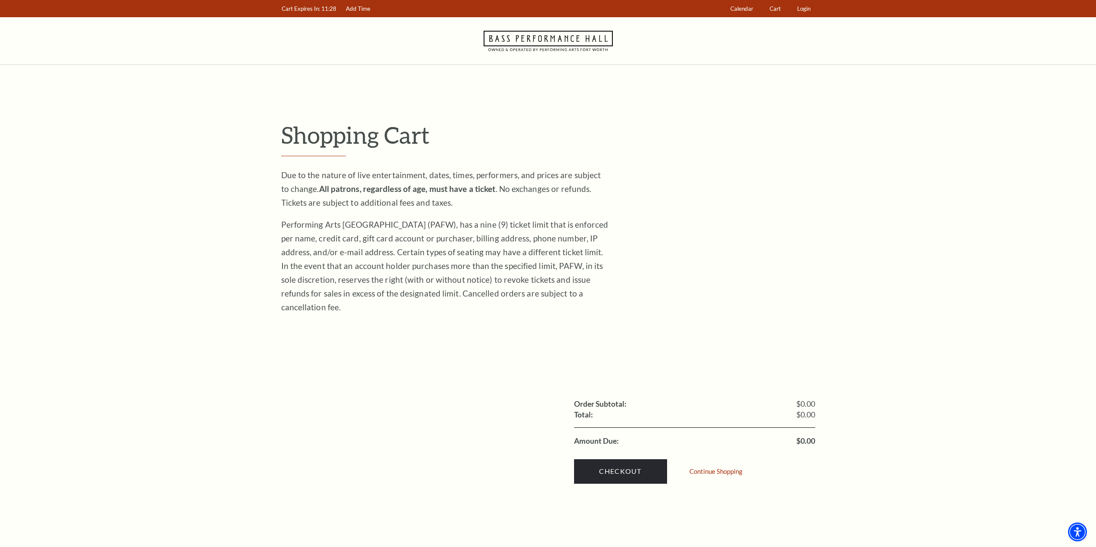
click at [714, 463] on div "Continue Shopping" at bounding box center [717, 473] width 56 height 21
click at [712, 469] on link "Continue Shopping" at bounding box center [715, 472] width 53 height 6
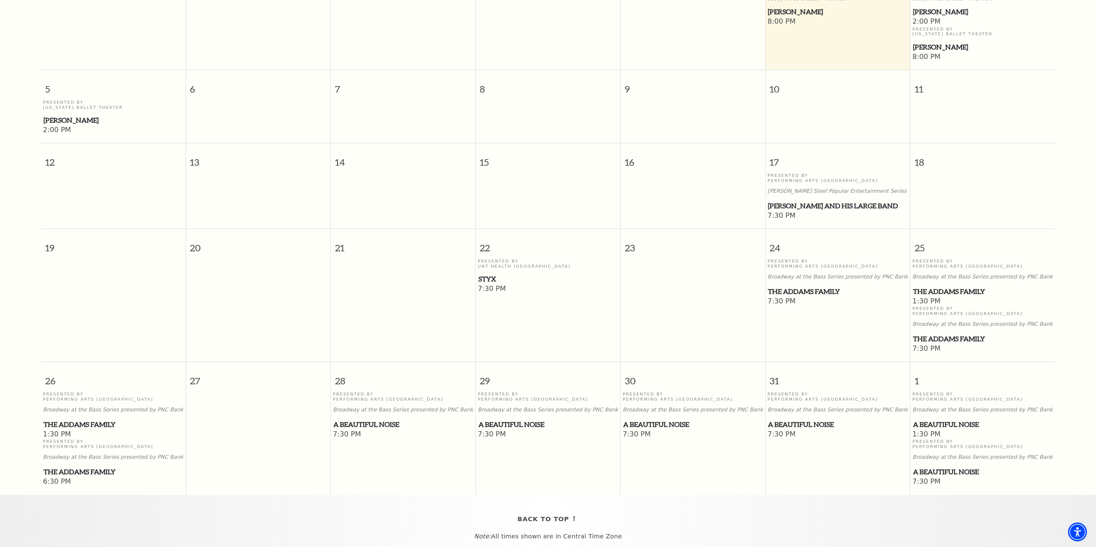
scroll to position [291, 0]
click at [942, 335] on span "The Addams Family" at bounding box center [983, 338] width 140 height 11
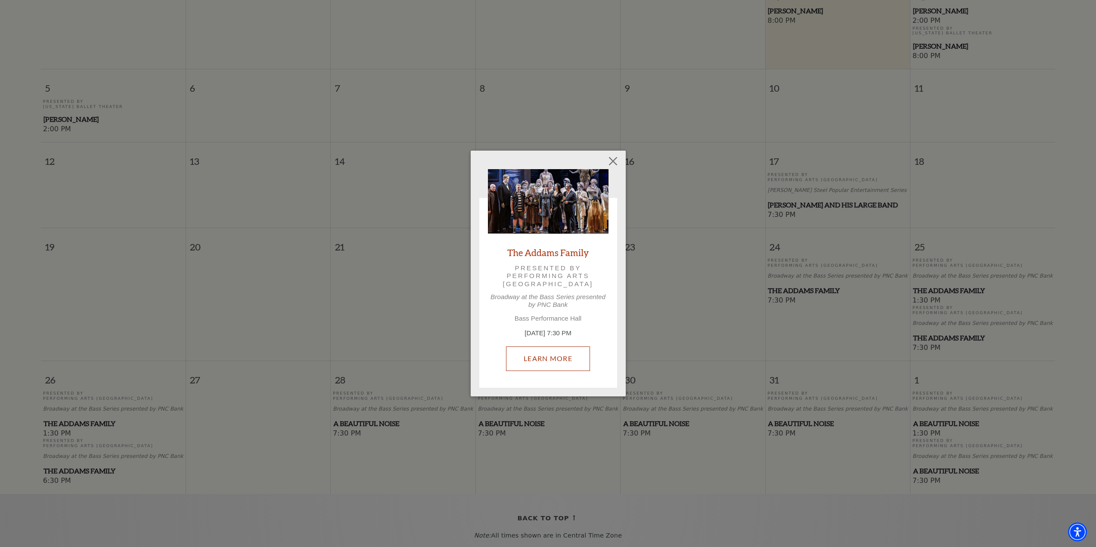
click at [544, 359] on link "Learn More" at bounding box center [548, 359] width 84 height 24
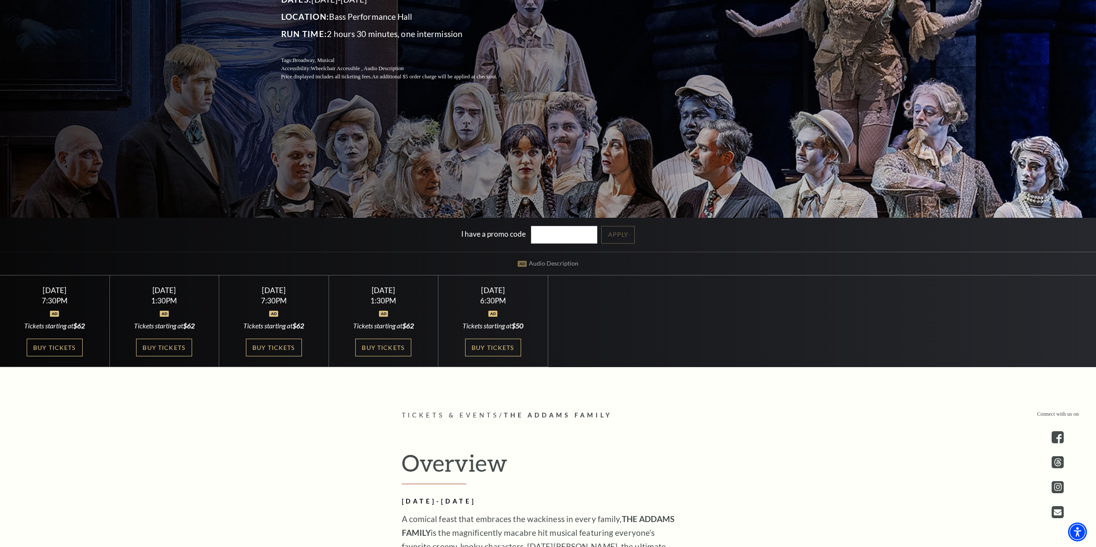
scroll to position [215, 0]
click at [291, 351] on link "Buy Tickets" at bounding box center [274, 347] width 56 height 18
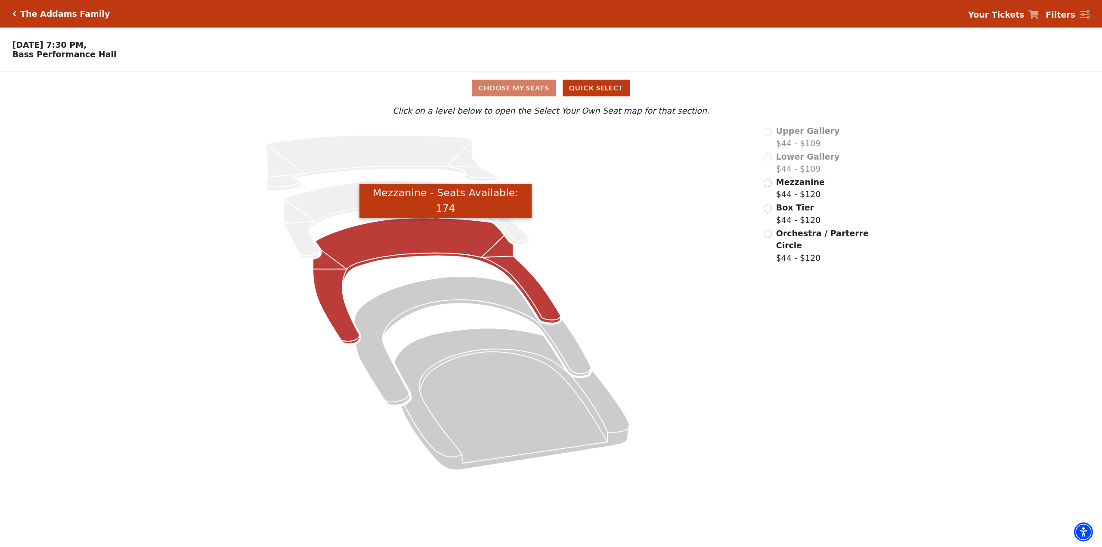
click at [368, 254] on icon "Mezzanine - Seats Available: 174" at bounding box center [437, 281] width 248 height 126
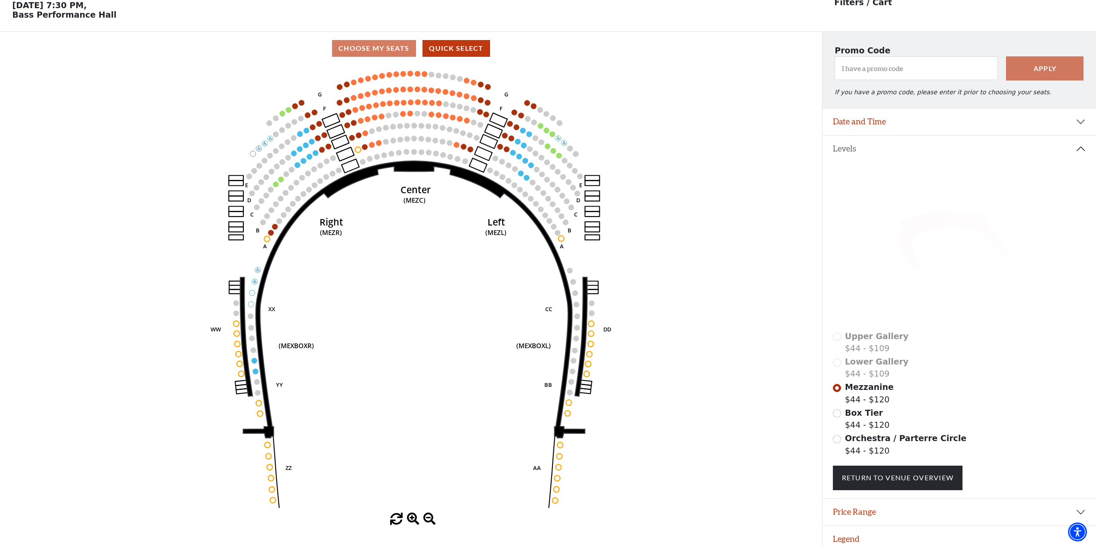
scroll to position [40, 0]
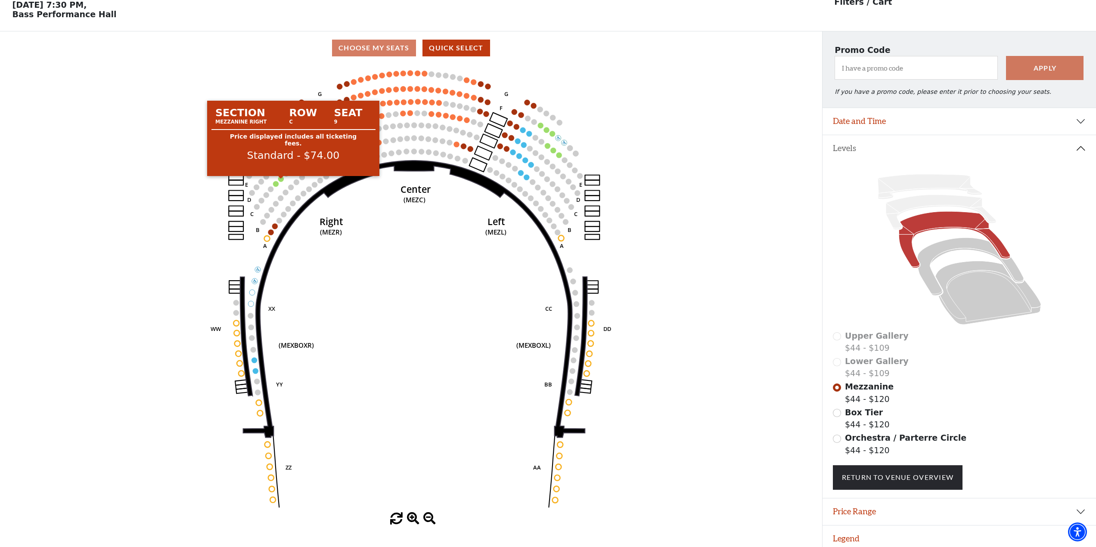
click at [281, 182] on circle at bounding box center [281, 179] width 6 height 6
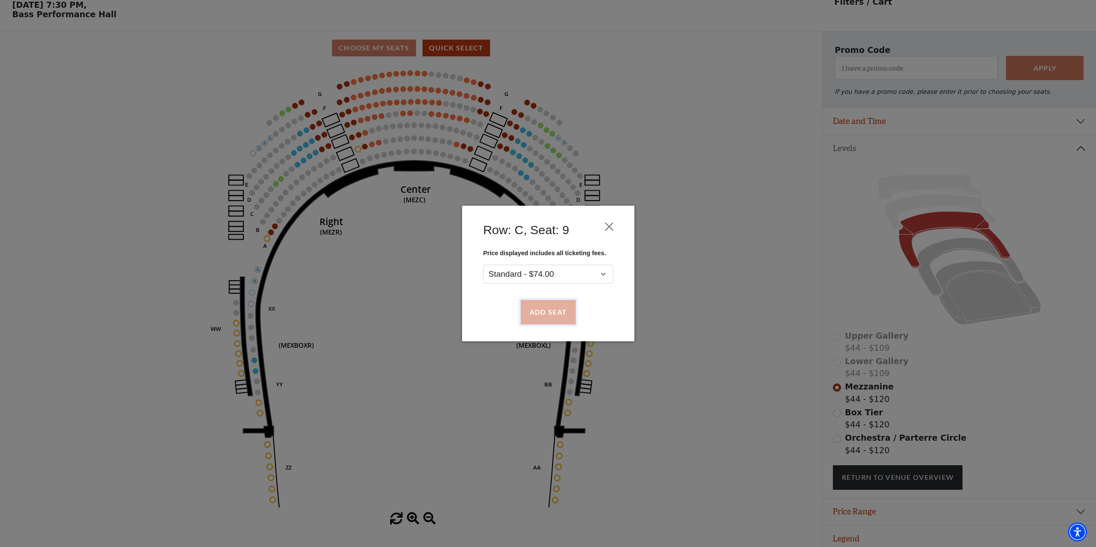
click at [546, 316] on button "Add Seat" at bounding box center [547, 313] width 55 height 24
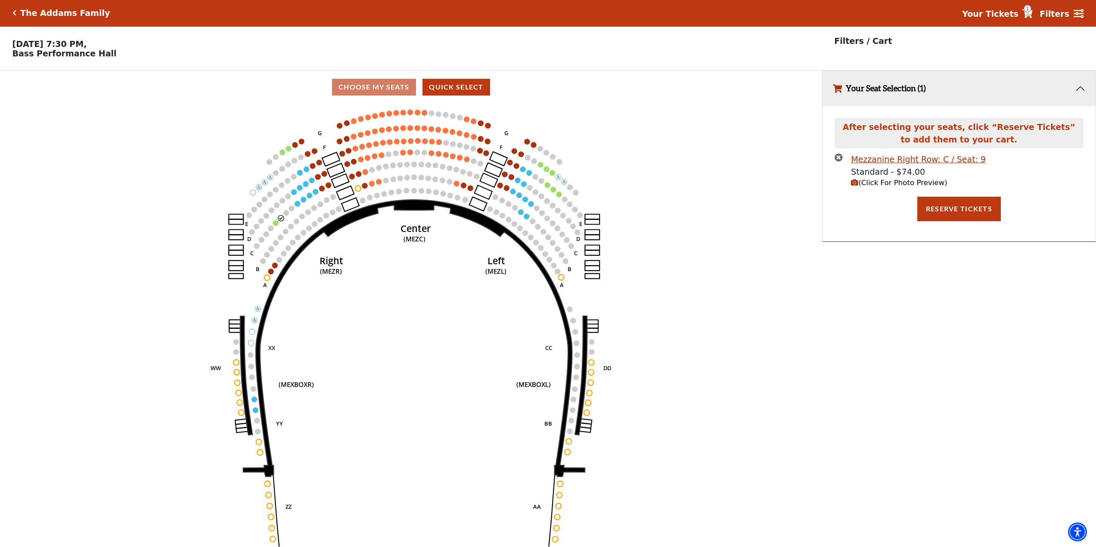
scroll to position [0, 0]
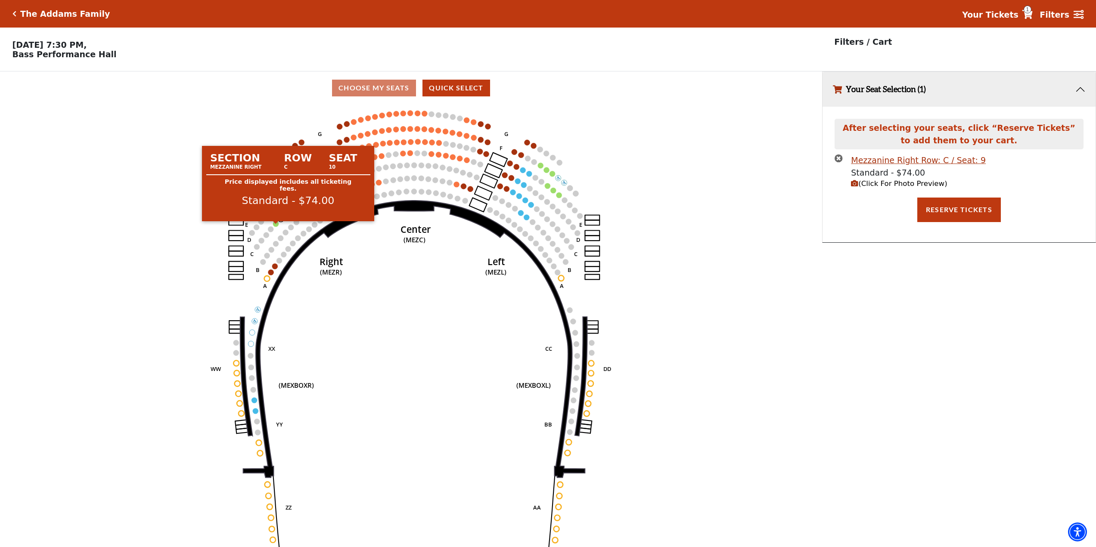
click at [276, 226] on circle at bounding box center [276, 224] width 6 height 6
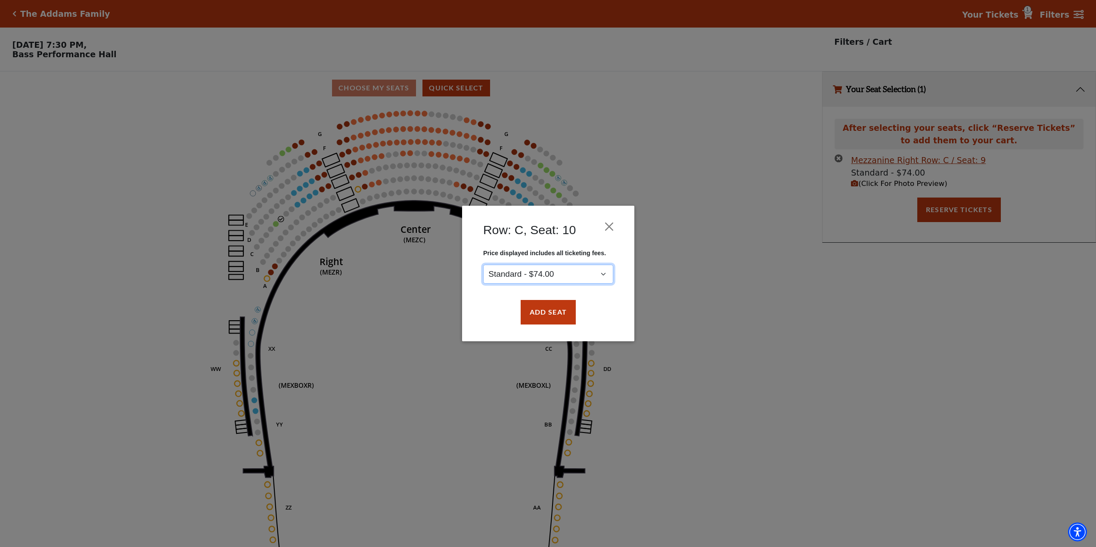
click at [558, 273] on select "Standard - $74.00" at bounding box center [548, 274] width 130 height 19
click at [551, 317] on button "Add Seat" at bounding box center [547, 313] width 55 height 24
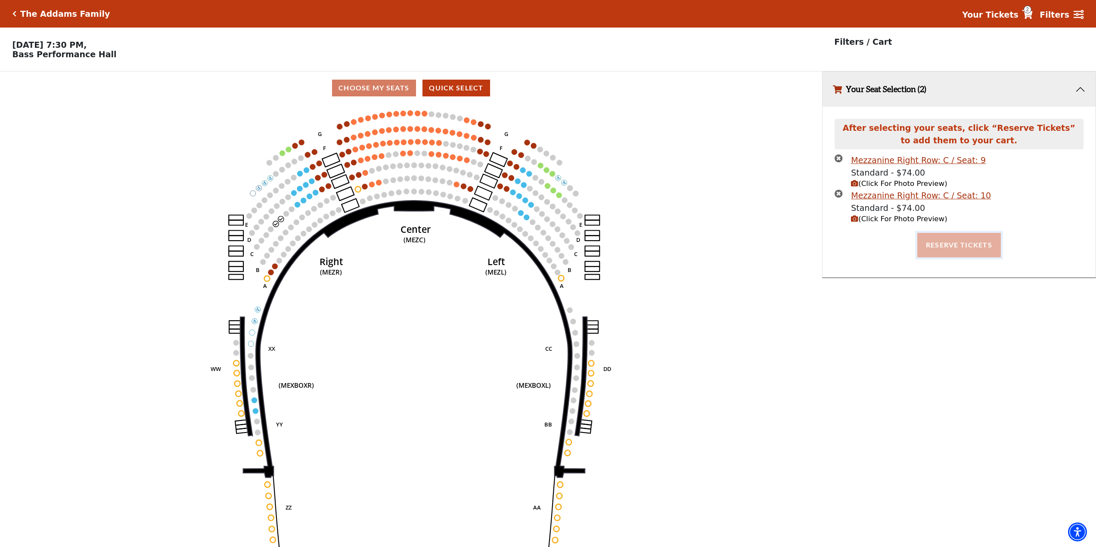
click at [962, 248] on button "Reserve Tickets" at bounding box center [959, 245] width 84 height 24
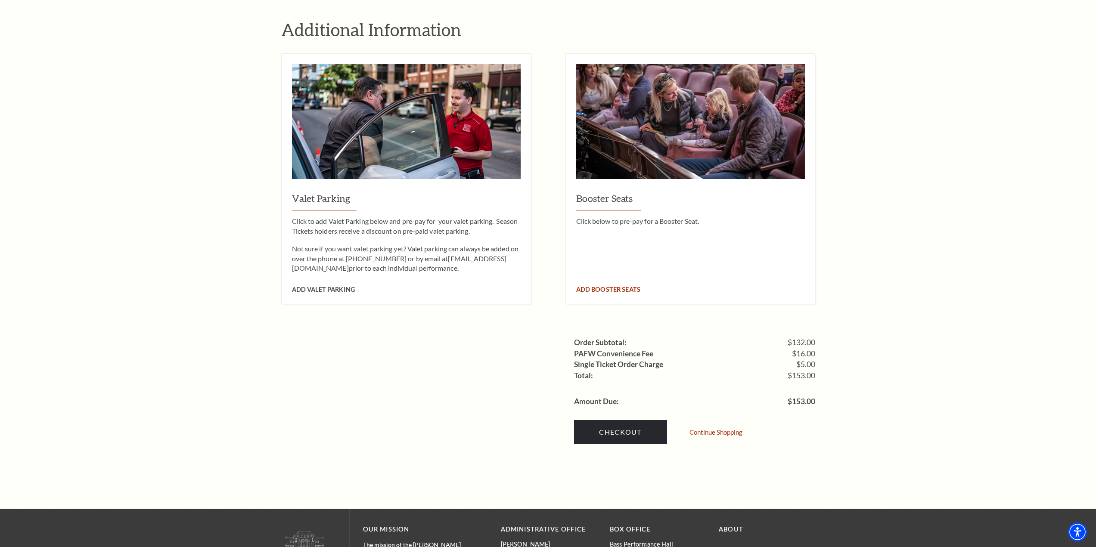
scroll to position [574, 0]
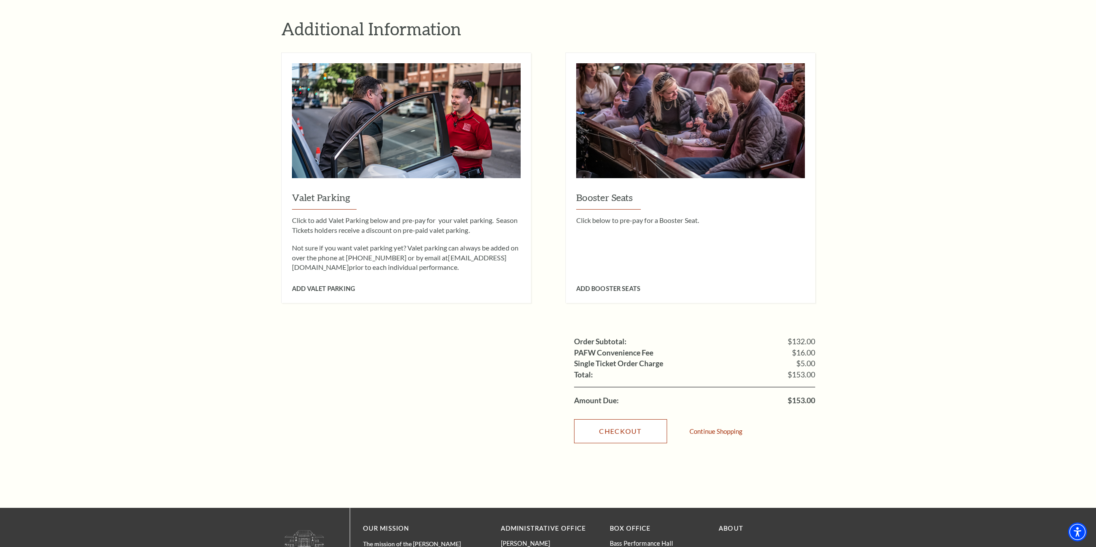
click at [622, 419] on link "Checkout" at bounding box center [620, 431] width 93 height 24
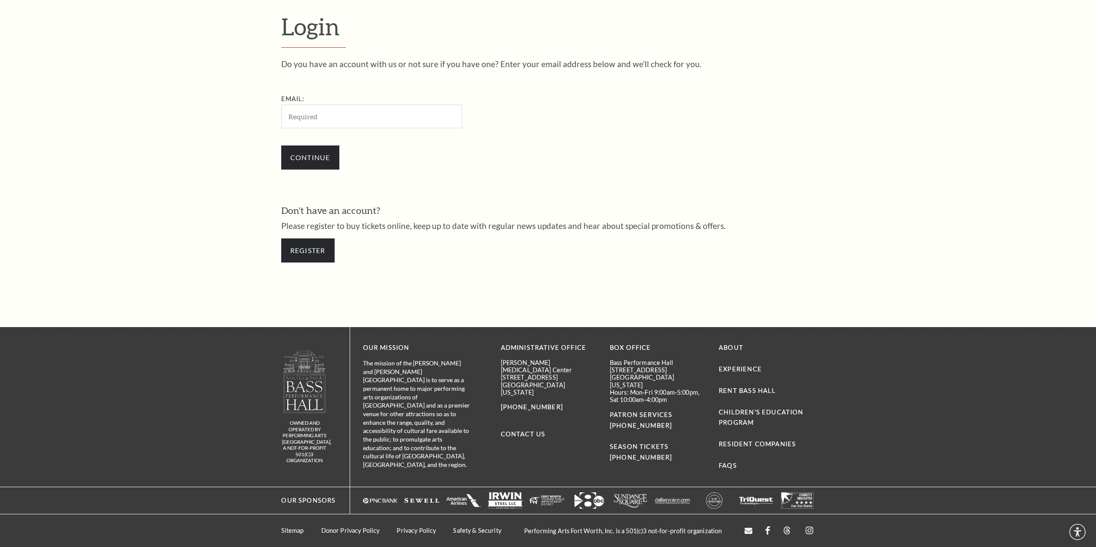
scroll to position [331, 0]
type input "[EMAIL_ADDRESS][DOMAIN_NAME]"
click at [321, 244] on link "Register" at bounding box center [307, 250] width 53 height 24
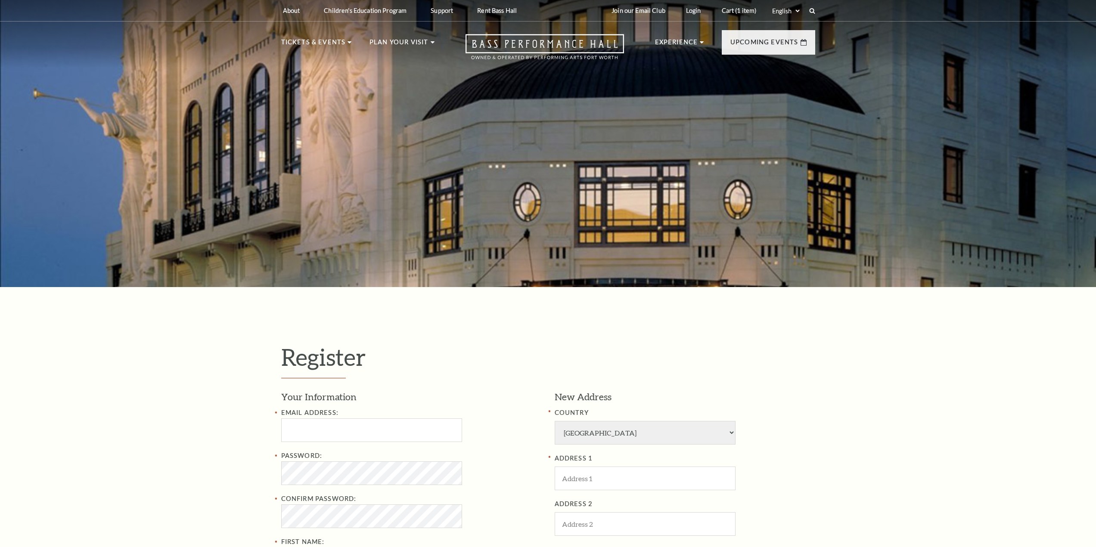
select select "1"
select select "[GEOGRAPHIC_DATA]"
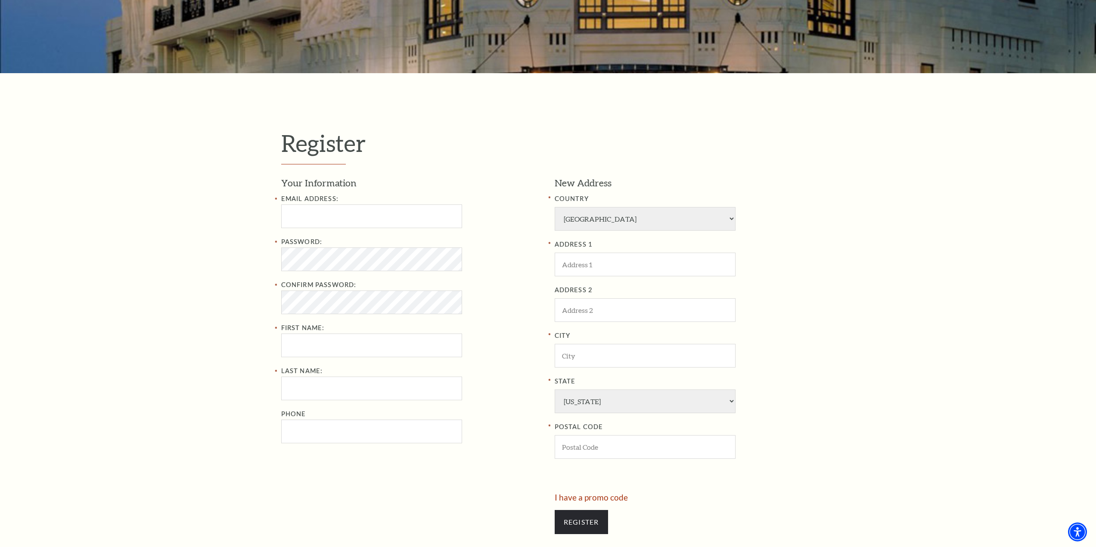
scroll to position [215, 0]
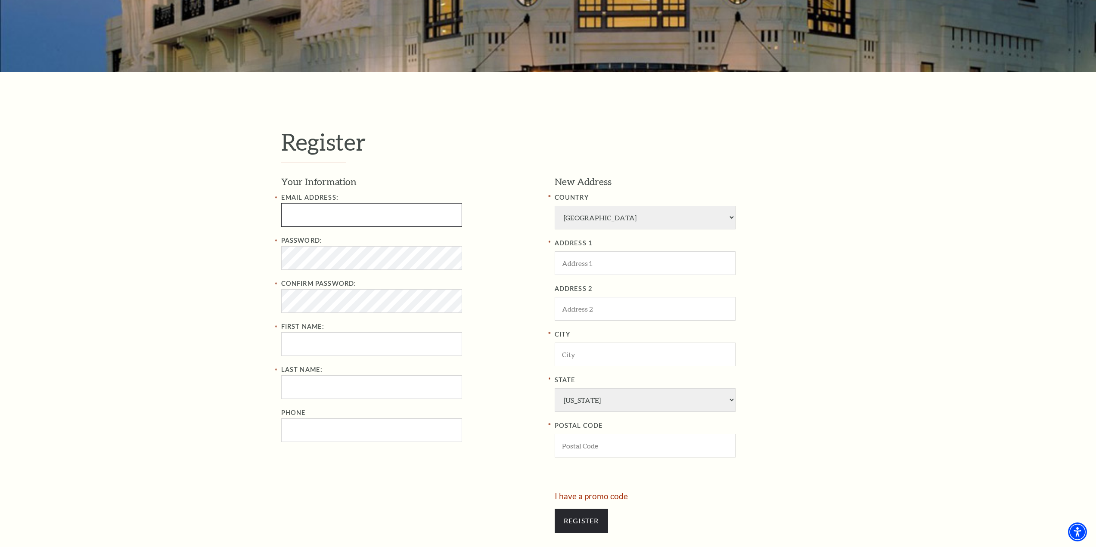
click at [373, 212] on input "Email Address:" at bounding box center [371, 215] width 181 height 24
click at [409, 156] on h1 "Register" at bounding box center [548, 145] width 534 height 35
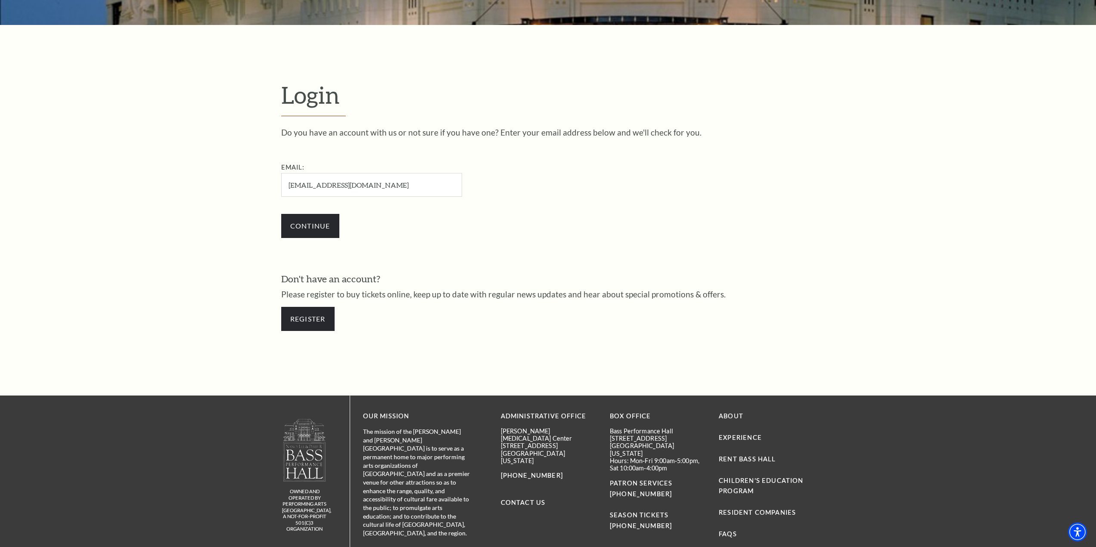
scroll to position [261, 0]
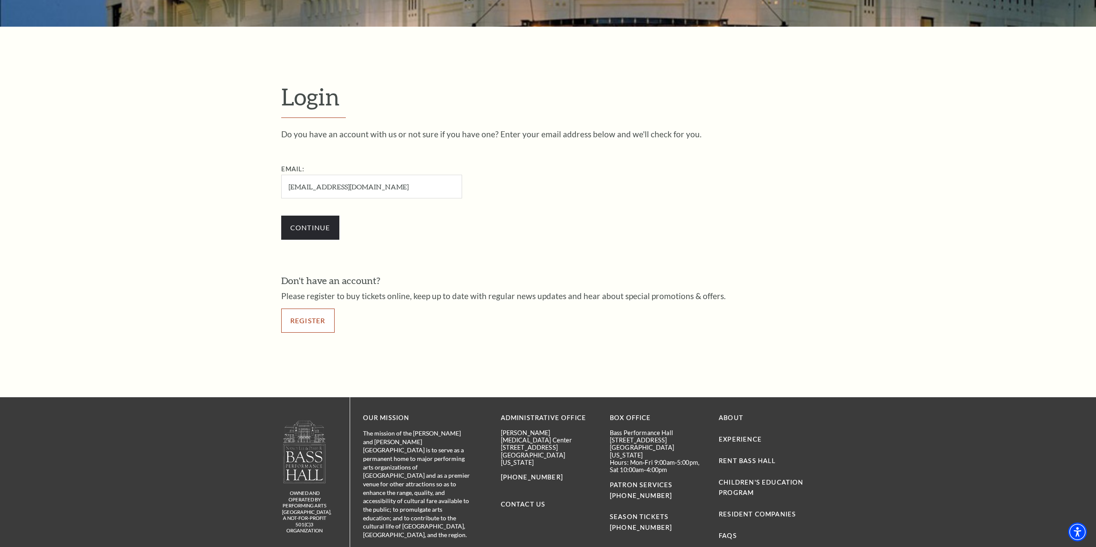
click at [308, 329] on link "Register" at bounding box center [307, 321] width 53 height 24
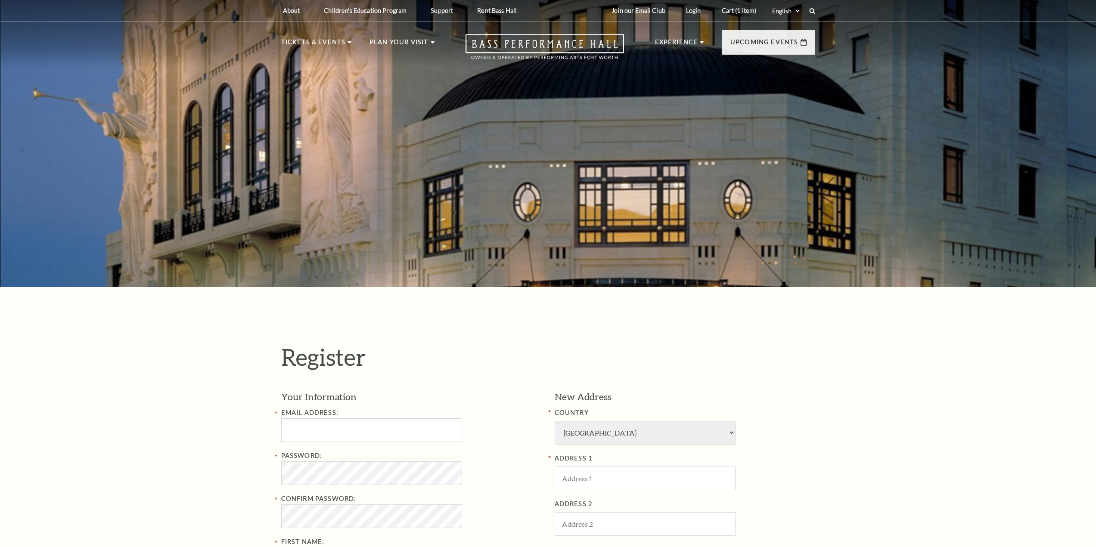
select select "1"
select select "[GEOGRAPHIC_DATA]"
click at [355, 185] on div at bounding box center [548, 141] width 1096 height 292
click at [328, 422] on input "Email Address:" at bounding box center [371, 431] width 181 height 24
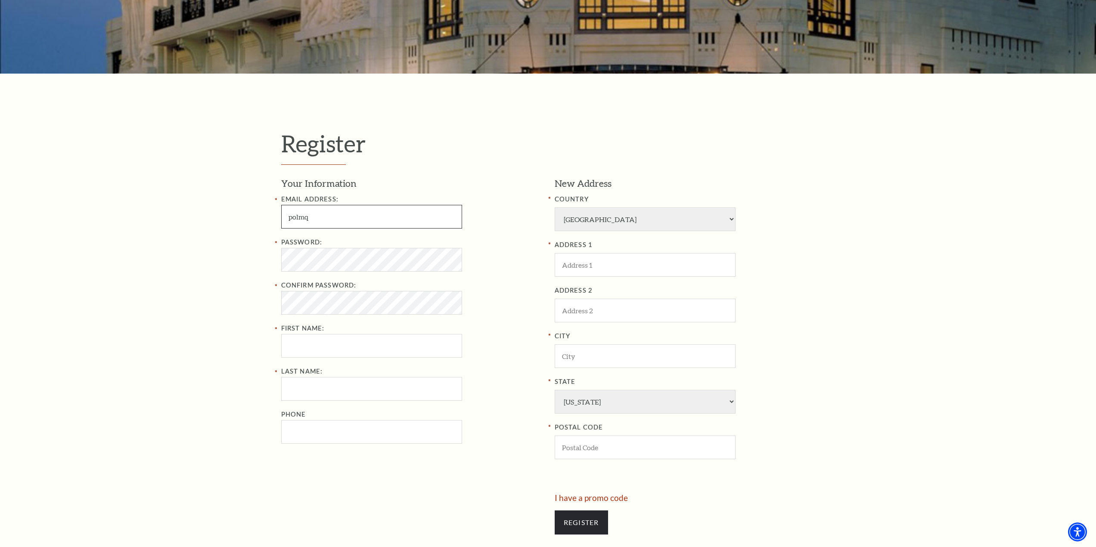
scroll to position [214, 0]
type input "[EMAIL_ADDRESS][DOMAIN_NAME]"
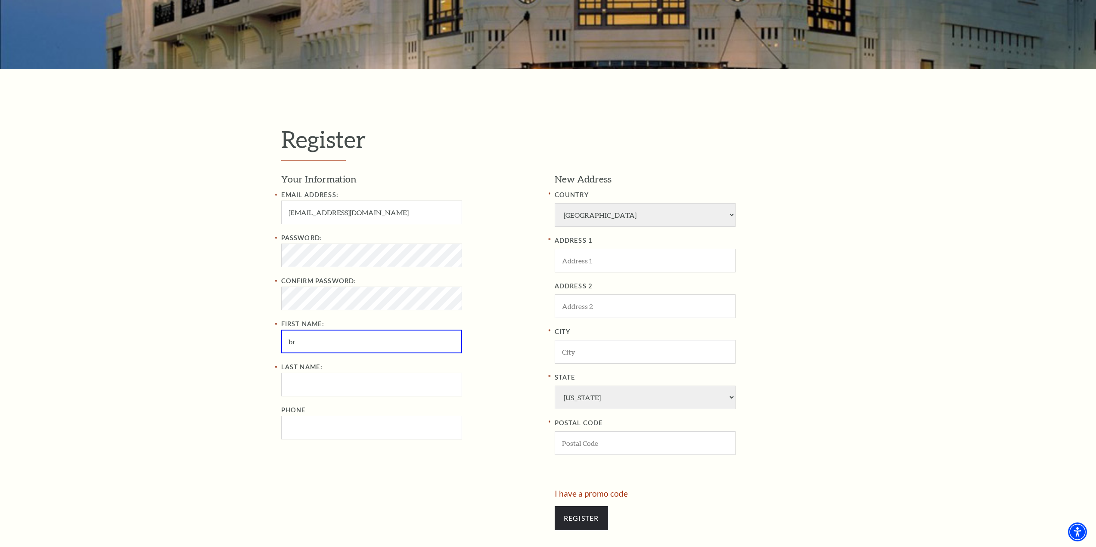
type input "b"
type input "Brianna"
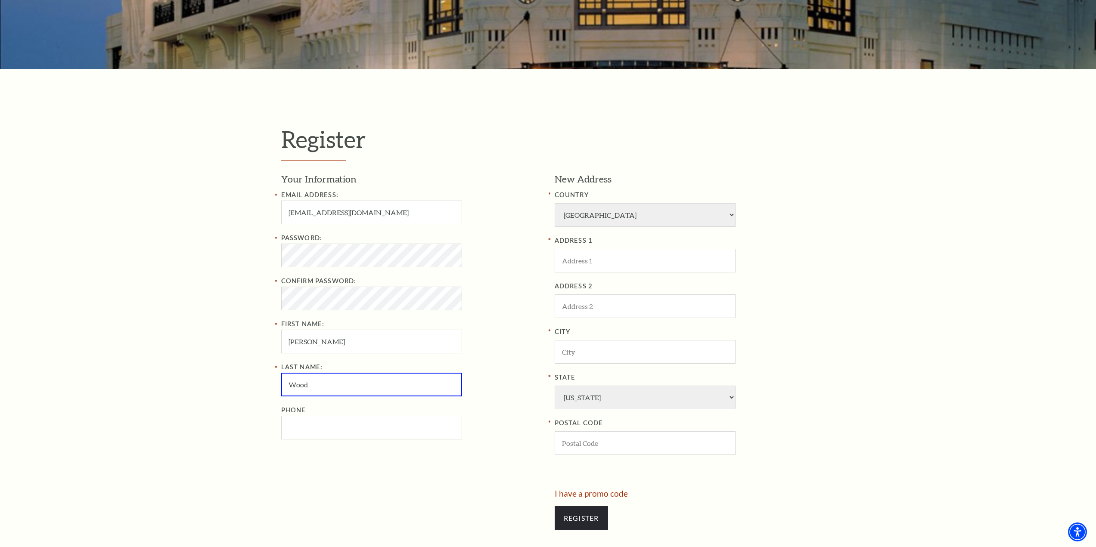
type input "Wood"
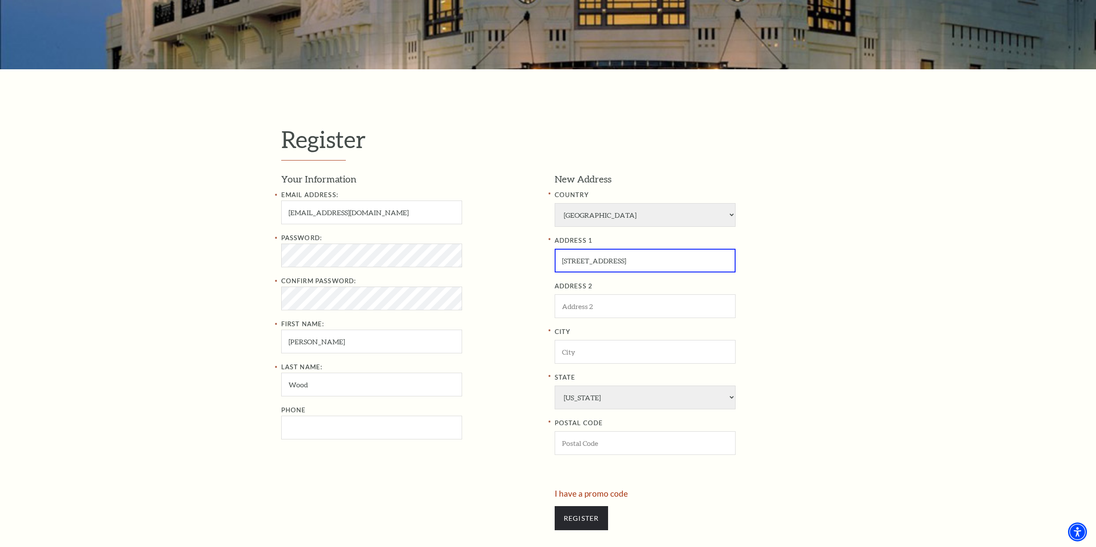
type input "3824 Cannonwood Dr"
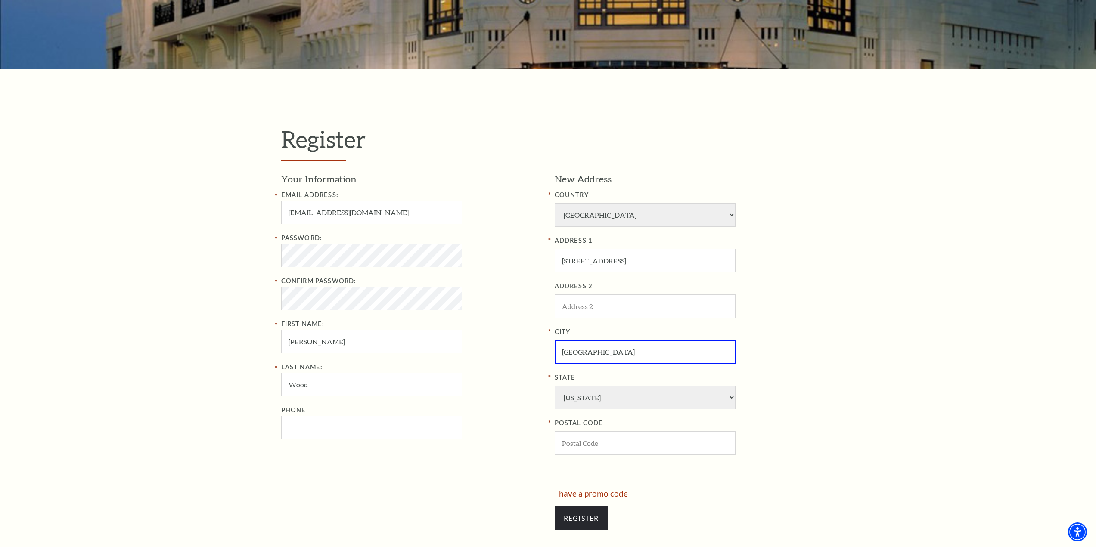
type input "Fort Worth"
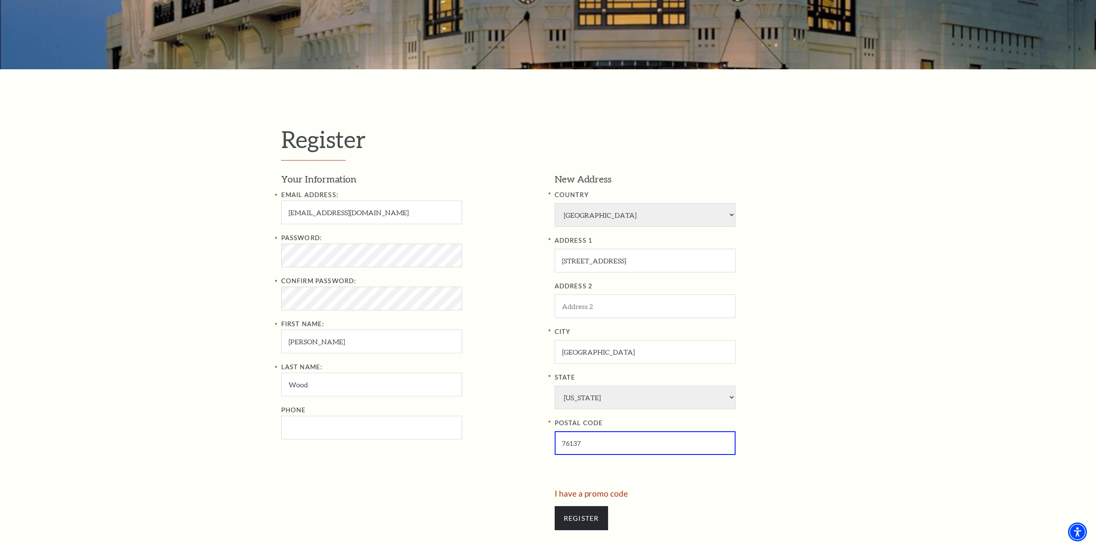
type input "76137"
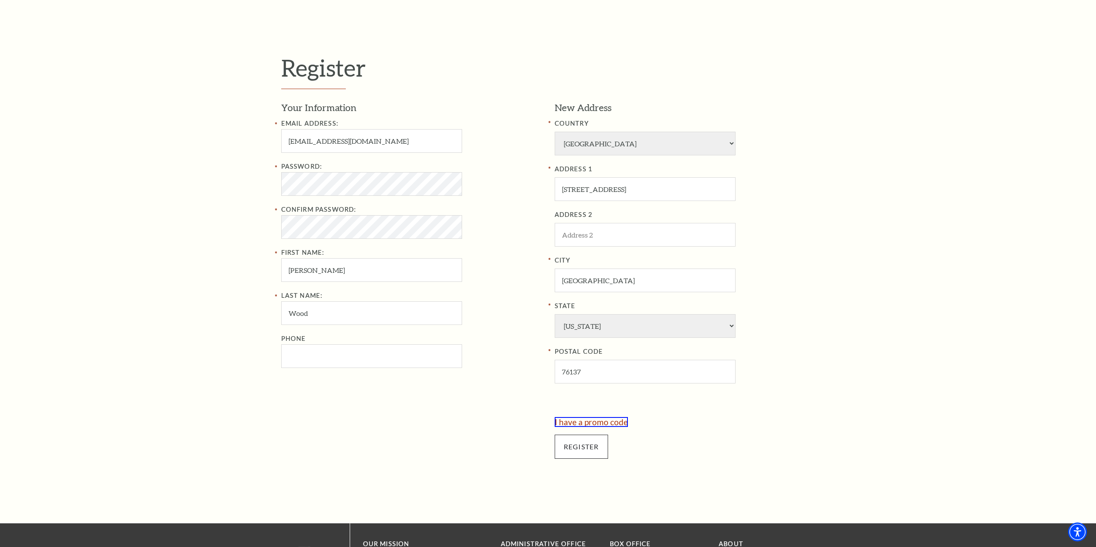
scroll to position [286, 0]
click at [587, 445] on input "Register" at bounding box center [581, 447] width 53 height 24
click at [381, 360] on input "Phone" at bounding box center [371, 356] width 181 height 24
type input "817-528-1561"
click at [591, 457] on input "Register" at bounding box center [581, 447] width 53 height 24
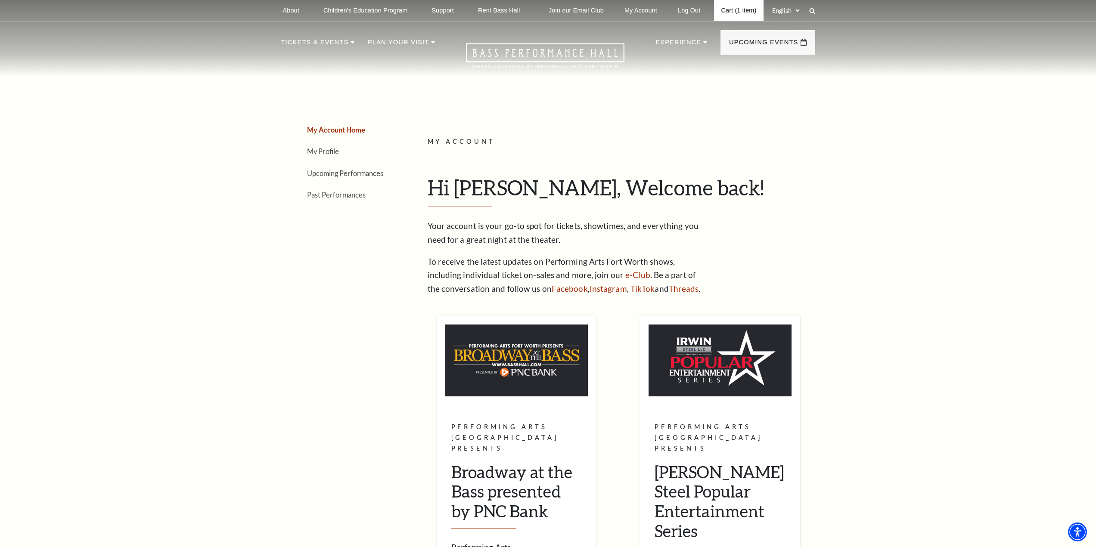
click at [738, 10] on link "Cart (1 item)" at bounding box center [738, 10] width 49 height 21
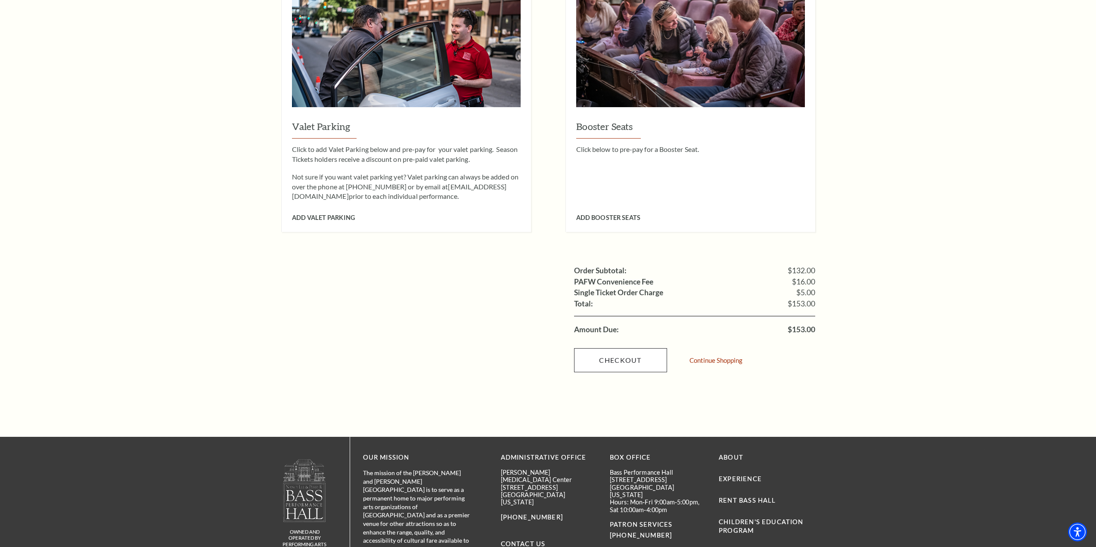
scroll to position [646, 0]
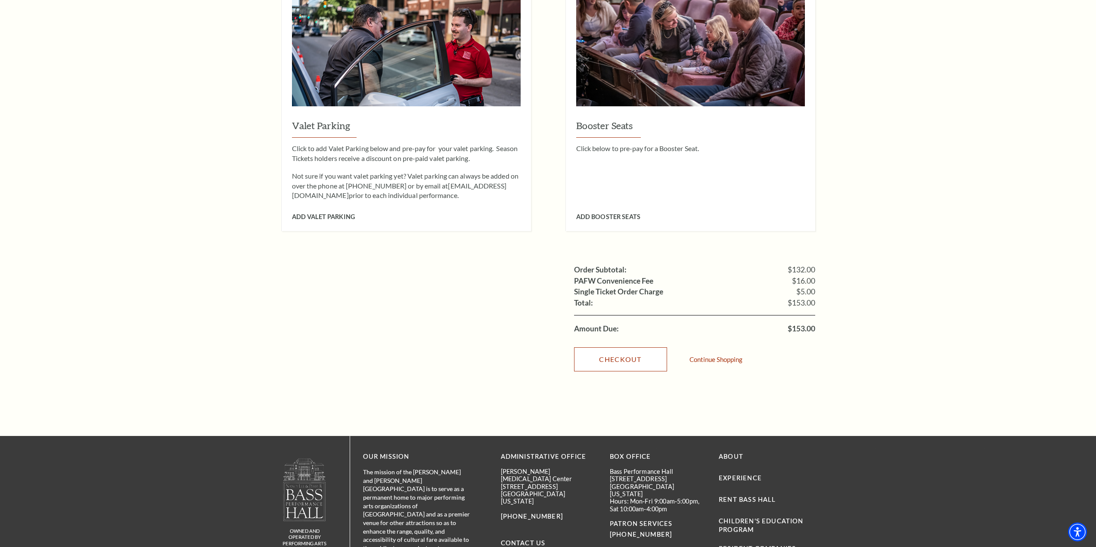
click at [615, 348] on link "Checkout" at bounding box center [620, 360] width 93 height 24
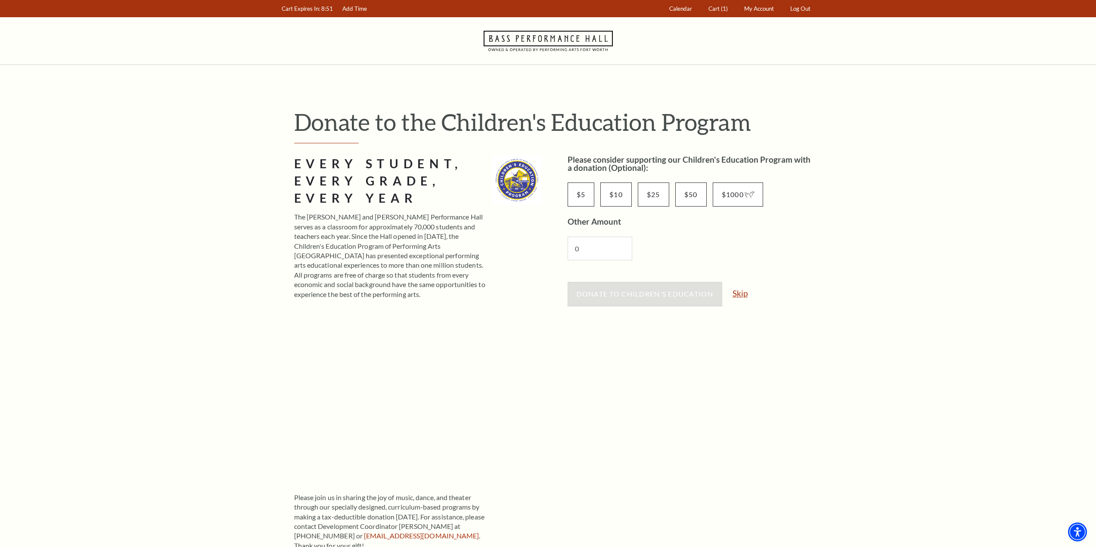
click at [739, 294] on link "Skip" at bounding box center [739, 293] width 15 height 8
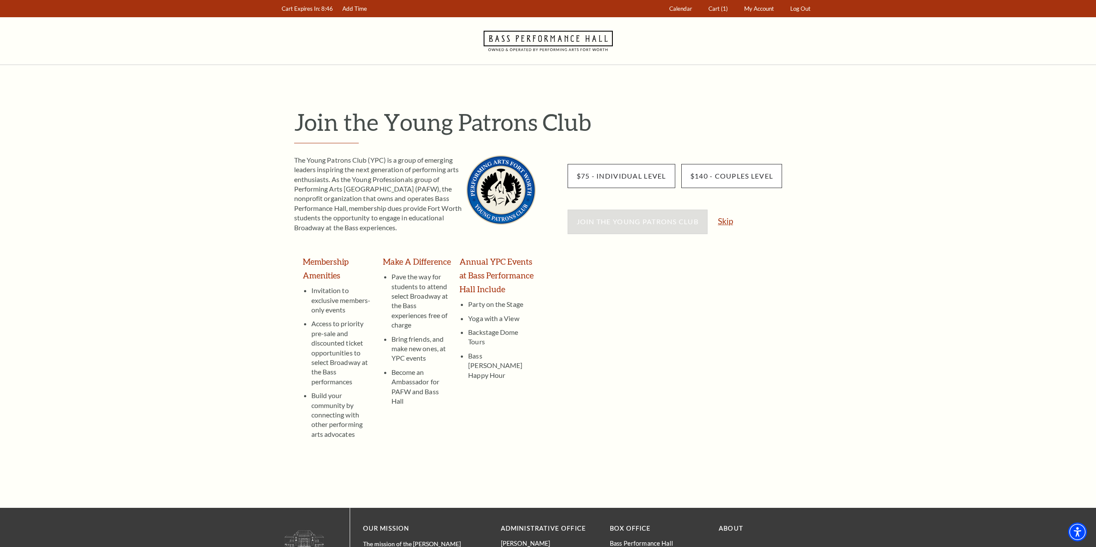
click at [727, 223] on link "Skip" at bounding box center [725, 221] width 15 height 8
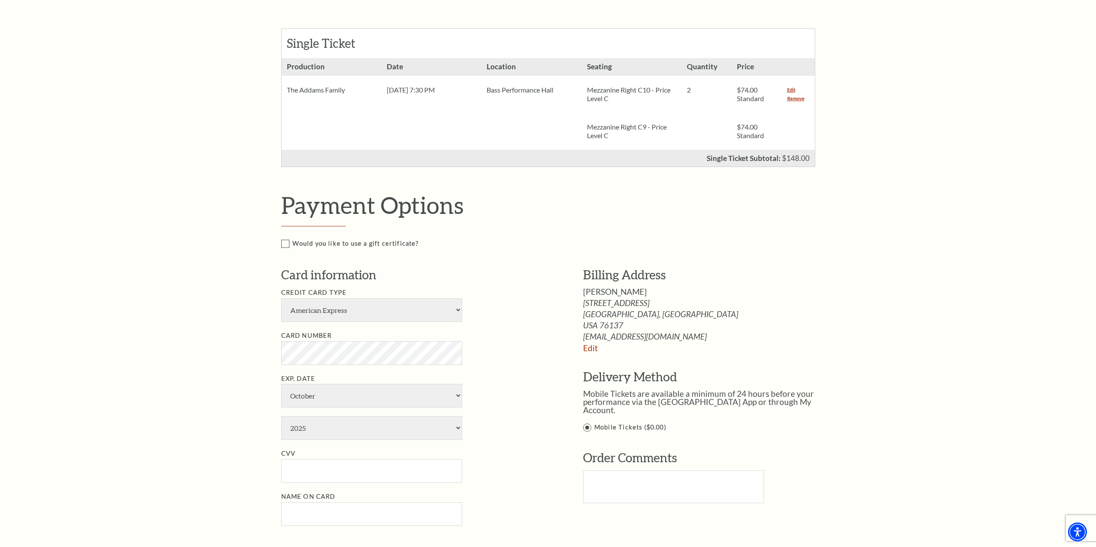
scroll to position [215, 0]
click at [348, 307] on select "American Express Visa Master Card Discover" at bounding box center [371, 310] width 181 height 24
select select "24"
click at [281, 298] on select "American Express Visa Master Card Discover" at bounding box center [371, 310] width 181 height 24
select select "4"
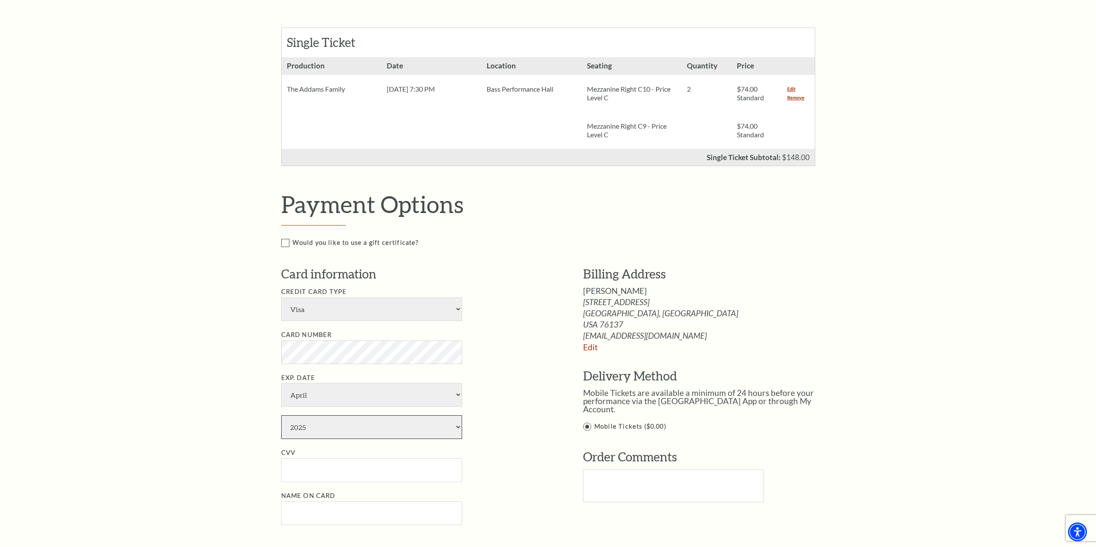
select select "2030"
type input "918"
type input "[PERSON_NAME]"
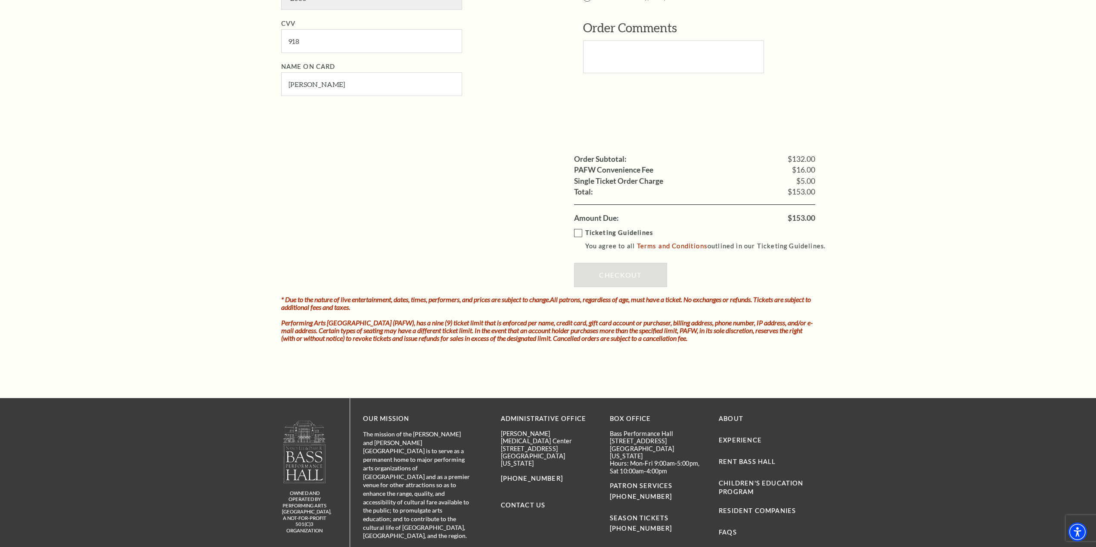
scroll to position [645, 0]
click at [583, 230] on label "Ticketing Guidelines You agree to all Terms and Conditions outlined in our Tick…" at bounding box center [704, 239] width 260 height 24
click at [0, 0] on input "Ticketing Guidelines You agree to all Terms and Conditions outlined in our Tick…" at bounding box center [0, 0] width 0 height 0
click at [610, 275] on link "Checkout" at bounding box center [620, 275] width 93 height 24
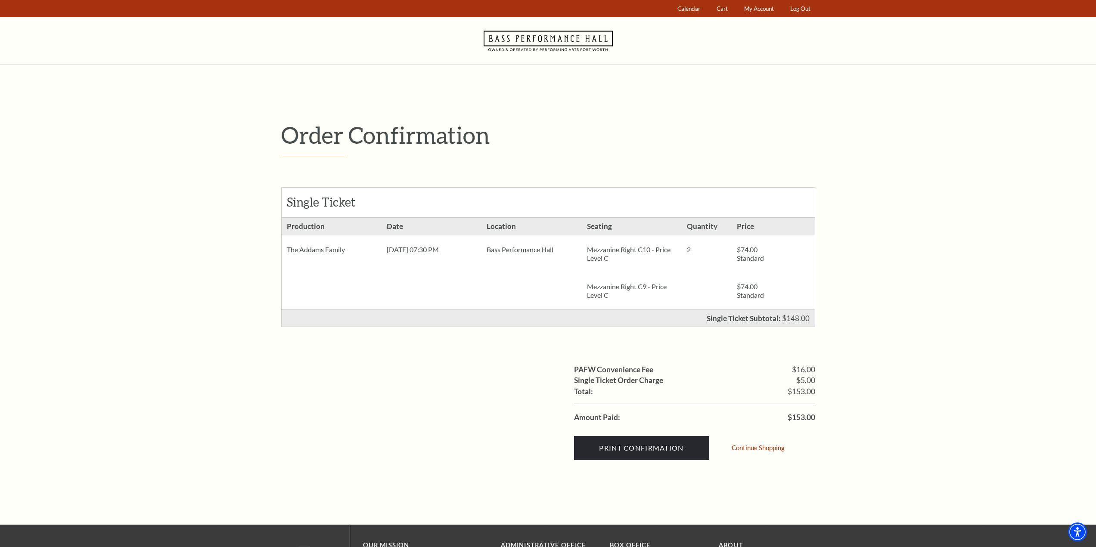
click at [863, 192] on div "Order Confirmation Single Ticket Production 2 $74.00 Standard $74.00" at bounding box center [548, 295] width 1096 height 460
click at [920, 35] on div "Navigate to Bass Performance Hall homepage" at bounding box center [548, 40] width 1096 height 47
click at [750, 447] on link "Continue Shopping" at bounding box center [758, 448] width 53 height 6
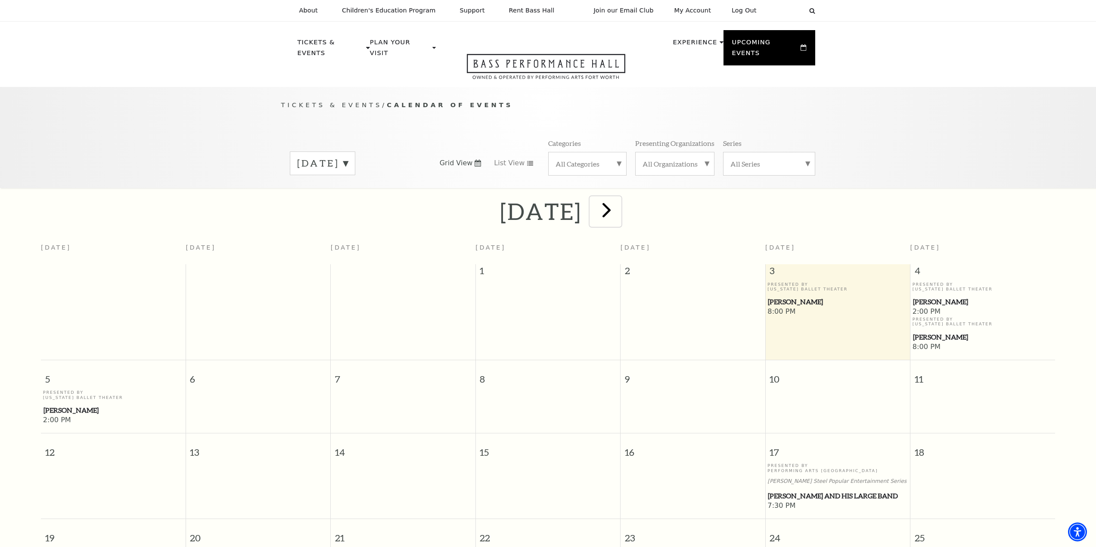
click at [619, 204] on span "next" at bounding box center [606, 210] width 25 height 25
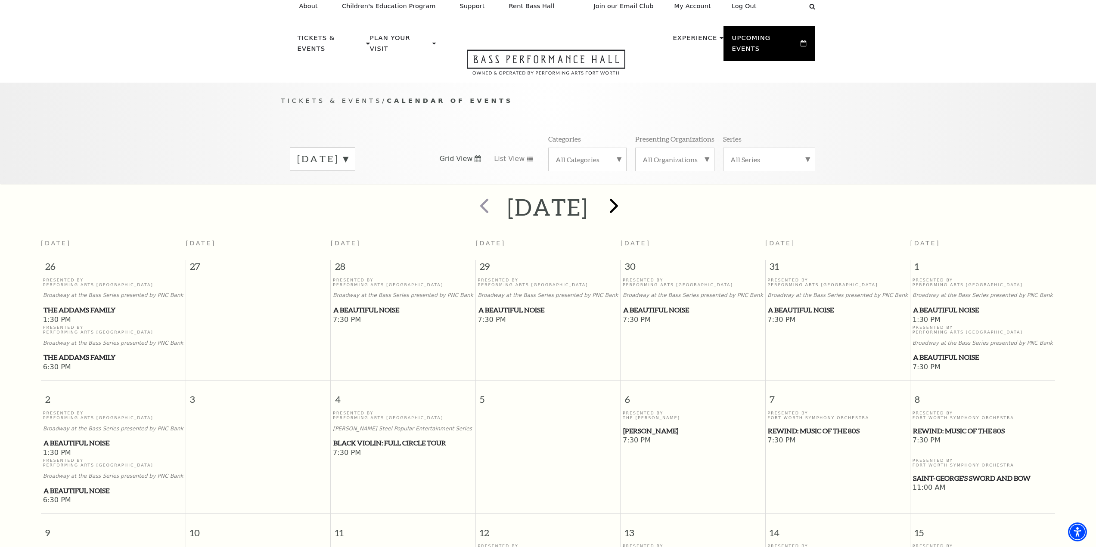
scroll to position [4, 0]
click at [626, 198] on span "next" at bounding box center [614, 206] width 25 height 25
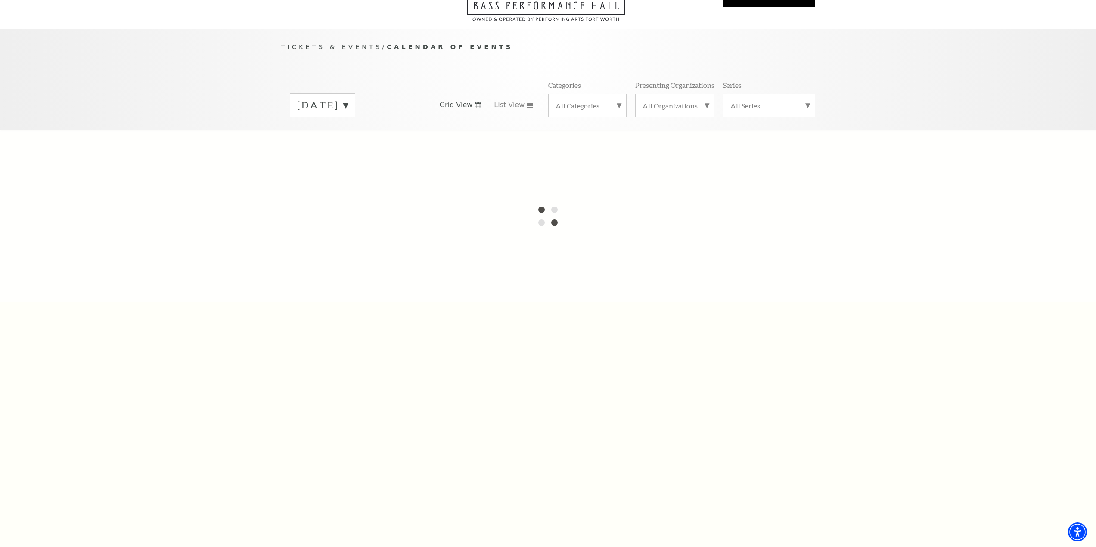
scroll to position [0, 0]
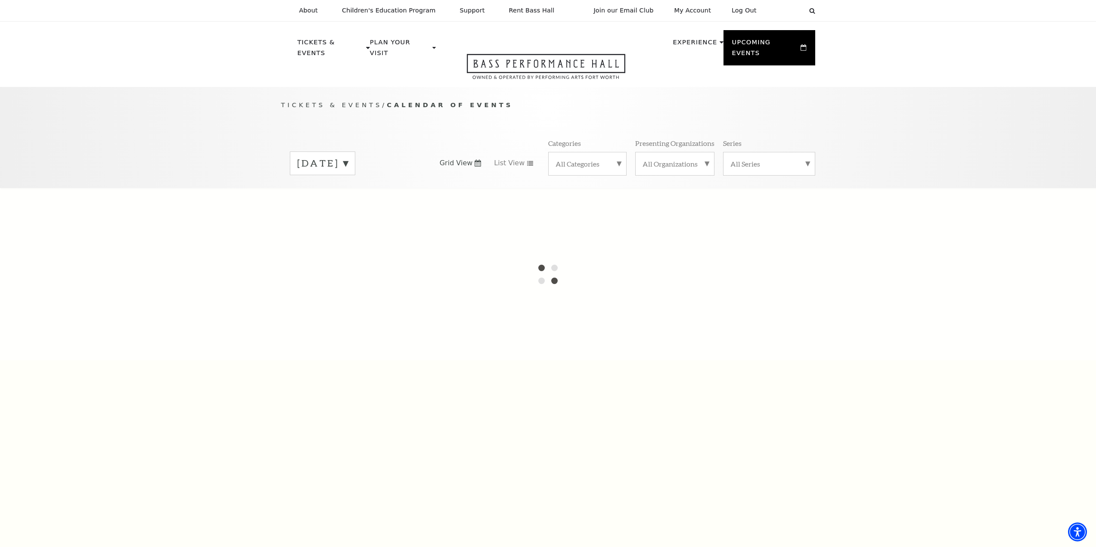
click at [348, 157] on label "November 2025" at bounding box center [322, 163] width 51 height 13
click at [481, 170] on div "October 2025 November 2025 December 2025 January 2026 February 2026 March 2026 …" at bounding box center [548, 163] width 534 height 49
click at [348, 172] on label "November 2025" at bounding box center [322, 181] width 51 height 19
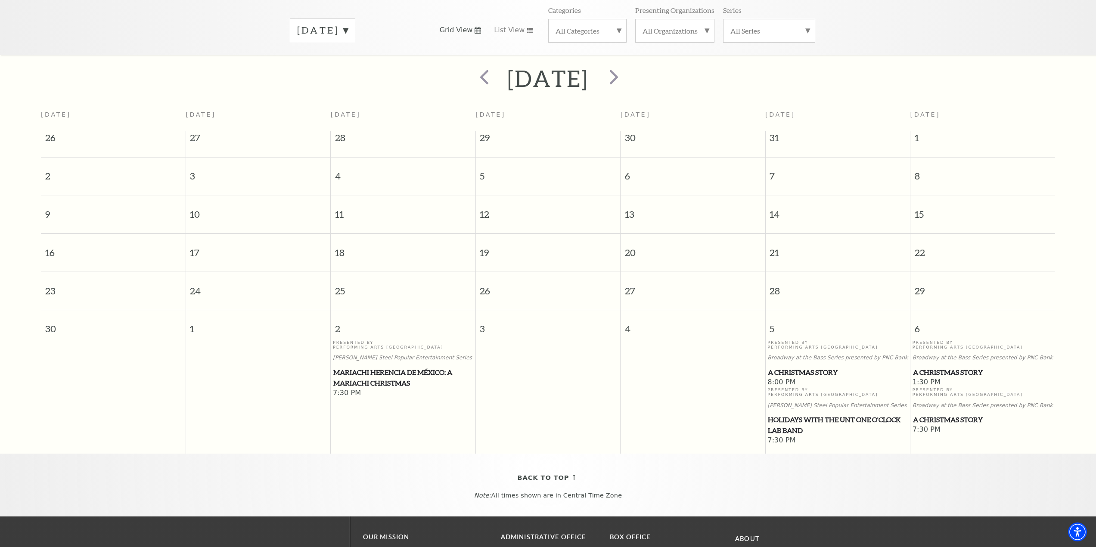
scroll to position [133, 0]
click at [626, 64] on span "next" at bounding box center [614, 76] width 25 height 25
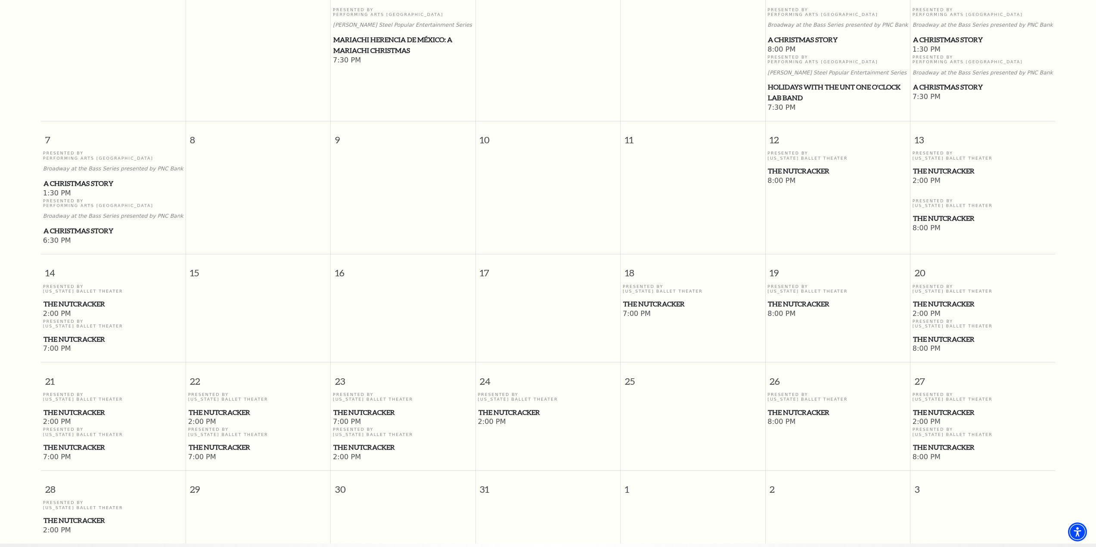
scroll to position [276, 0]
click at [798, 298] on span "The Nutcracker" at bounding box center [838, 303] width 140 height 11
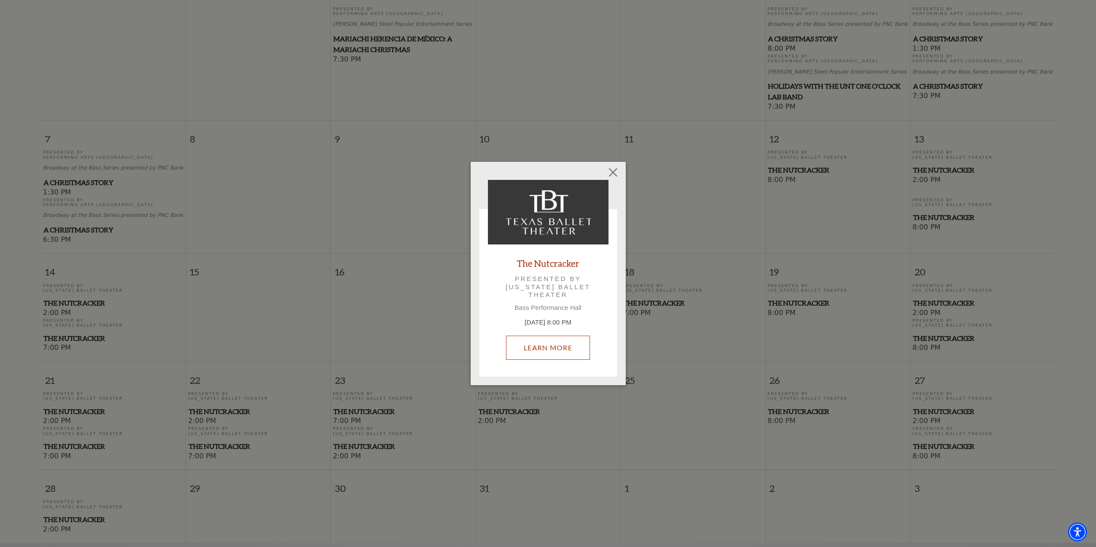
click at [566, 343] on link "Learn More" at bounding box center [548, 348] width 84 height 24
click at [576, 298] on p "Presented by Texas Ballet Theater" at bounding box center [548, 287] width 96 height 24
click at [573, 344] on link "Learn More" at bounding box center [548, 348] width 84 height 24
